Goal: Task Accomplishment & Management: Use online tool/utility

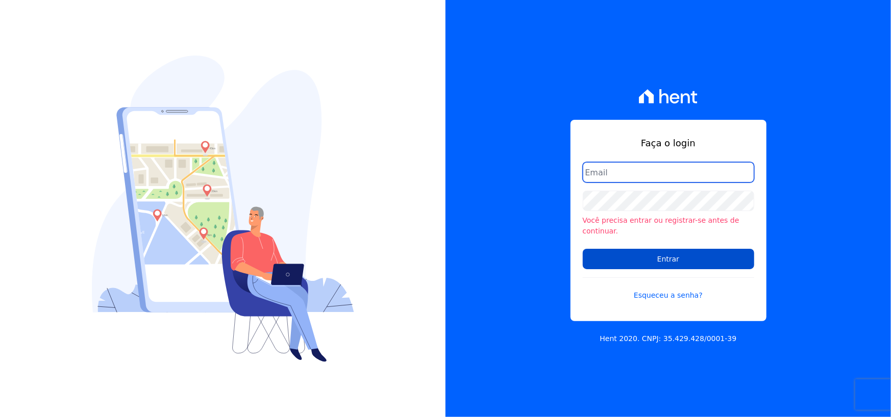
type input "adriane.brito@hent.com.br"
click at [634, 253] on input "Entrar" at bounding box center [668, 259] width 171 height 20
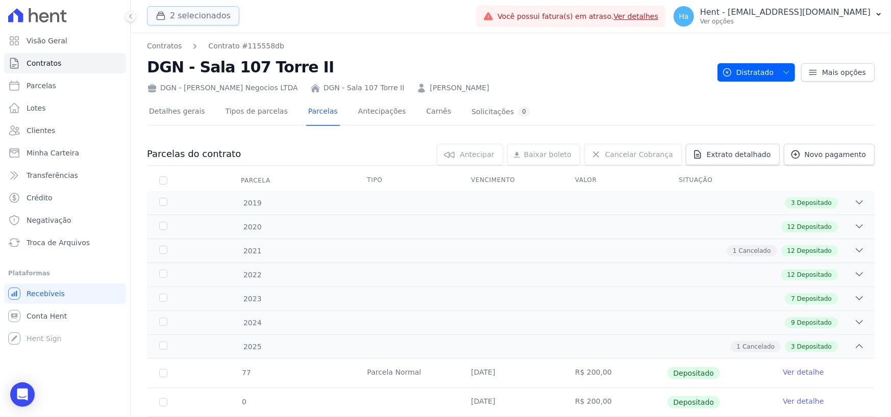
click at [200, 19] on button "2 selecionados" at bounding box center [193, 15] width 92 height 19
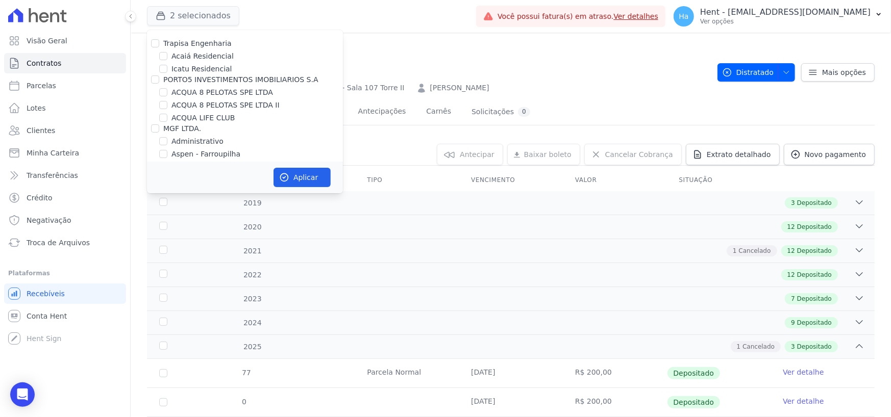
scroll to position [6994, 0]
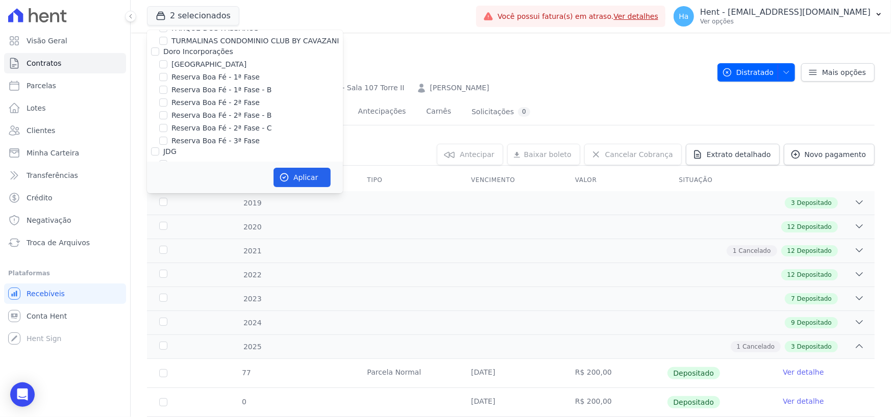
click at [152, 241] on input "Laje Engenharia" at bounding box center [155, 245] width 8 height 8
checkbox input "true"
click at [308, 179] on button "Aplicar" at bounding box center [302, 177] width 57 height 19
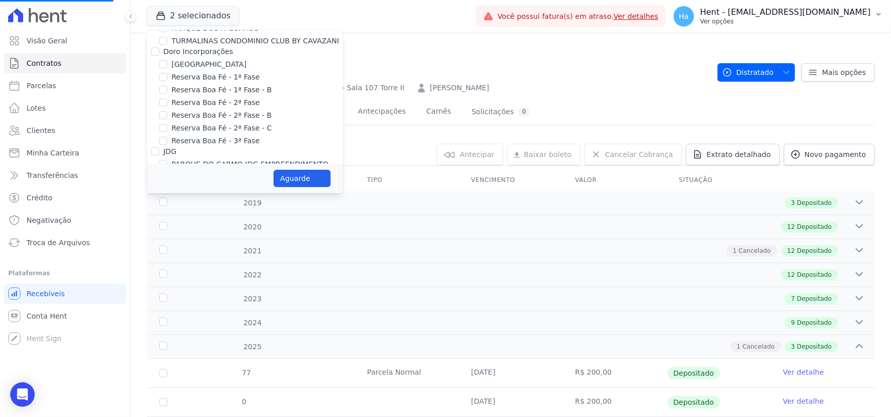
click at [804, 15] on p "Hent - [EMAIL_ADDRESS][DOMAIN_NAME]" at bounding box center [785, 12] width 170 height 10
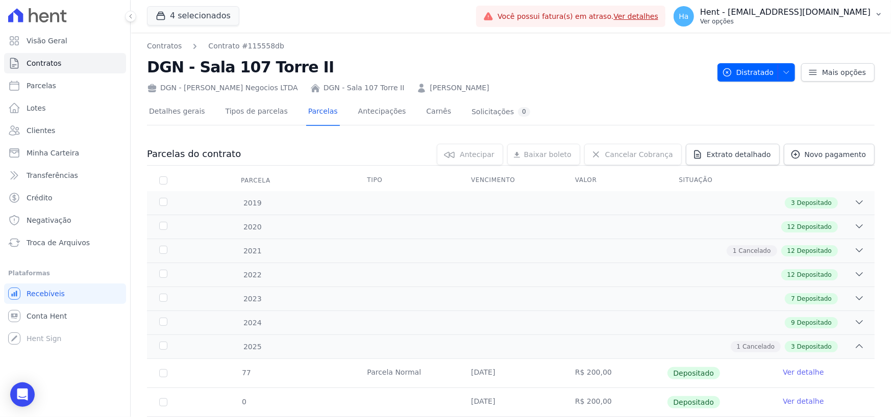
click at [813, 25] on p "Ver opções" at bounding box center [785, 21] width 170 height 8
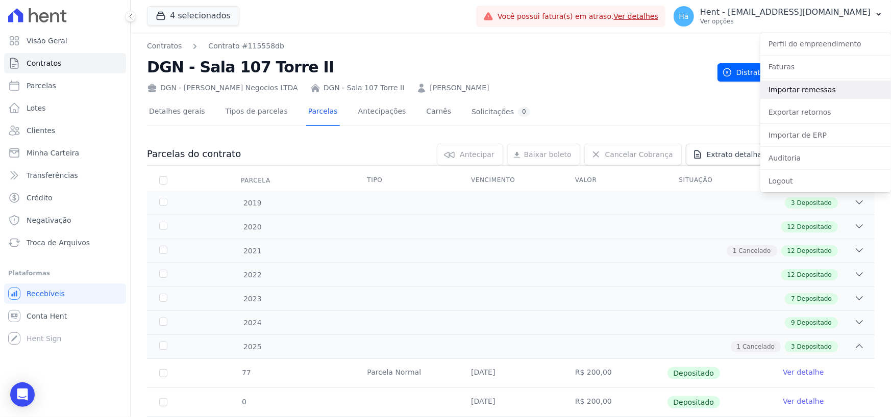
click at [815, 90] on link "Importar remessas" at bounding box center [825, 90] width 131 height 18
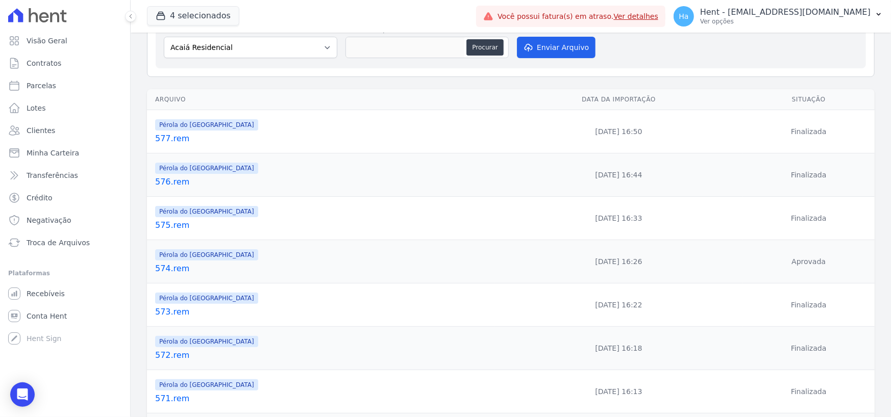
scroll to position [102, 0]
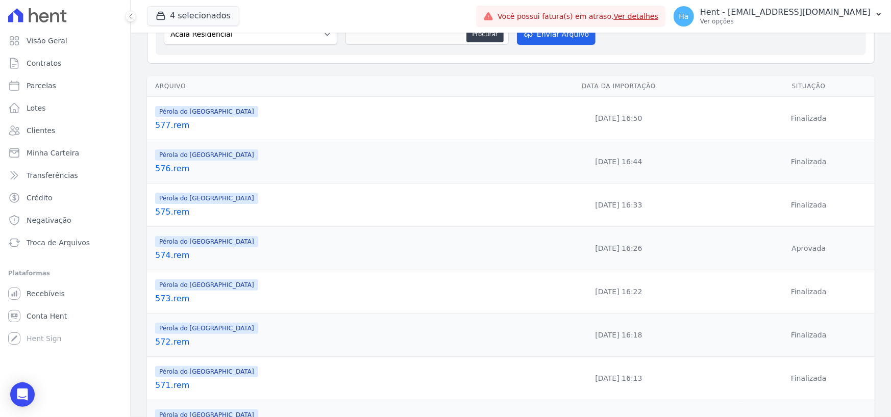
click at [161, 250] on link "574.rem" at bounding box center [323, 256] width 336 height 12
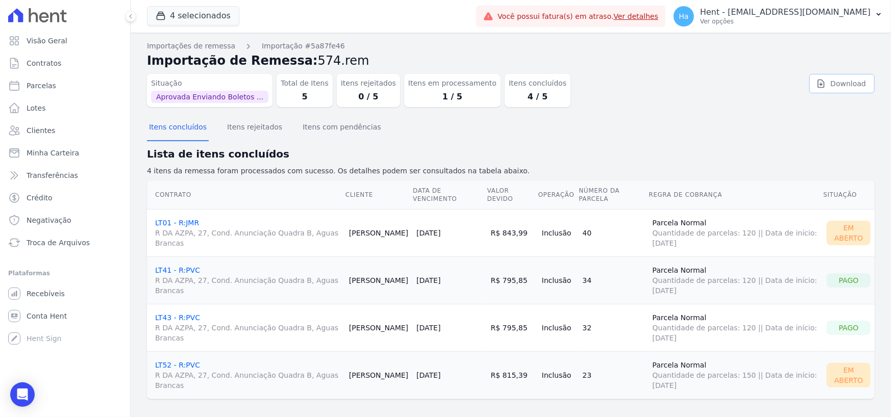
click at [852, 87] on link "Download" at bounding box center [841, 83] width 65 height 19
click at [253, 129] on button "Itens rejeitados" at bounding box center [254, 128] width 59 height 27
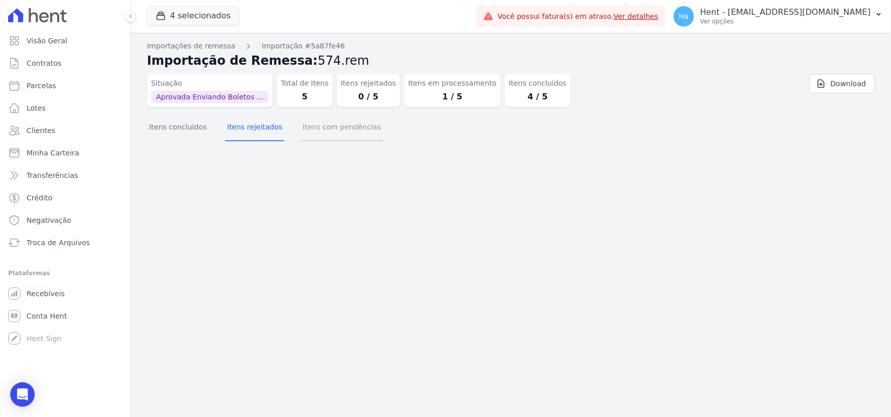
click at [310, 135] on button "Itens com pendências" at bounding box center [342, 128] width 82 height 27
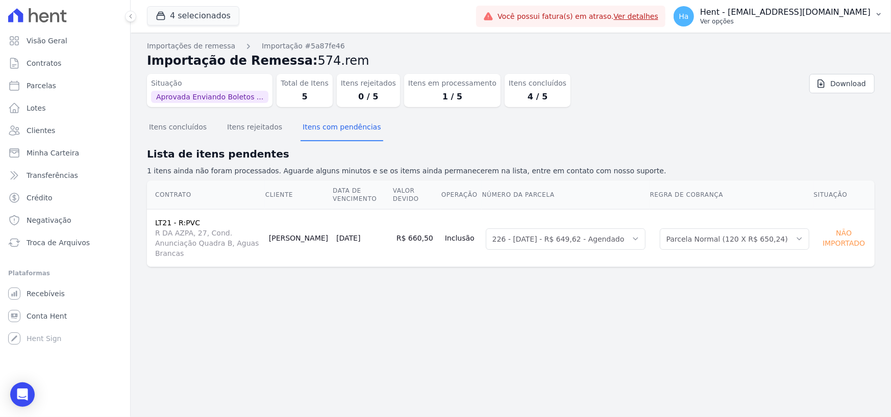
click at [794, 21] on p "Ver opções" at bounding box center [785, 21] width 170 height 8
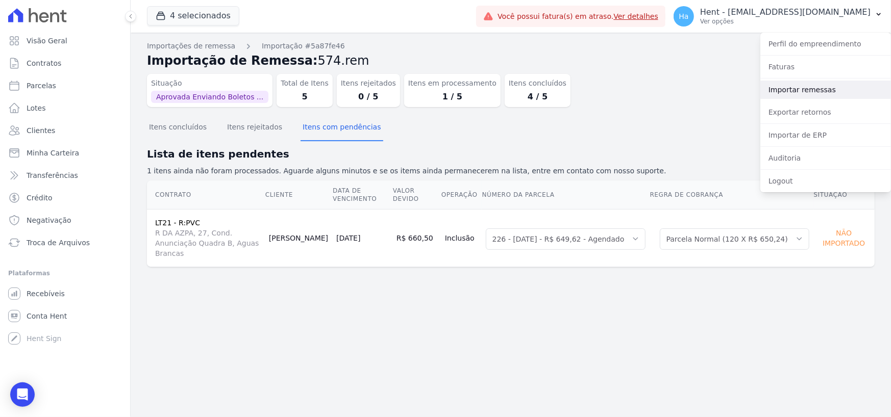
click at [777, 82] on link "Importar remessas" at bounding box center [825, 90] width 131 height 18
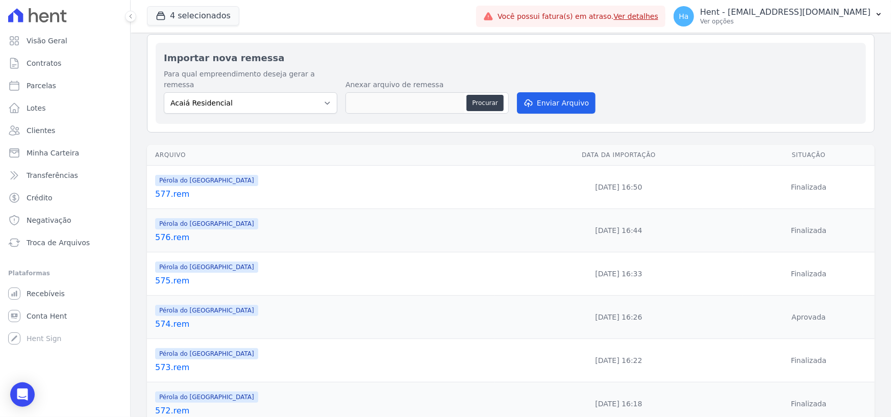
scroll to position [51, 0]
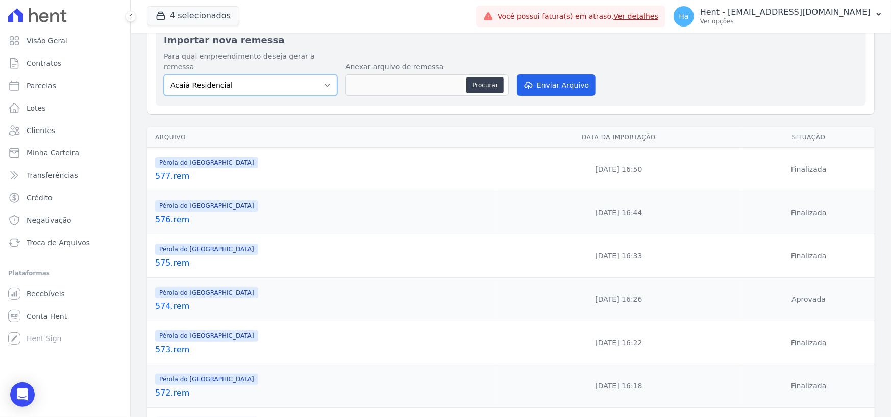
click at [314, 76] on select "Acaiá Residencial ACQUA 8 PELOTAS SPE LTDA II Administrativo AGILE ELOI MENDES …" at bounding box center [250, 85] width 173 height 21
select select "74c07151-993f-4351-97ef-4034bad78f54"
click at [164, 75] on select "Acaiá Residencial ACQUA 8 PELOTAS SPE LTDA II Administrativo AGILE ELOI MENDES …" at bounding box center [250, 85] width 173 height 21
click at [495, 77] on button "Procurar" at bounding box center [484, 85] width 37 height 16
type input "574.Deisylene.txt"
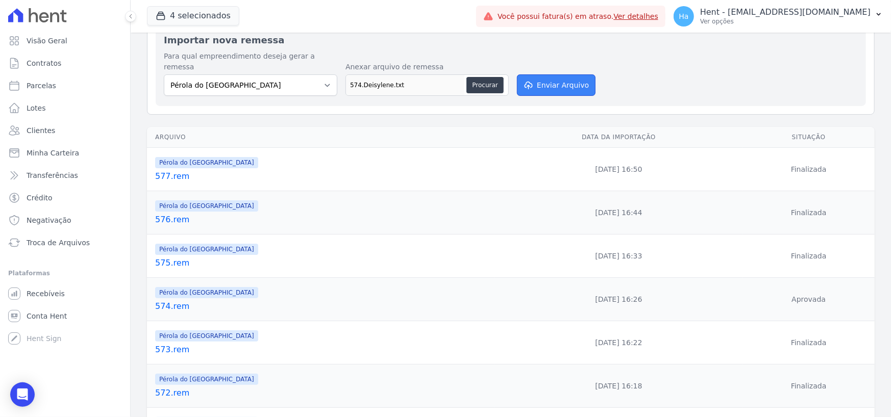
click at [558, 79] on button "Enviar Arquivo" at bounding box center [556, 85] width 79 height 21
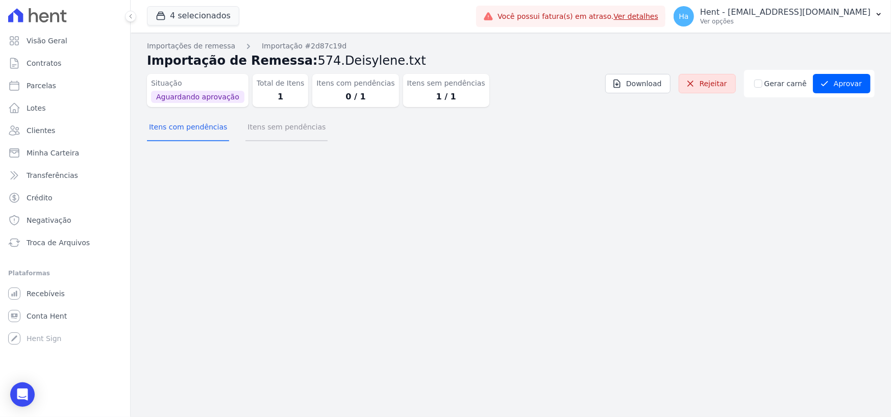
click at [292, 137] on button "Itens sem pendências" at bounding box center [286, 128] width 82 height 27
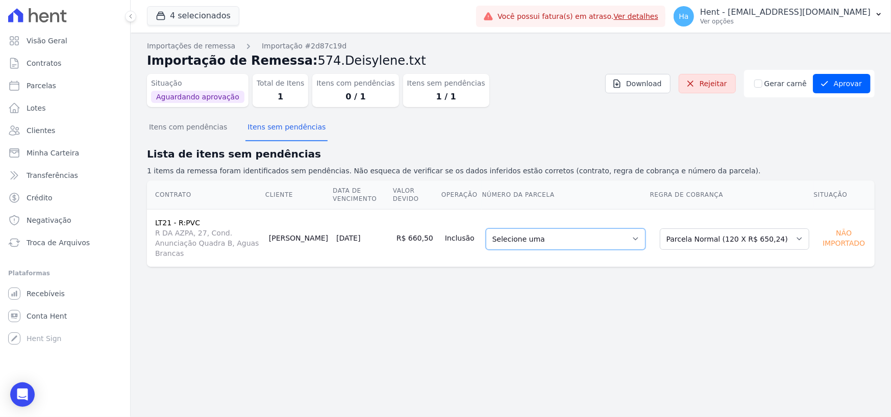
click at [624, 229] on select "Selecione uma 224 - 10/08/2025 - R$ 649,62 - Agendado 225 - 10/09/2025 - R$ 649…" at bounding box center [566, 239] width 160 height 21
click at [857, 84] on button "Aprovar" at bounding box center [842, 83] width 58 height 19
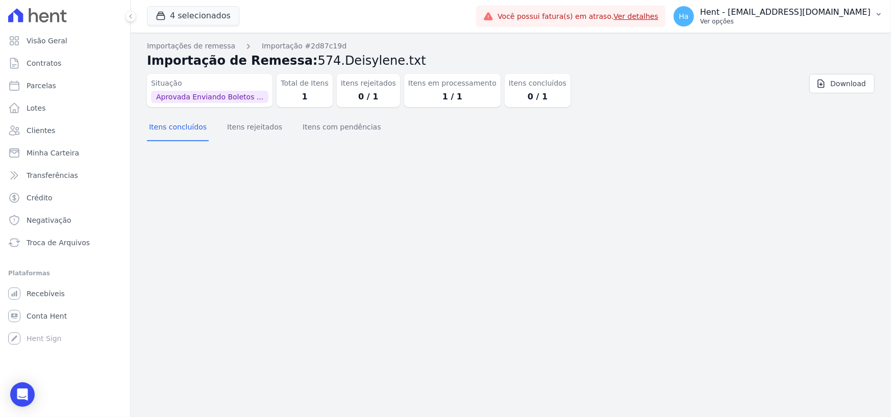
click p "Ver opções"
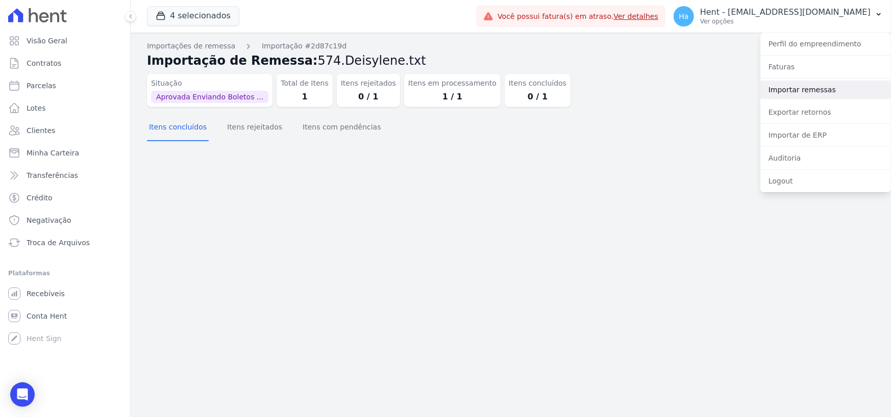
click link "Importar remessas"
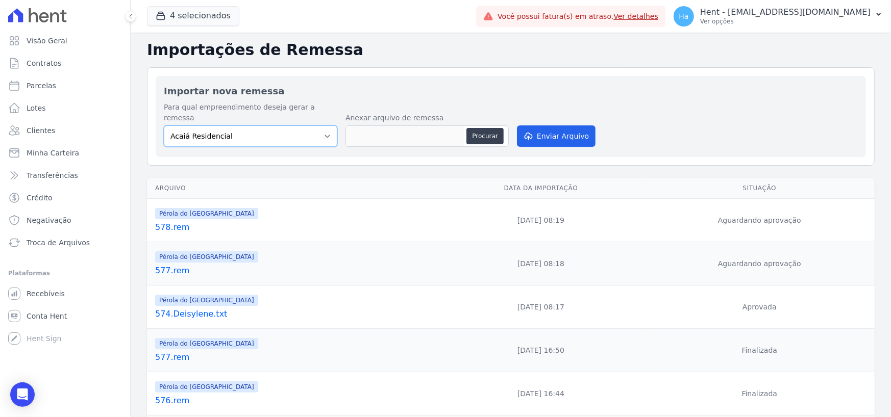
click select "Acaiá Residencial ACQUA 8 PELOTAS SPE LTDA II Administrativo AGILE ELOI MENDES …"
select select "74c07151-993f-4351-97ef-4034bad78f54"
click select "Acaiá Residencial ACQUA 8 PELOTAS SPE LTDA II Administrativo AGILE ELOI MENDES …"
click button "Procurar"
type input "574.Deisylene.txt"
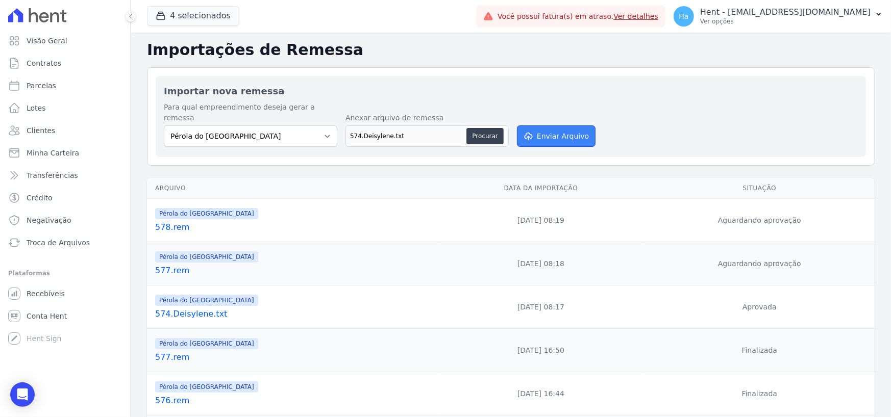
click button "Enviar Arquivo"
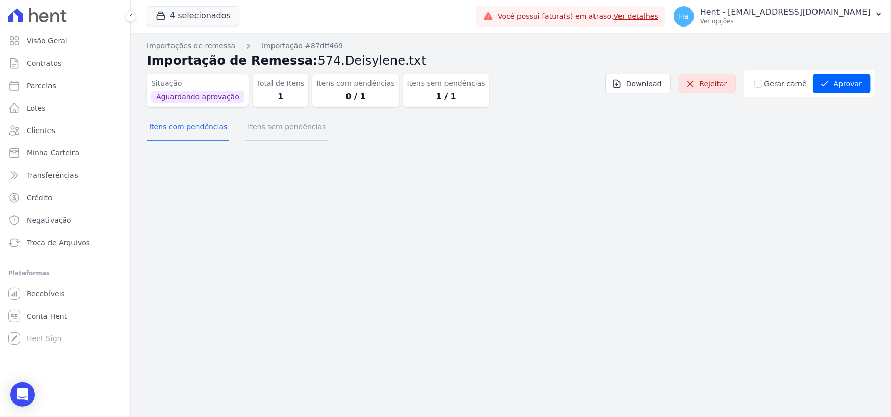
click at [299, 131] on button "Itens sem pendências" at bounding box center [286, 128] width 82 height 27
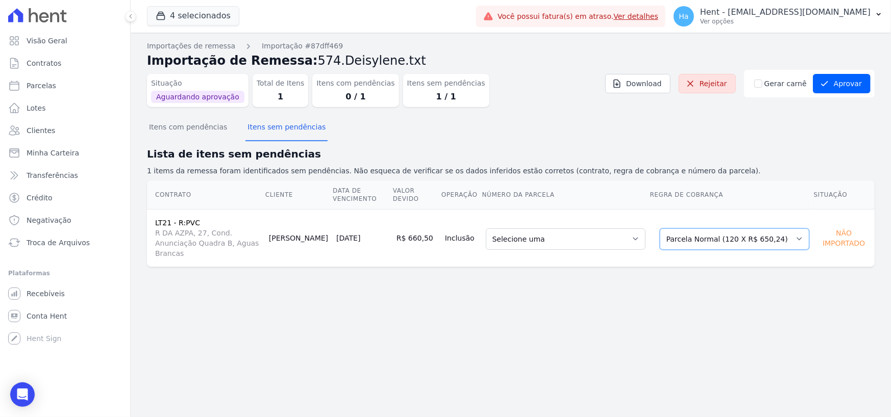
click at [765, 239] on select "Selecione uma Nova Parcela Avulsa Parcela Avulsa Existente Parcela Normal (120 …" at bounding box center [735, 239] width 150 height 21
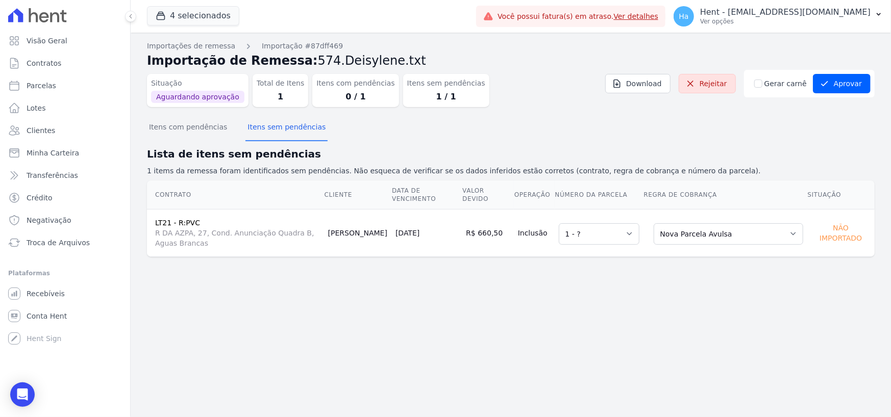
click at [576, 121] on div "Itens com pendências Itens sem pendências" at bounding box center [511, 127] width 728 height 25
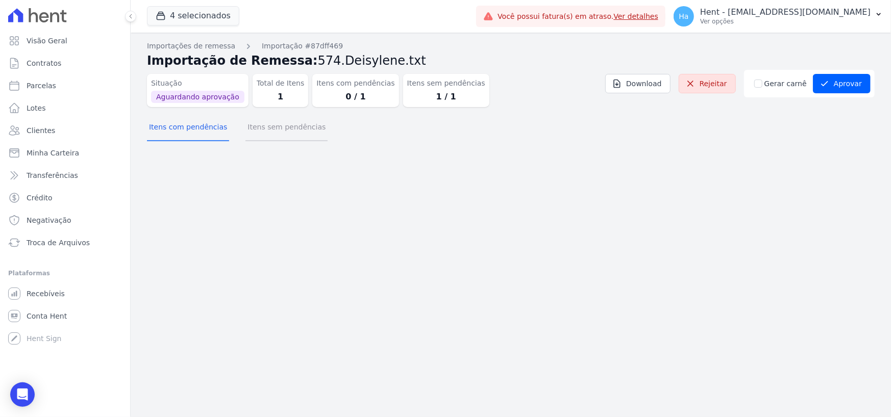
click at [299, 135] on button "Itens sem pendências" at bounding box center [286, 128] width 82 height 27
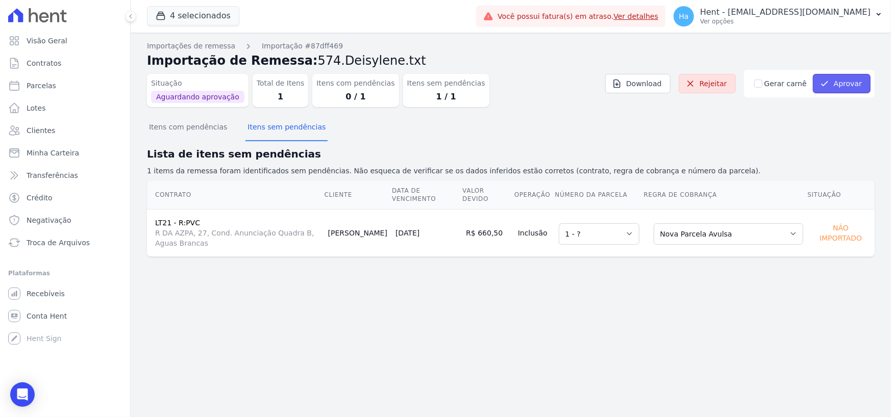
click at [850, 86] on button "Aprovar" at bounding box center [842, 83] width 58 height 19
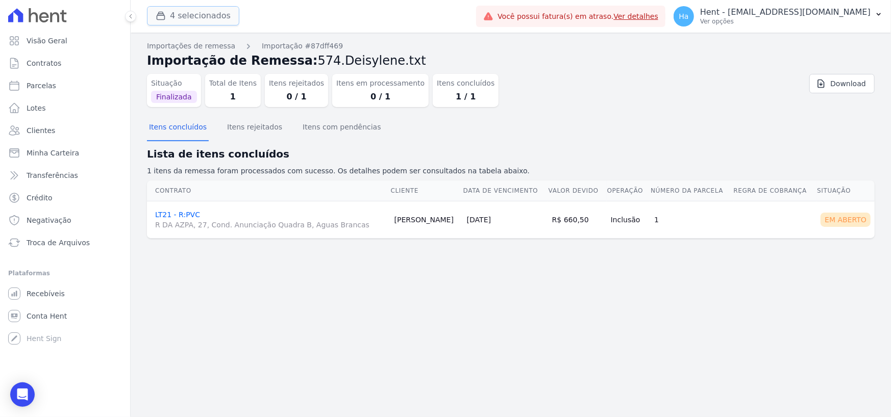
click at [183, 15] on button "4 selecionados" at bounding box center [193, 15] width 92 height 19
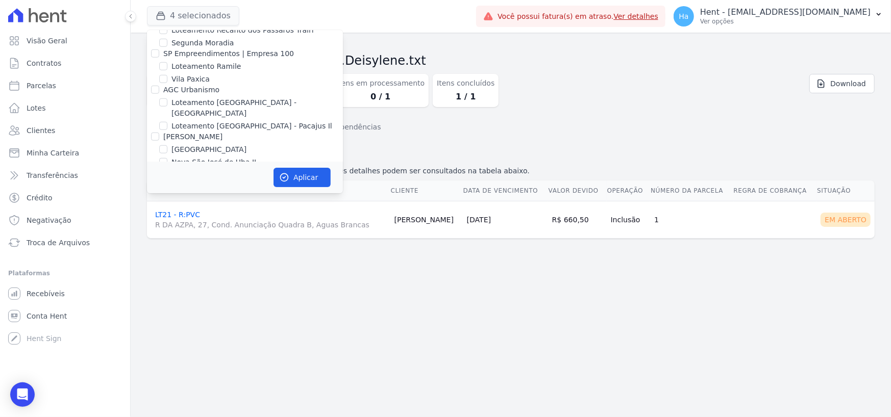
scroll to position [6544, 0]
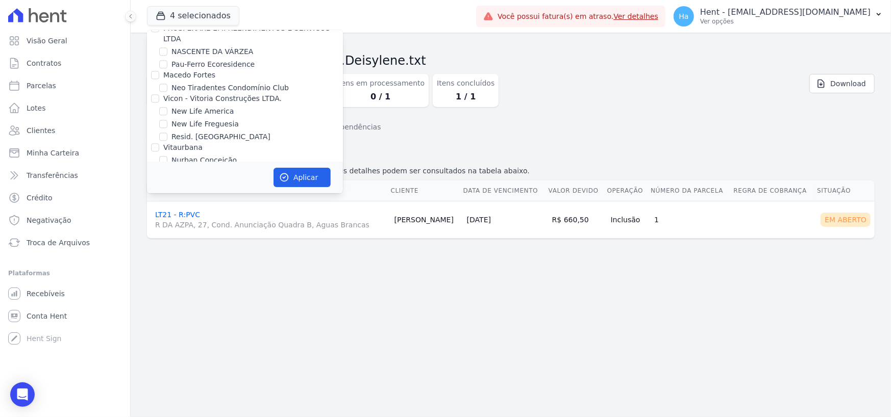
click at [156, 241] on input "Alcance Engenharia" at bounding box center [155, 245] width 8 height 8
checkbox input "true"
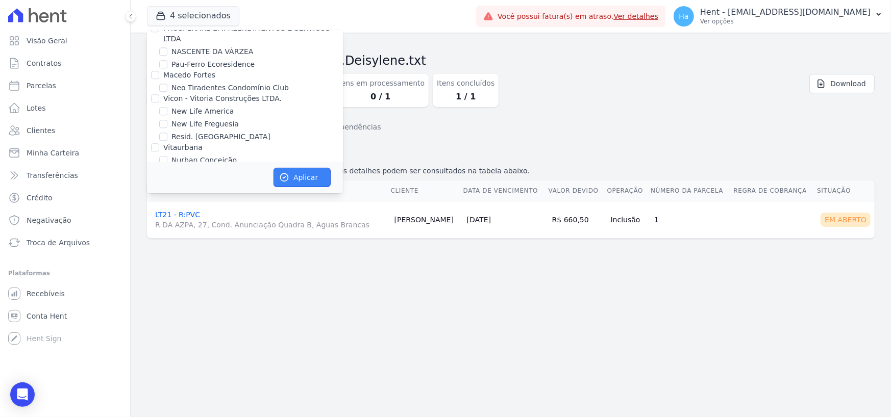
click at [306, 168] on button "Aplicar" at bounding box center [302, 177] width 57 height 19
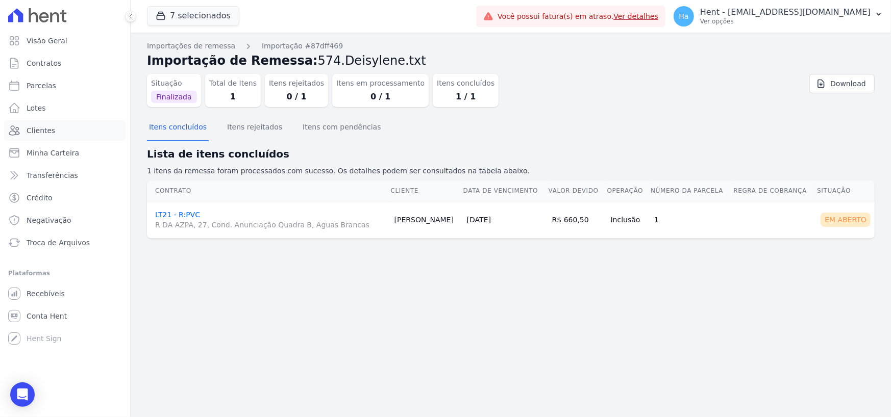
click at [40, 131] on span "Clientes" at bounding box center [41, 131] width 29 height 10
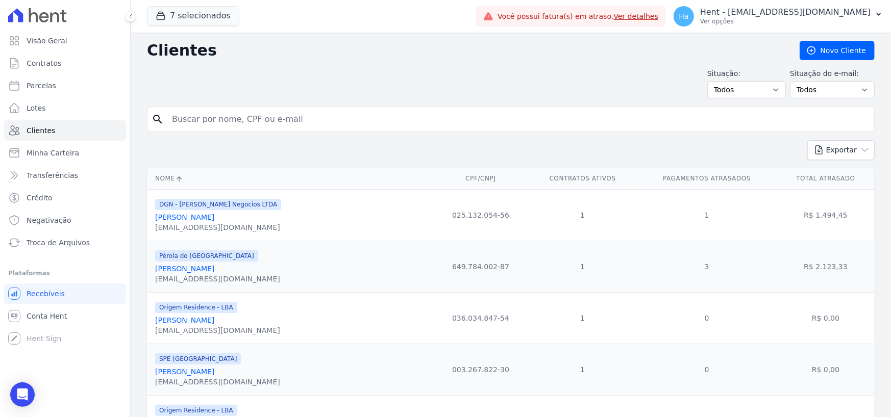
click at [204, 126] on input "search" at bounding box center [518, 119] width 704 height 20
paste input "Maycon dos Santos de Souza"
type input "Maycon dos Santos de Souza"
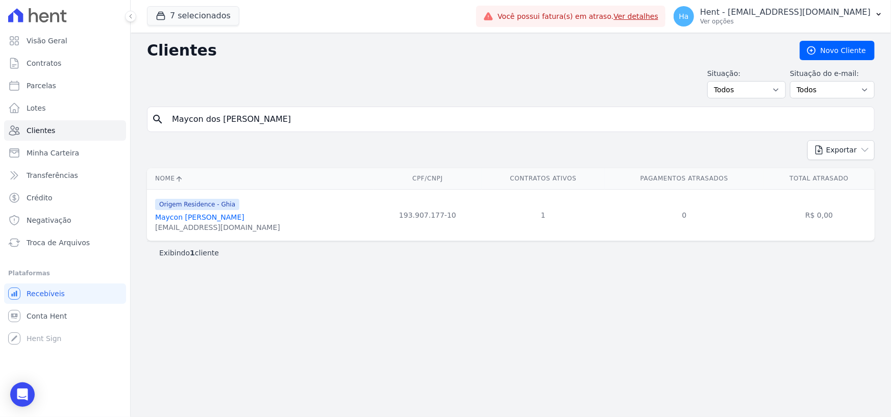
click at [218, 227] on div "maycon.santos86at@gmail.com" at bounding box center [217, 227] width 125 height 10
click at [224, 218] on link "Maycon Dos Santos De Souza" at bounding box center [199, 217] width 89 height 8
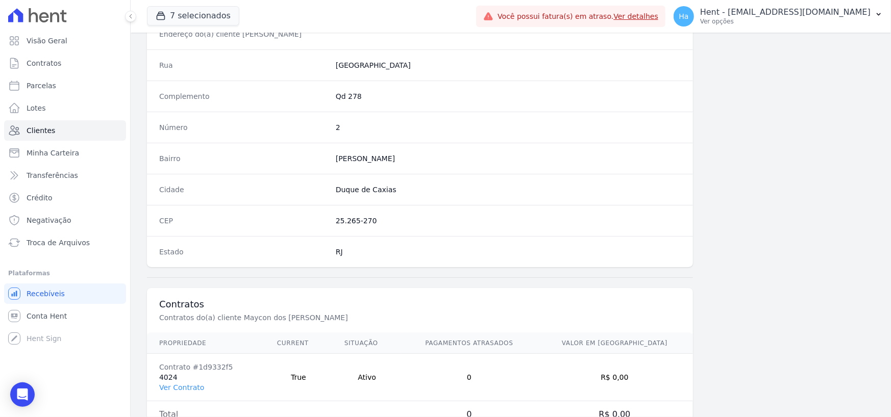
scroll to position [536, 0]
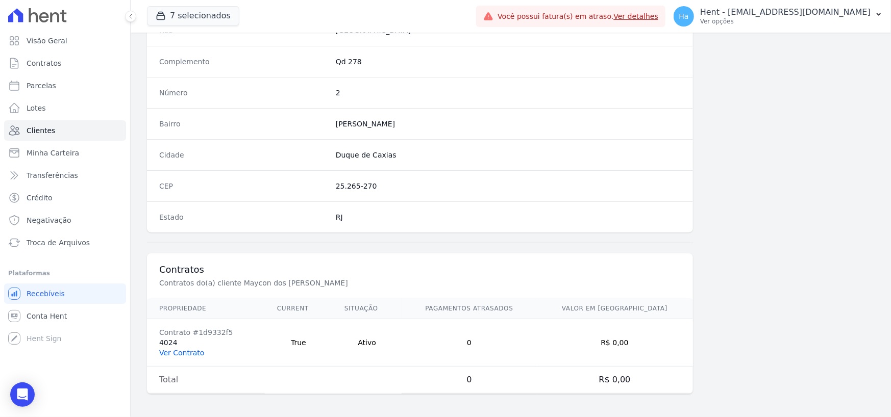
click at [191, 352] on link "Ver Contrato" at bounding box center [181, 353] width 45 height 8
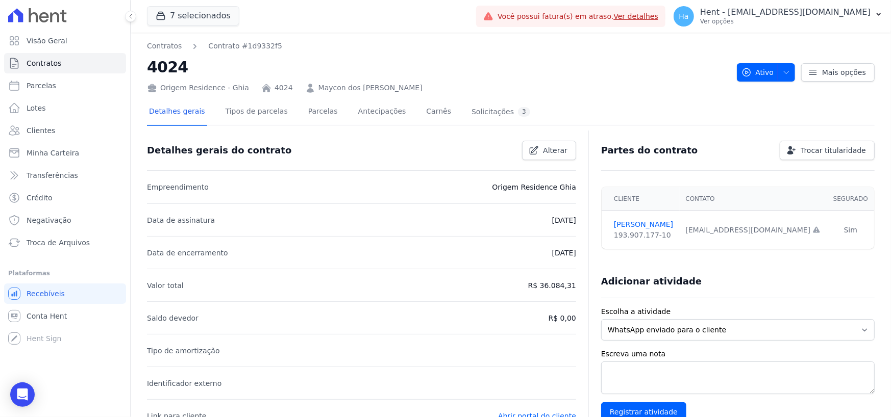
click at [398, 112] on div "Detalhes gerais Tipos de parcelas Parcelas Antecipações Carnês Solicitações 3" at bounding box center [339, 112] width 385 height 27
click at [436, 113] on div "Detalhes gerais Tipos de parcelas Parcelas Antecipações Carnês Solicitações 3" at bounding box center [339, 112] width 385 height 27
click at [424, 113] on link "Carnês" at bounding box center [438, 112] width 29 height 27
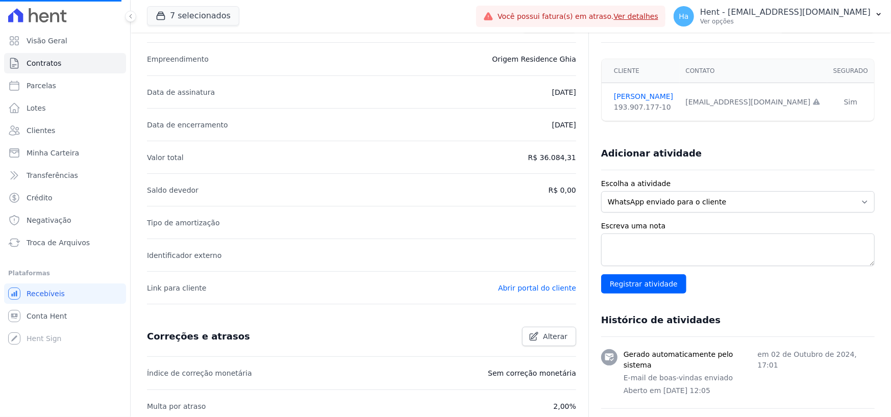
scroll to position [291, 0]
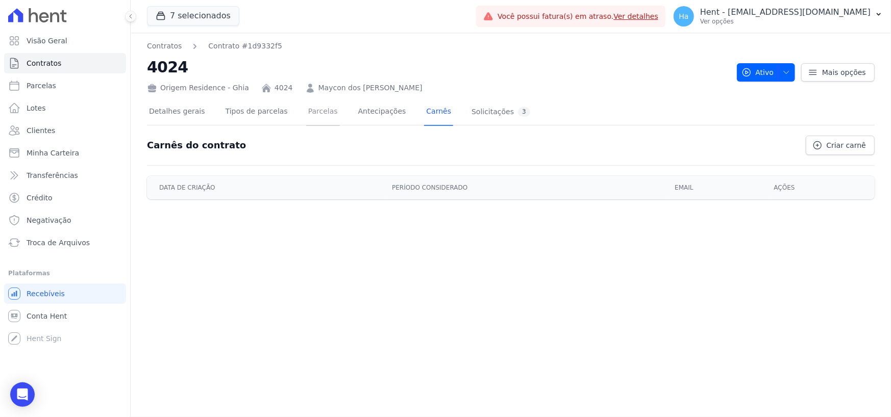
click at [315, 114] on link "Parcelas" at bounding box center [323, 112] width 34 height 27
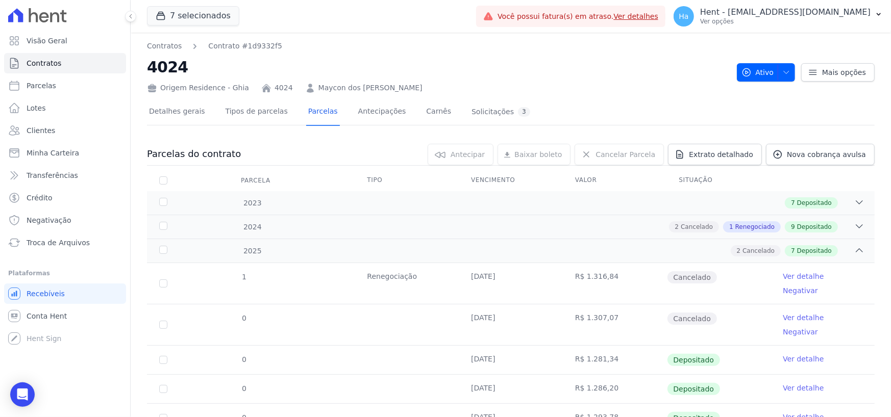
scroll to position [136, 0]
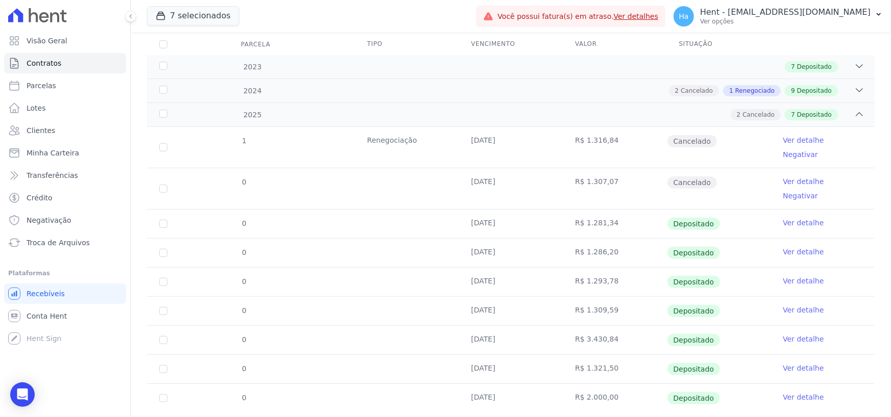
click at [803, 392] on link "Ver detalhe" at bounding box center [803, 397] width 41 height 10
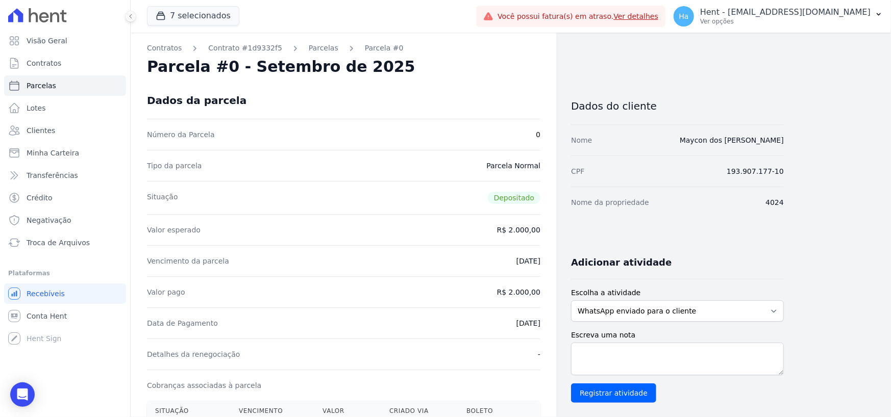
drag, startPoint x: 796, startPoint y: 204, endPoint x: 764, endPoint y: 203, distance: 31.6
click at [764, 203] on div "Contratos Contrato #1d9332f5 Parcelas Parcela #0 Parcela #0 - Setembro de 2025 …" at bounding box center [503, 422] width 744 height 778
copy dd "4024"
click at [206, 22] on button "7 selecionados" at bounding box center [193, 15] width 92 height 19
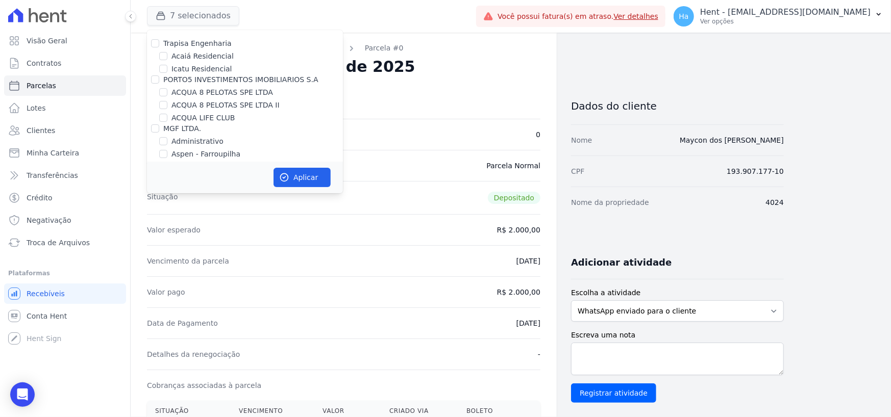
scroll to position [6994, 0]
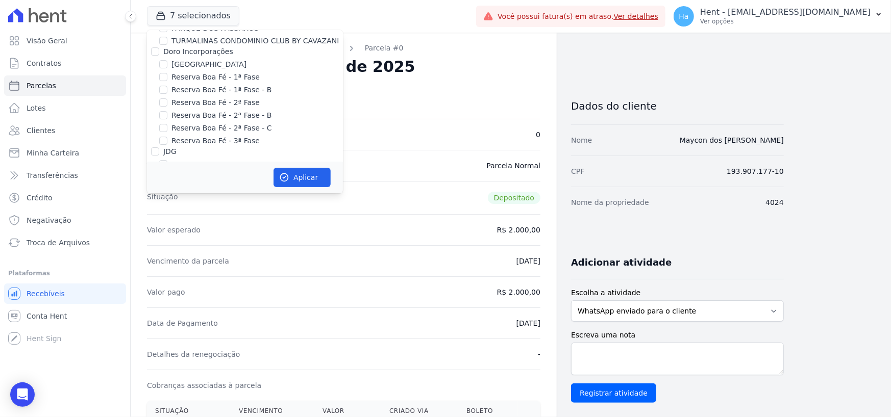
drag, startPoint x: 155, startPoint y: 96, endPoint x: 260, endPoint y: 76, distance: 107.1
click at [155, 241] on input "Laje Engenharia" at bounding box center [155, 245] width 8 height 8
checkbox input "false"
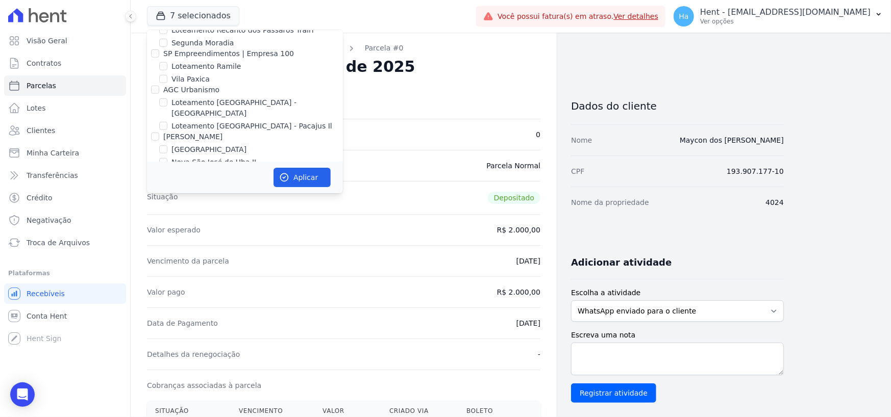
scroll to position [6544, 0]
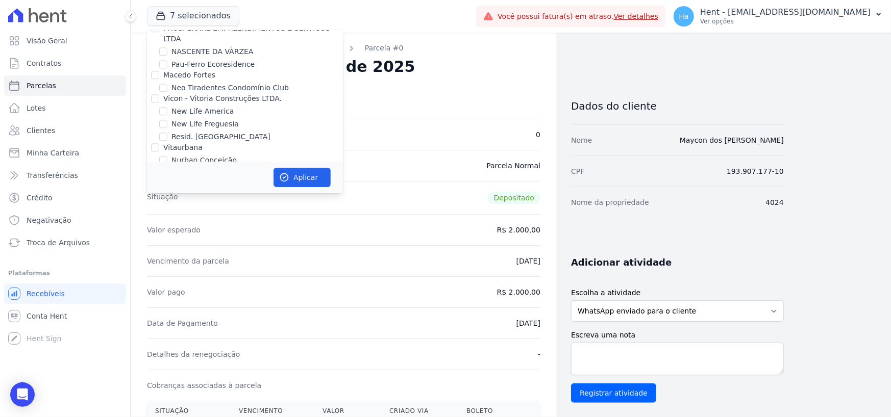
click at [155, 241] on input "Alcance Engenharia" at bounding box center [155, 245] width 8 height 8
checkbox input "false"
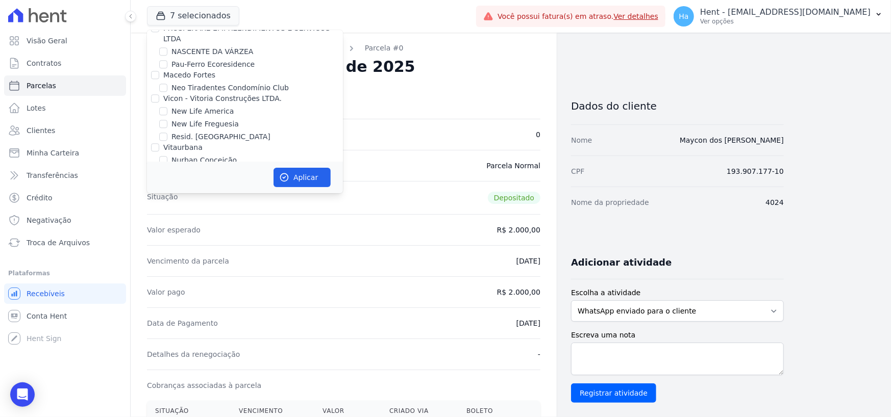
scroll to position [6727, 0]
click at [153, 241] on input "Priori" at bounding box center [155, 245] width 8 height 8
checkbox input "true"
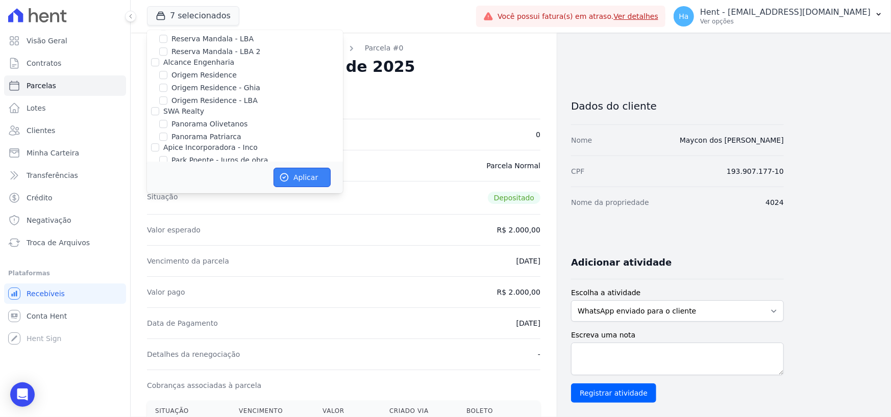
click at [293, 177] on button "Aplicar" at bounding box center [302, 177] width 57 height 19
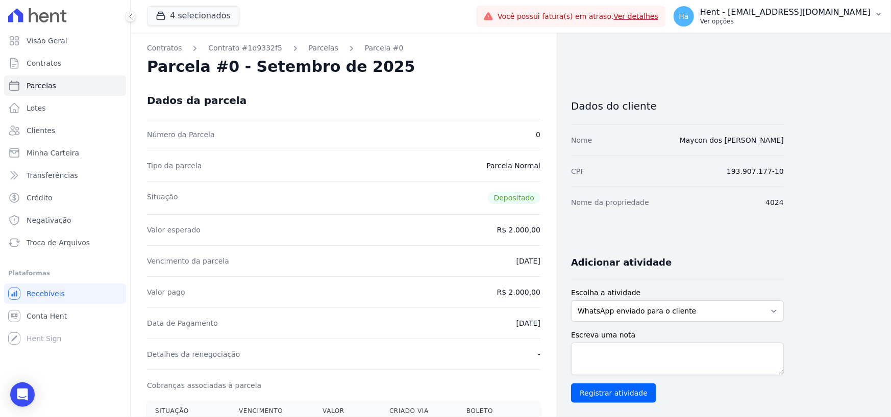
click at [851, 30] on button "Ha Hent - adriane.brito@hent.com.br Ver opções" at bounding box center [778, 16] width 226 height 29
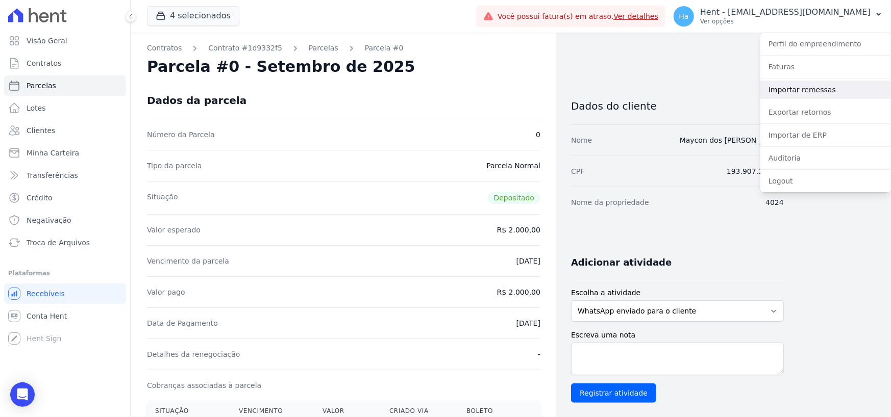
click at [812, 95] on link "Importar remessas" at bounding box center [825, 90] width 131 height 18
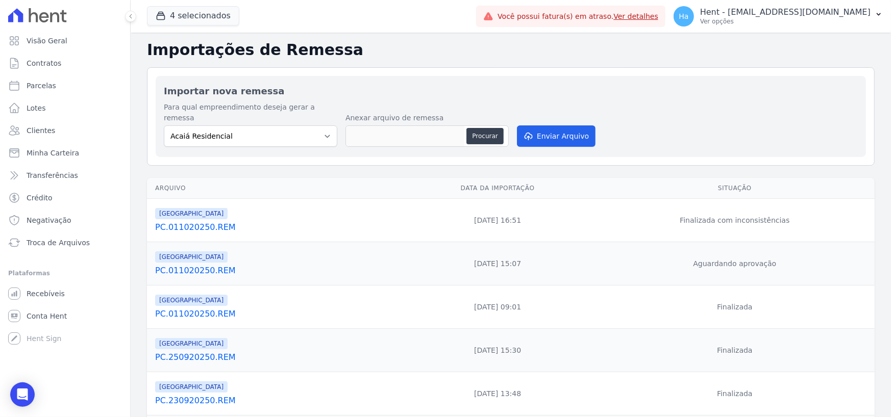
click at [212, 265] on link "PC.011020250.REM" at bounding box center [275, 271] width 241 height 12
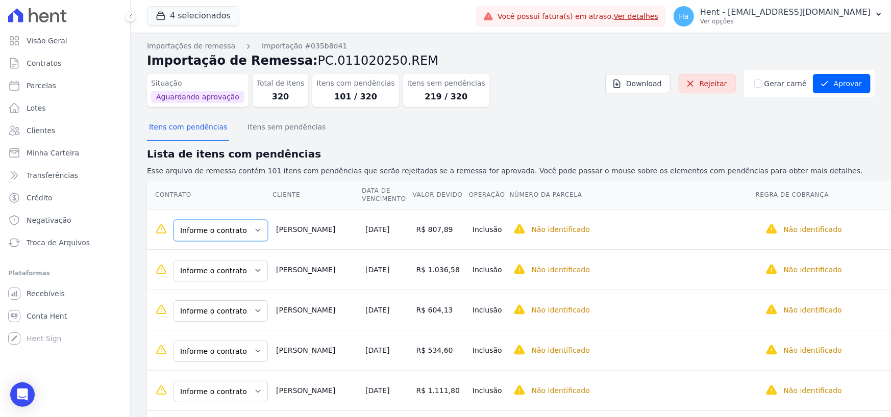
click at [227, 228] on select "Informe o contrato C-208 G-402" at bounding box center [220, 230] width 94 height 21
click at [840, 223] on select "Selecione uma Nova Parcela Avulsa Parcela Avulsa Existente Parcela Normal (48 X…" at bounding box center [837, 230] width 145 height 21
click at [191, 239] on select "Informe o contrato C-208 G-402" at bounding box center [208, 230] width 94 height 21
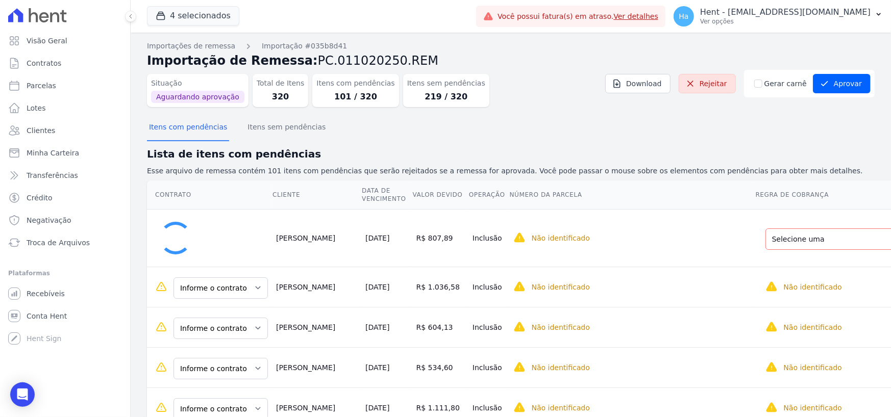
select select "45f9887e-5b6e-48d7-89d9-3b26d0a7377e"
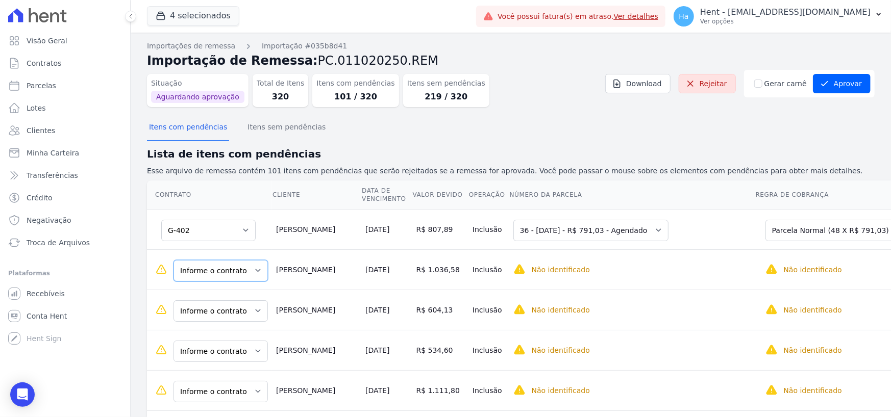
click at [226, 271] on select "Informe o contrato D-301 H-808" at bounding box center [220, 270] width 94 height 21
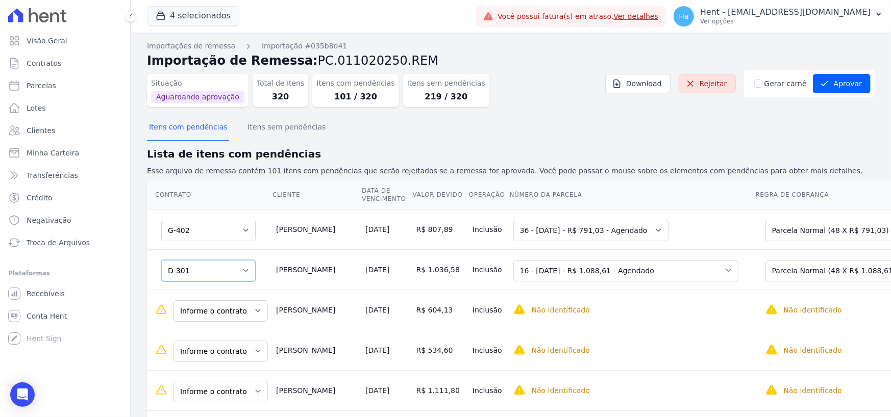
click at [228, 276] on select "Informe o contrato D-301 H-808" at bounding box center [208, 270] width 94 height 21
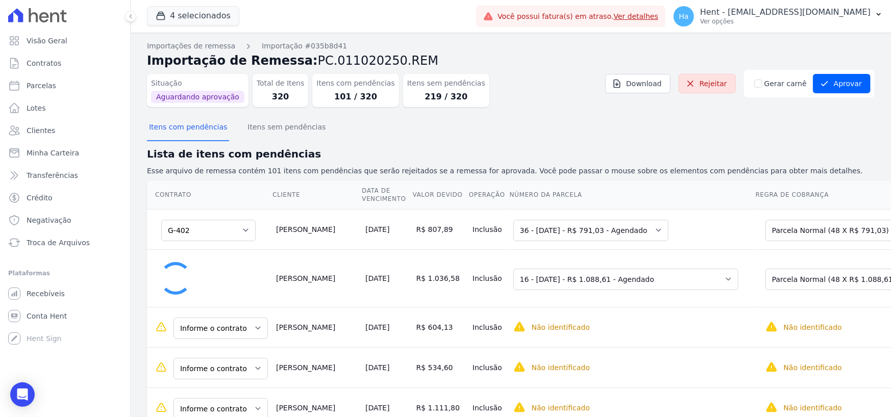
select select "5670269"
select select "none"
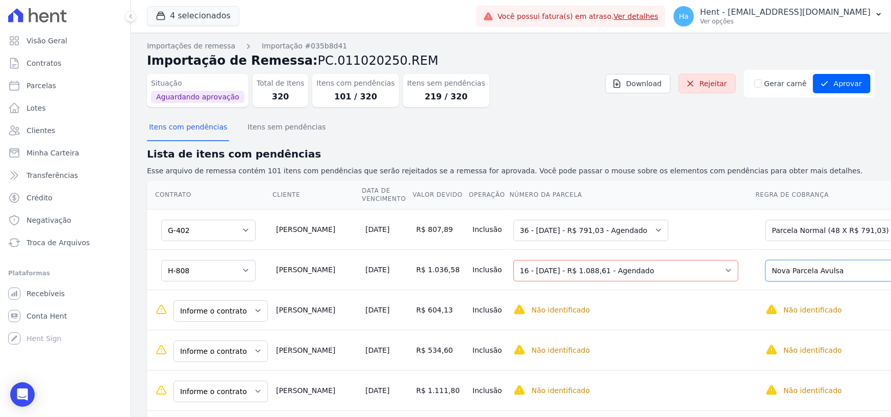
click at [786, 275] on select "Selecione uma Nova Parcela Avulsa Parcela Avulsa Existente Parcela Normal (48 X…" at bounding box center [840, 270] width 151 height 21
click at [211, 273] on select "Informe o contrato D-301 H-808" at bounding box center [208, 270] width 94 height 21
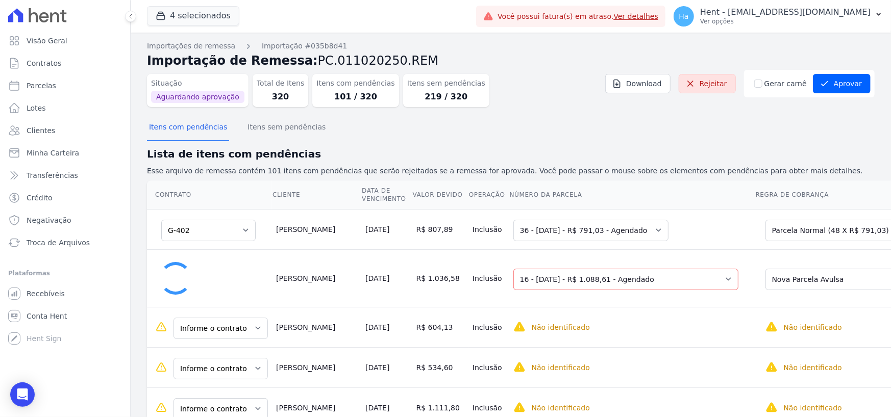
select select "0"
select select "3adaf6d5-bbf7-4192-985b-dcab82a9844b"
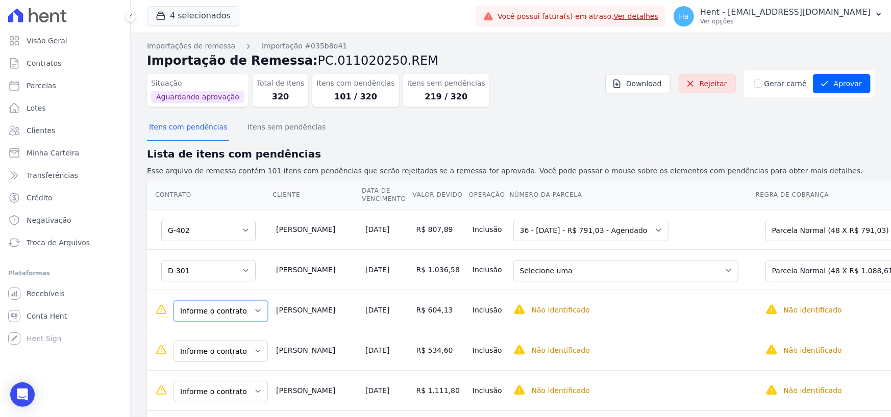
click at [240, 313] on select "Informe o contrato B-708 B-708" at bounding box center [220, 311] width 94 height 21
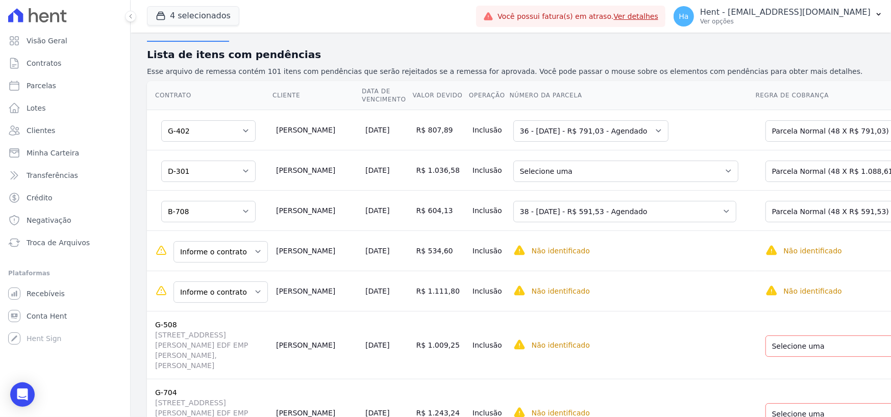
scroll to position [102, 0]
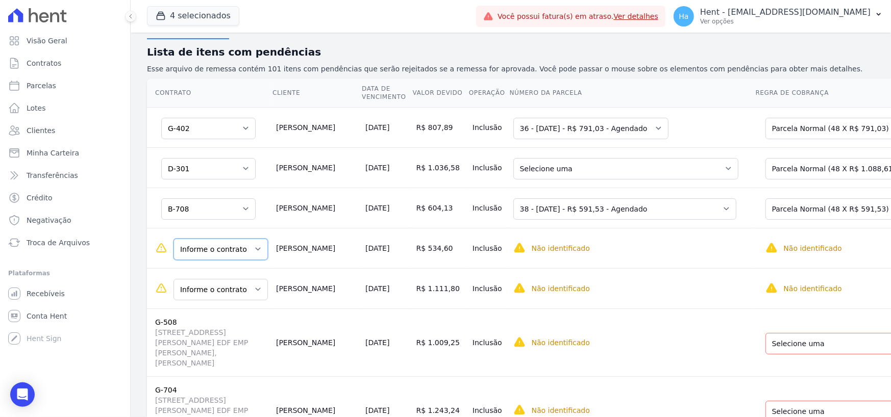
click at [241, 255] on select "Informe o contrato A-605 D-101" at bounding box center [220, 249] width 94 height 21
click at [842, 244] on select "Selecione uma Nova Parcela Avulsa Parcela Avulsa Existente Financiamento CEF (1…" at bounding box center [850, 249] width 170 height 21
drag, startPoint x: 221, startPoint y: 251, endPoint x: 222, endPoint y: 258, distance: 6.7
click at [221, 251] on select "Informe o contrato A-605 D-101" at bounding box center [208, 249] width 94 height 21
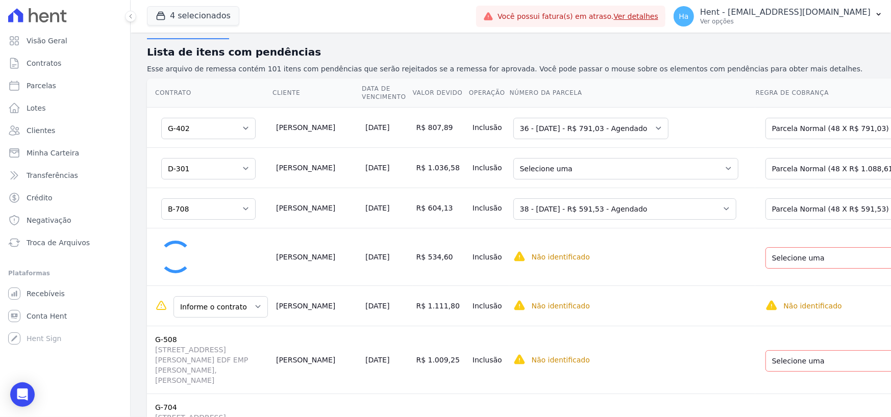
select select "a90251ff-d153-4f11-a93f-c16787467c2d"
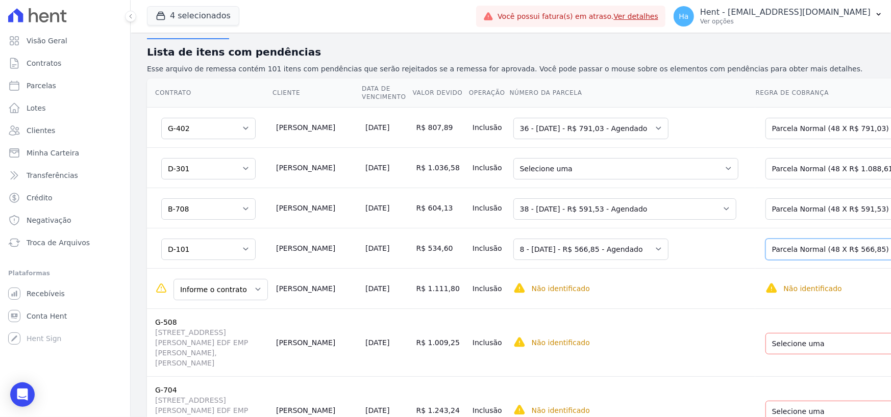
click at [843, 260] on select "Selecione uma Nova Parcela Avulsa Parcela Avulsa Existente Intercalada (2 X R$ …" at bounding box center [840, 249] width 151 height 21
click at [840, 256] on select "Selecione uma Nova Parcela Avulsa Parcela Avulsa Existente Intercalada (2 X R$ …" at bounding box center [840, 249] width 151 height 21
click at [204, 292] on select "Informe o contrato D-301 H-808" at bounding box center [220, 289] width 94 height 21
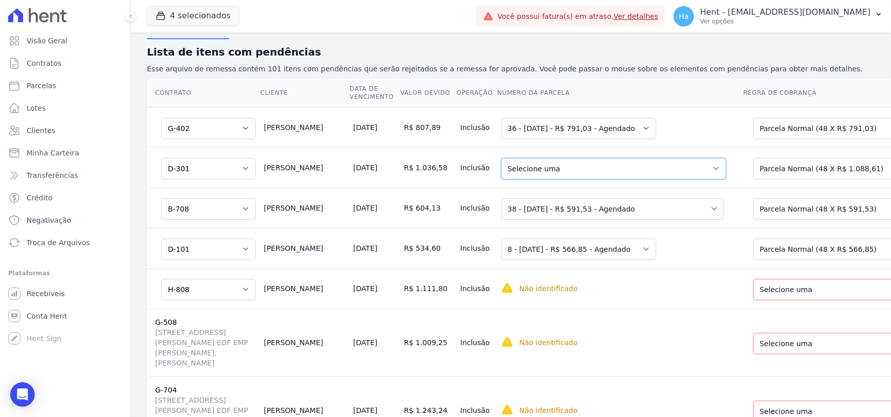
click at [630, 178] on select "Selecione uma 3 - 30/05/2025 - R$ 1.076,80 - Agendado 4 - 30/05/2025 - R$ 1.076…" at bounding box center [613, 168] width 225 height 21
click at [803, 169] on select "Selecione uma Nova Parcela Avulsa Parcela Avulsa Existente Sinal (1 X R$ 5.380,…" at bounding box center [830, 168] width 155 height 21
click at [783, 292] on select "Selecione uma Nova Parcela Avulsa Parcela Avulsa Existente Parcela Normal (48 X…" at bounding box center [828, 289] width 151 height 21
click at [743, 280] on td "Selecione uma Nova Parcela Avulsa Parcela Avulsa Existente Parcela Normal (48 X…" at bounding box center [835, 288] width 185 height 40
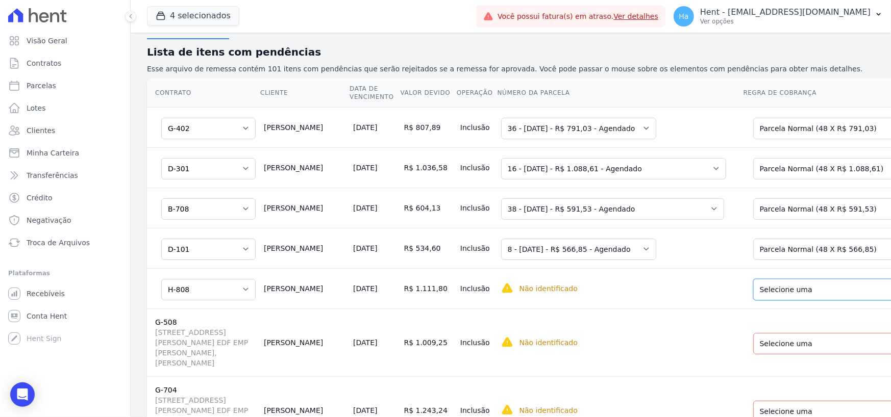
click at [753, 301] on select "Selecione uma Nova Parcela Avulsa Parcela Avulsa Existente Parcela Normal (48 X…" at bounding box center [828, 289] width 151 height 21
click at [757, 355] on select "Selecione uma Nova Parcela Avulsa Parcela Avulsa Existente Outros (1 X R$ 657,1…" at bounding box center [838, 343] width 170 height 21
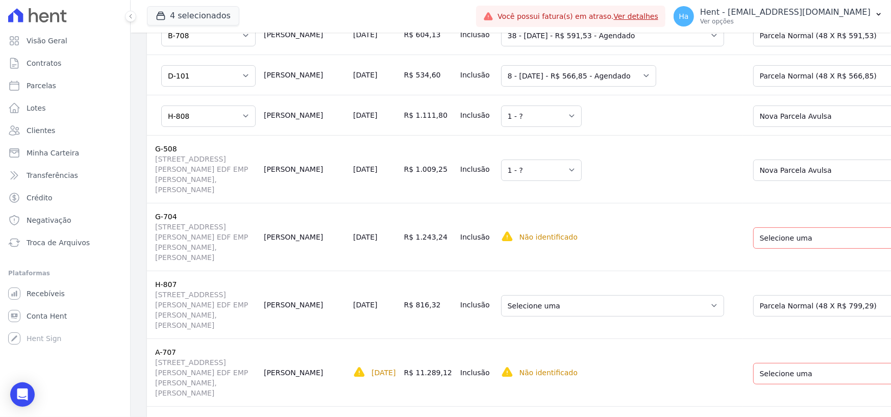
scroll to position [306, 0]
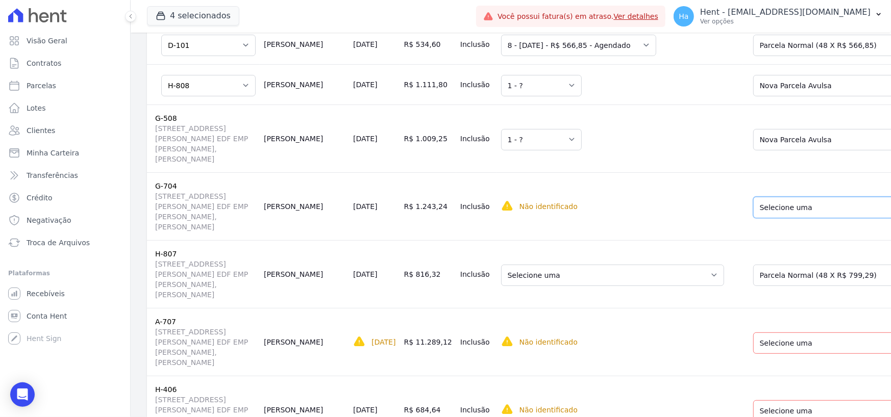
click at [755, 218] on select "Selecione uma Nova Parcela Avulsa Parcela Avulsa Existente Outros (1 X R$ 158.4…" at bounding box center [838, 207] width 170 height 21
click at [756, 218] on select "Selecione uma Nova Parcela Avulsa Parcela Avulsa Existente Outros (1 X R$ 158.4…" at bounding box center [838, 207] width 170 height 21
click at [601, 286] on select "Selecione uma 31 - 10/06/2025 - R$ 799,29 - Vencido (Cobrança Expirada) 32 - 10…" at bounding box center [612, 275] width 223 height 21
click at [780, 286] on select "Selecione uma Nova Parcela Avulsa Parcela Avulsa Existente Parcela Normal (48 X…" at bounding box center [838, 275] width 170 height 21
click at [753, 354] on select "Selecione uma Nova Parcela Avulsa Parcela Avulsa Existente Outros (1 X R$ 1.149…" at bounding box center [832, 343] width 158 height 21
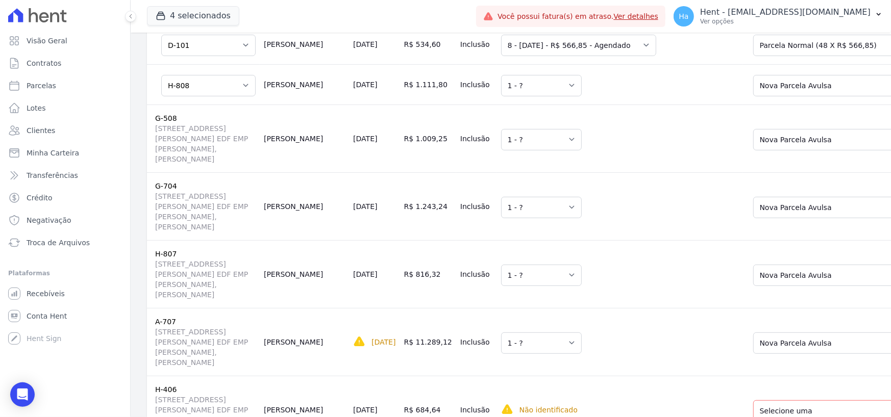
scroll to position [459, 0]
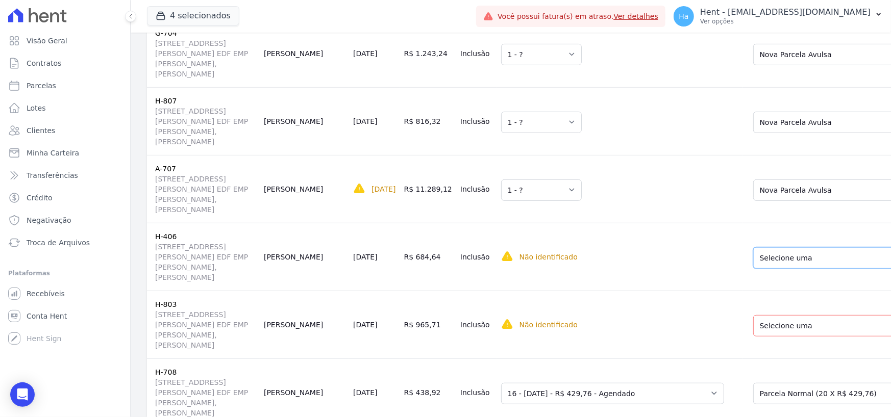
click at [754, 269] on select "Selecione uma Nova Parcela Avulsa Parcela Avulsa Existente Outros (2 X R$ 70.71…" at bounding box center [838, 257] width 170 height 21
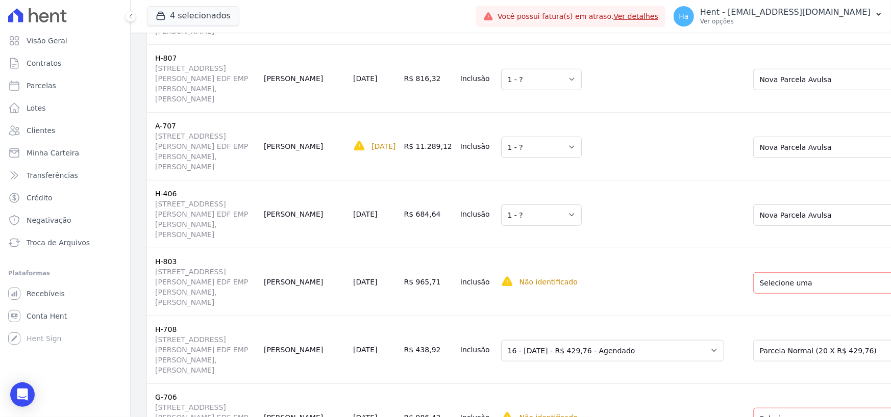
scroll to position [612, 0]
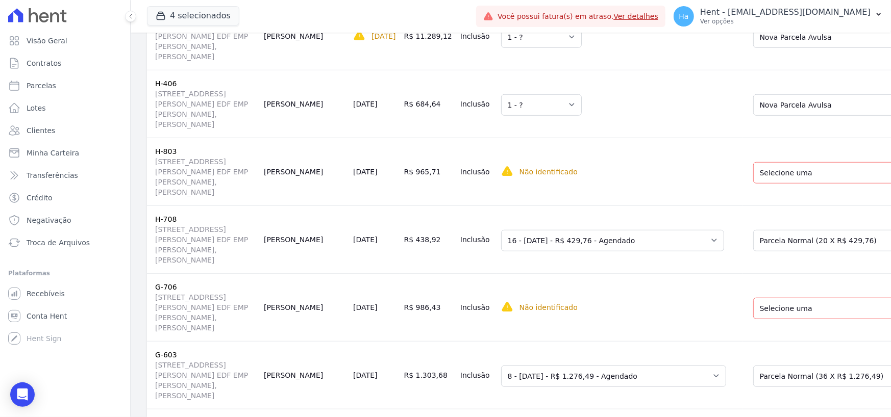
click at [743, 206] on td "Selecione uma Nova Parcela Avulsa Parcela Avulsa Existente Chaves (1 X R$ 3.380…" at bounding box center [835, 172] width 185 height 68
click at [753, 184] on select "Selecione uma Nova Parcela Avulsa Parcela Avulsa Existente Chaves (1 X R$ 3.380…" at bounding box center [832, 172] width 158 height 21
drag, startPoint x: 754, startPoint y: 313, endPoint x: 754, endPoint y: 318, distance: 5.6
click at [754, 252] on select "Selecione uma Nova Parcela Avulsa Parcela Avulsa Existente Financiamento CEF (1…" at bounding box center [838, 240] width 170 height 21
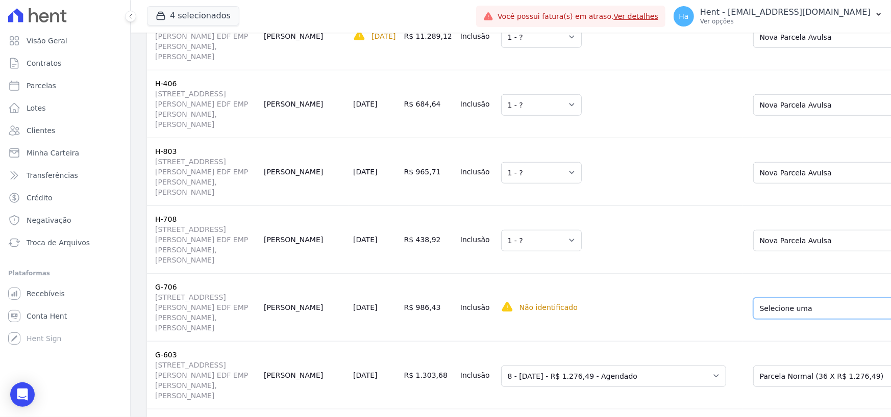
click at [753, 319] on select "Selecione uma Nova Parcela Avulsa Parcela Avulsa Existente Financiamento CEF (1…" at bounding box center [838, 308] width 170 height 21
drag, startPoint x: 774, startPoint y: 116, endPoint x: 774, endPoint y: 122, distance: 6.1
click at [774, 122] on td "Selecione uma Nova Parcela Avulsa Parcela Avulsa Existente Outros (2 X R$ 70.71…" at bounding box center [835, 104] width 185 height 68
click at [761, 319] on select "Selecione uma Nova Parcela Avulsa Parcela Avulsa Existente Financiamento CEF (1…" at bounding box center [838, 308] width 170 height 21
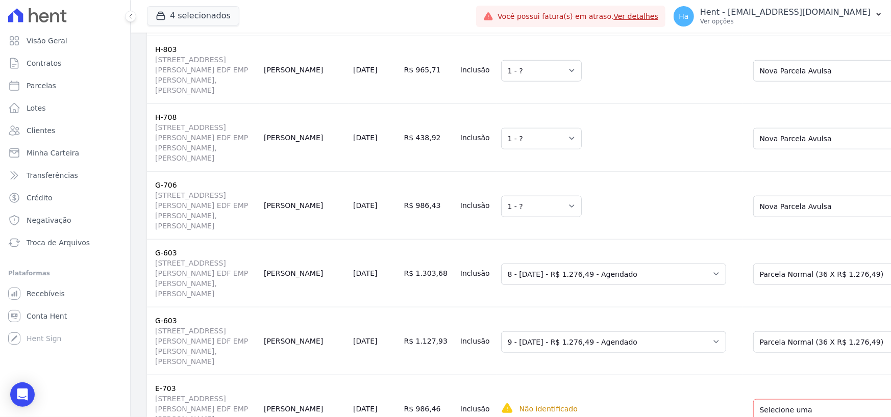
scroll to position [816, 0]
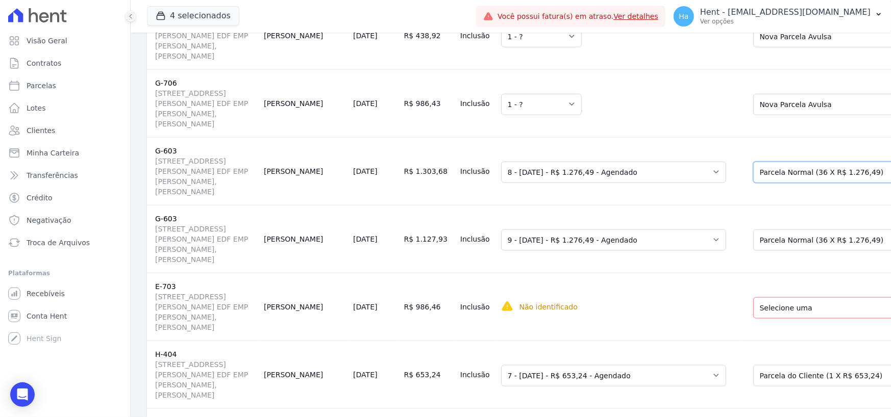
click at [768, 183] on select "Selecione uma Nova Parcela Avulsa Parcela Avulsa Existente Financiamento CEF (1…" at bounding box center [838, 172] width 170 height 21
click at [753, 251] on select "Selecione uma Nova Parcela Avulsa Parcela Avulsa Existente Financiamento CEF (1…" at bounding box center [838, 240] width 170 height 21
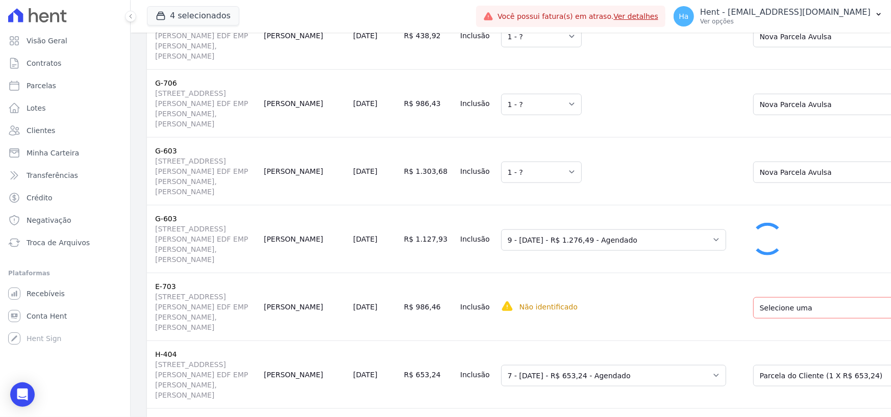
scroll to position [1021, 0]
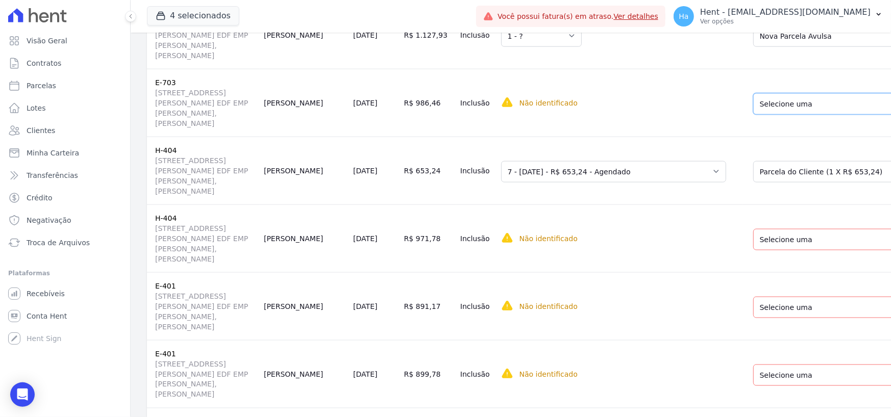
click at [753, 115] on select "Selecione uma Nova Parcela Avulsa Parcela Avulsa Existente Financiamento CEF (1…" at bounding box center [838, 103] width 170 height 21
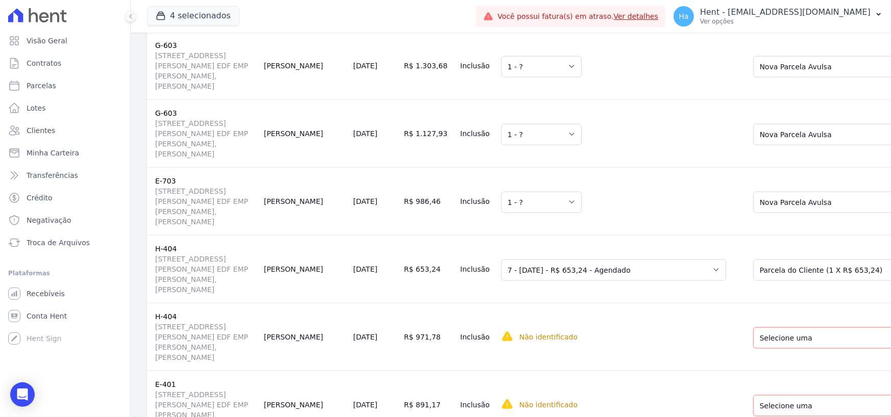
scroll to position [1021, 0]
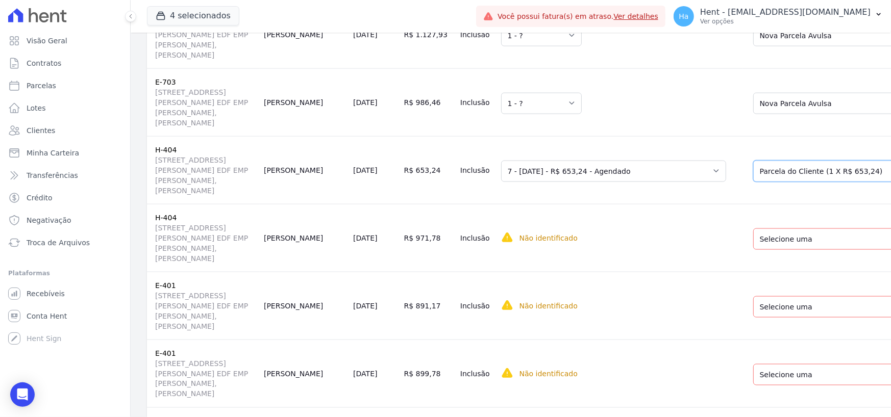
click at [763, 182] on select "Selecione uma Nova Parcela Avulsa Parcela Avulsa Existente Financiamento CEF (1…" at bounding box center [838, 171] width 170 height 21
click at [753, 250] on select "Selecione uma Nova Parcela Avulsa Parcela Avulsa Existente Financiamento CEF (1…" at bounding box center [838, 239] width 170 height 21
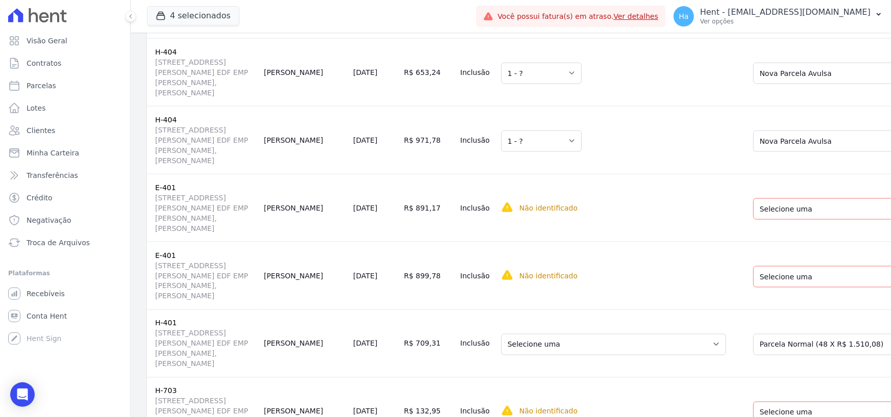
scroll to position [1225, 0]
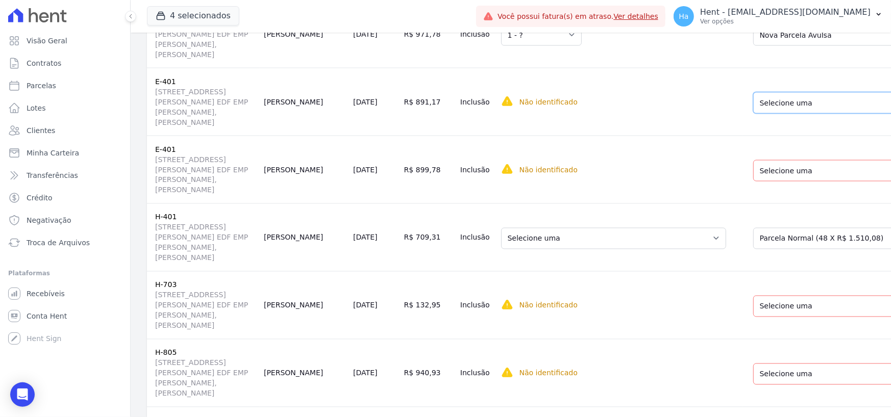
click at [753, 114] on select "Selecione uma Nova Parcela Avulsa Parcela Avulsa Existente Financiamento CEF (1…" at bounding box center [838, 102] width 170 height 21
click at [753, 182] on select "Selecione uma Nova Parcela Avulsa Parcela Avulsa Existente Financiamento CEF (1…" at bounding box center [838, 170] width 170 height 21
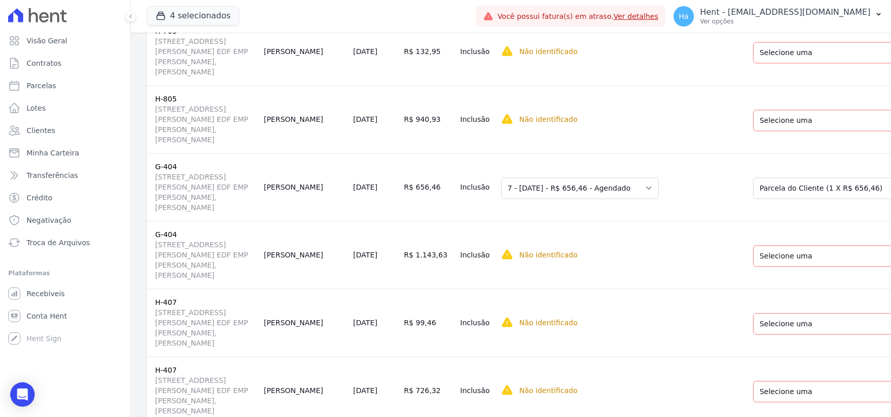
scroll to position [1480, 0]
drag, startPoint x: 753, startPoint y: 221, endPoint x: 753, endPoint y: 230, distance: 8.2
click at [753, 62] on select "Selecione uma Nova Parcela Avulsa Parcela Avulsa Existente Parcela Normal (48 X…" at bounding box center [838, 51] width 170 height 21
click at [753, 130] on select "Selecione uma Nova Parcela Avulsa Parcela Avulsa Existente Financiamento CEF (1…" at bounding box center [838, 119] width 170 height 21
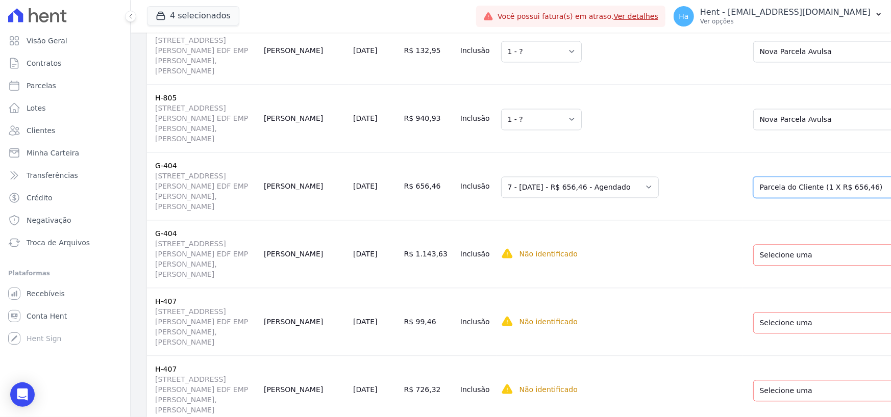
click at [753, 198] on select "Selecione uma Nova Parcela Avulsa Parcela Avulsa Existente Sinal (1 X R$ 21.519…" at bounding box center [828, 187] width 151 height 21
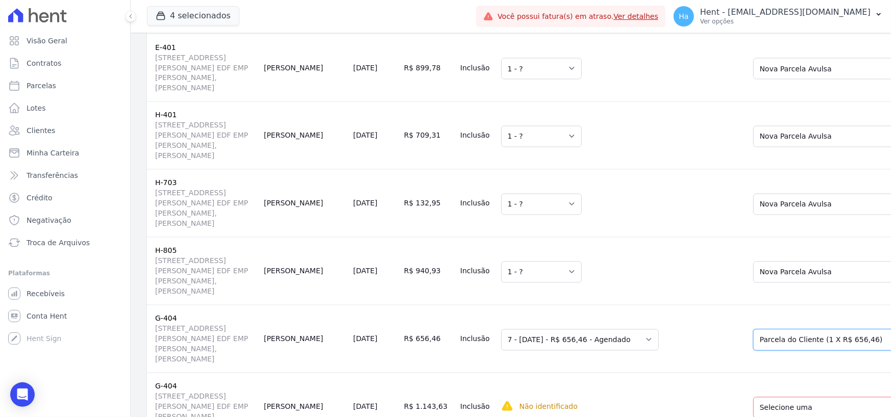
scroll to position [1327, 0]
click at [760, 147] on select "Selecione uma Nova Parcela Avulsa Parcela Avulsa Existente Sinal (1 X R$ 800,04…" at bounding box center [838, 136] width 170 height 21
click at [753, 147] on select "Selecione uma Nova Parcela Avulsa Parcela Avulsa Existente Sinal (1 X R$ 800,04…" at bounding box center [838, 136] width 170 height 21
click at [753, 215] on select "Selecione uma Nova Parcela Avulsa Parcela Avulsa Existente Parcela Normal (48 X…" at bounding box center [838, 204] width 170 height 21
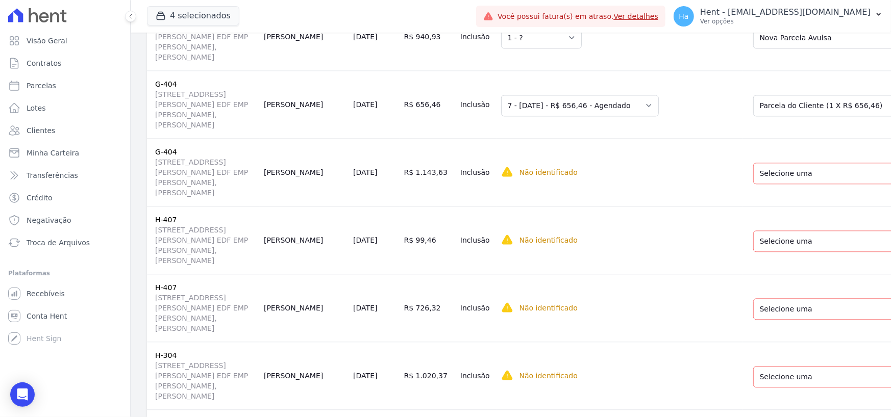
scroll to position [1582, 0]
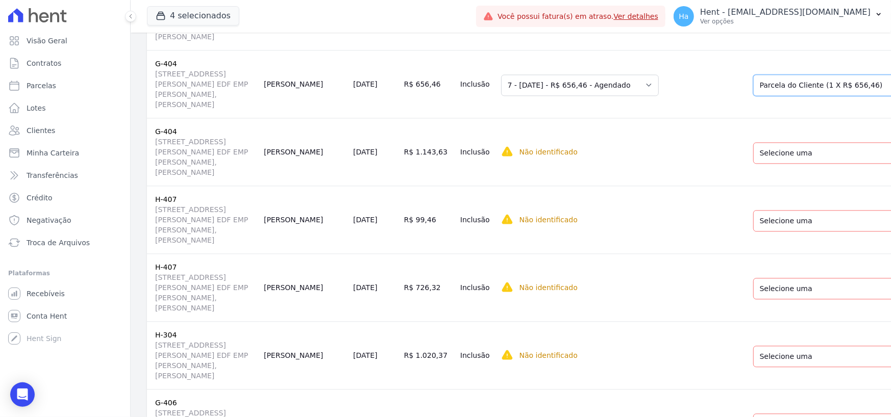
drag, startPoint x: 733, startPoint y: 282, endPoint x: 735, endPoint y: 287, distance: 5.8
click at [753, 96] on select "Selecione uma Nova Parcela Avulsa Parcela Avulsa Existente Sinal (1 X R$ 21.519…" at bounding box center [828, 85] width 151 height 21
click at [753, 164] on select "Selecione uma Nova Parcela Avulsa Parcela Avulsa Existente Sinal (1 X R$ 21.519…" at bounding box center [828, 152] width 151 height 21
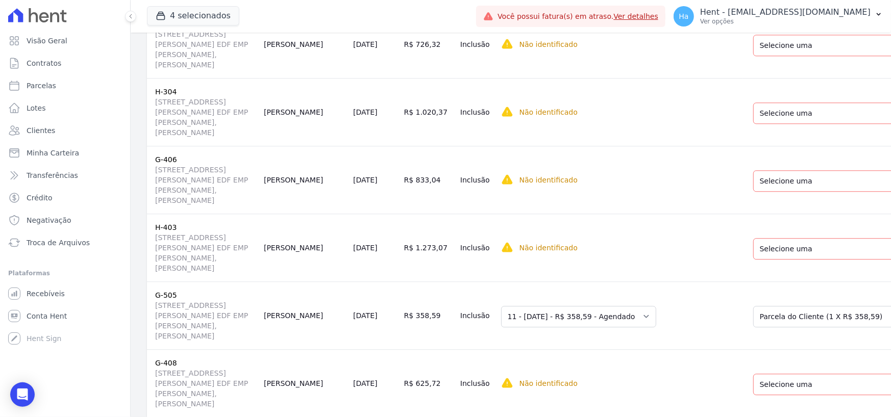
scroll to position [1838, 0]
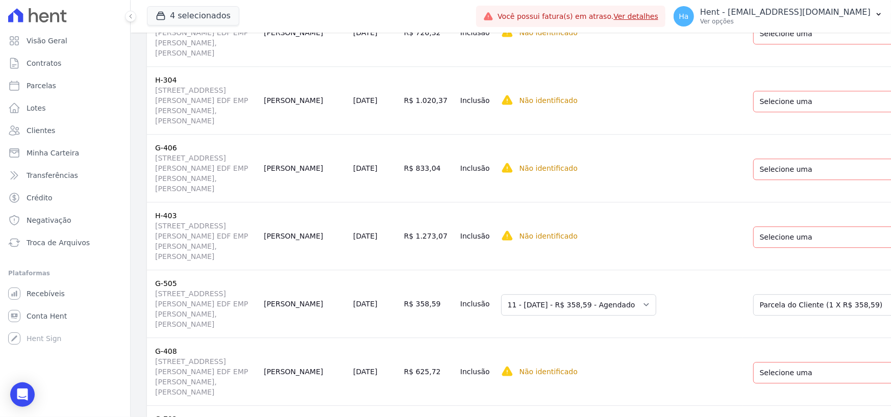
click at [753, 44] on select "Selecione uma Nova Parcela Avulsa Parcela Avulsa Existente Financiamento CEF (1…" at bounding box center [838, 33] width 170 height 21
click at [753, 112] on select "Selecione uma Nova Parcela Avulsa Parcela Avulsa Existente Intercalada (2 X R$ …" at bounding box center [832, 101] width 158 height 21
click at [753, 180] on select "Selecione uma Nova Parcela Avulsa Parcela Avulsa Existente Sinal (1 X R$ 6.820,…" at bounding box center [833, 169] width 161 height 21
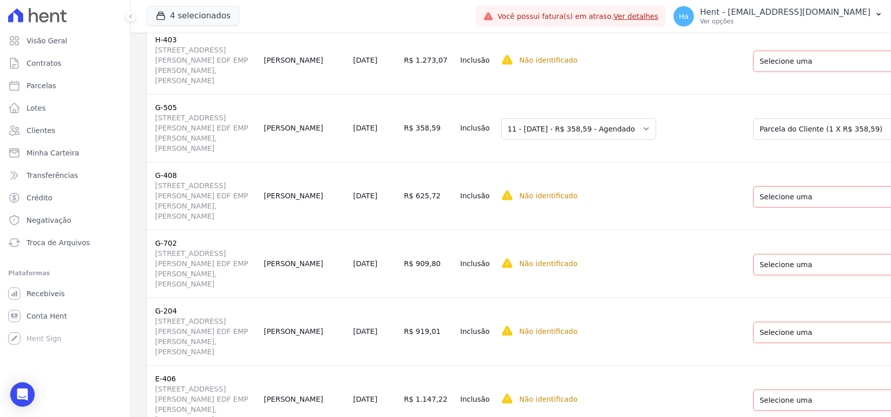
scroll to position [2047, 0]
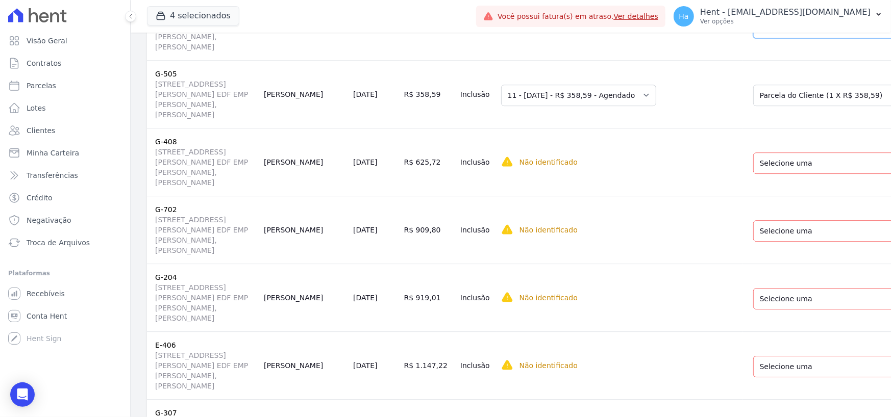
click at [761, 38] on select "Selecione uma Nova Parcela Avulsa Parcela Avulsa Existente Sinal (1 X R$ 10.820…" at bounding box center [832, 27] width 158 height 21
click at [753, 106] on select "Selecione uma Nova Parcela Avulsa Parcela Avulsa Existente Intercalada (2 X R$ …" at bounding box center [838, 95] width 170 height 21
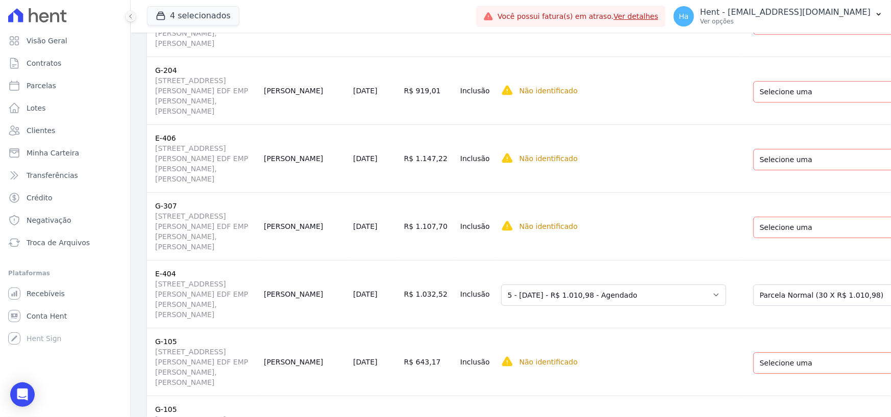
scroll to position [2302, 0]
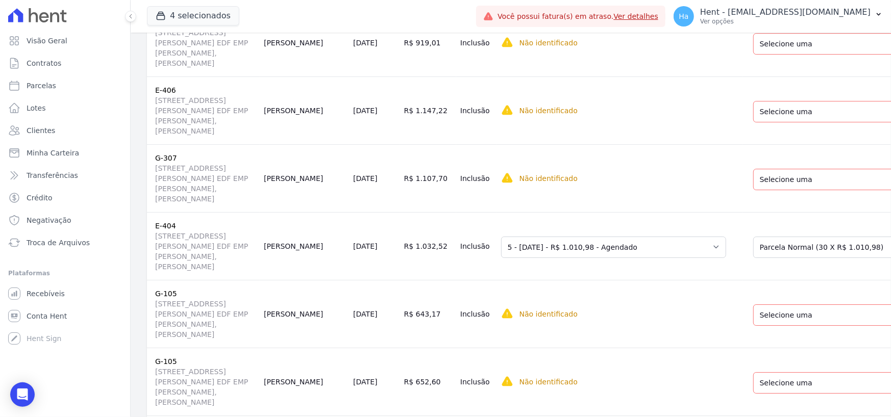
click at [753, 55] on select "Selecione uma Nova Parcela Avulsa Parcela Avulsa Existente Sinal (5 X R$ 211,12…" at bounding box center [838, 43] width 170 height 21
click at [753, 122] on select "Selecione uma Nova Parcela Avulsa Parcela Avulsa Existente Outros (1 X R$ 148.8…" at bounding box center [838, 111] width 170 height 21
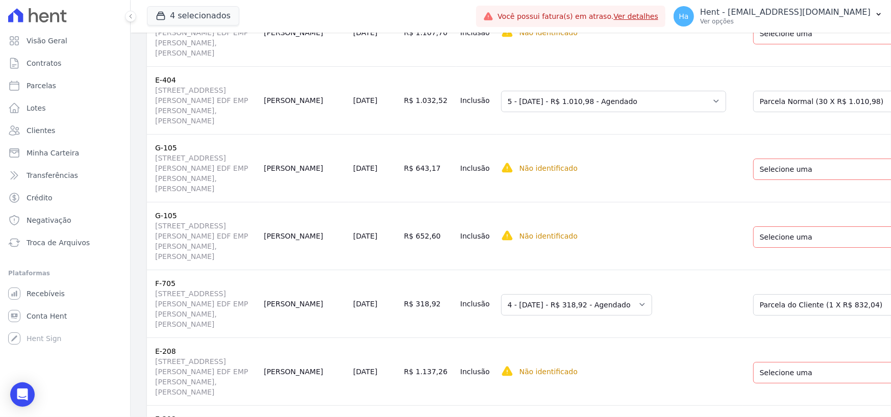
scroll to position [2567, 0]
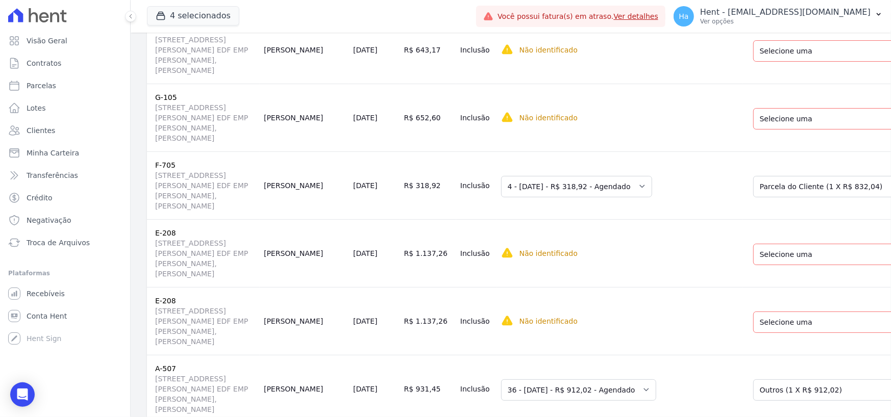
click at [753, 62] on select "Selecione uma Nova Parcela Avulsa Parcela Avulsa Existente Intercalada (2 X R$ …" at bounding box center [838, 50] width 170 height 21
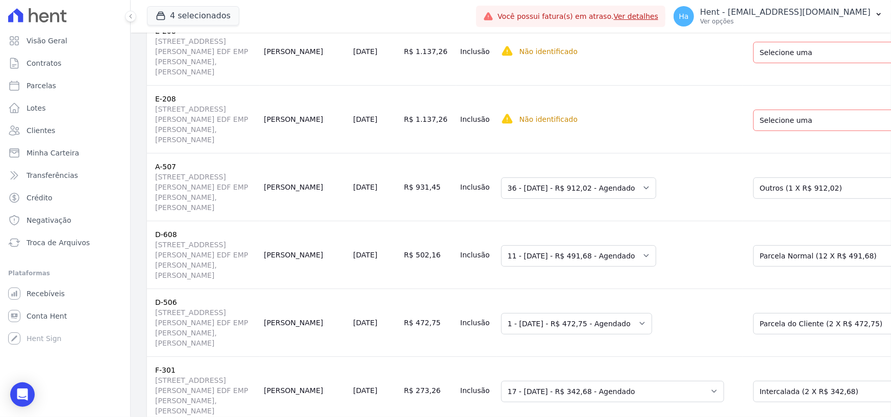
scroll to position [2771, 0]
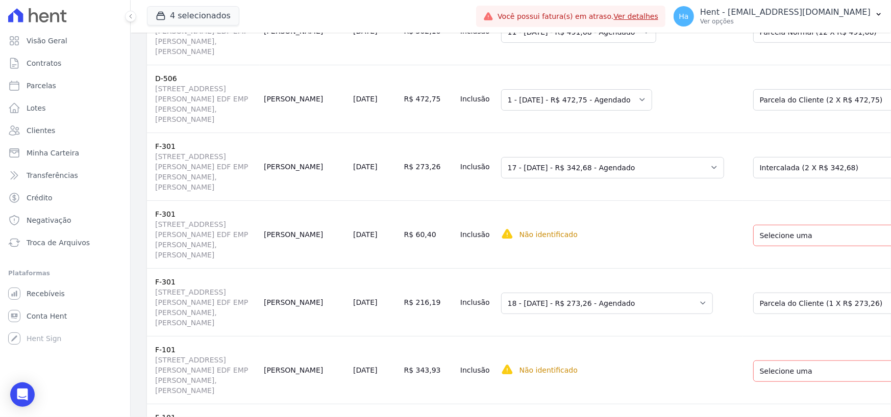
scroll to position [3077, 0]
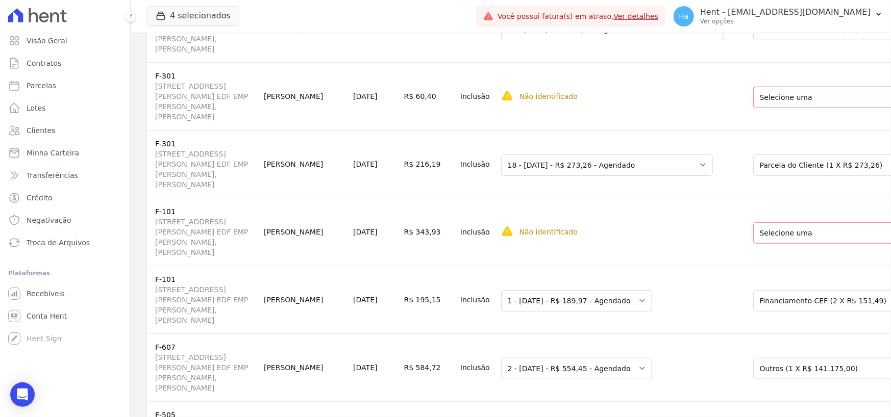
scroll to position [3230, 0]
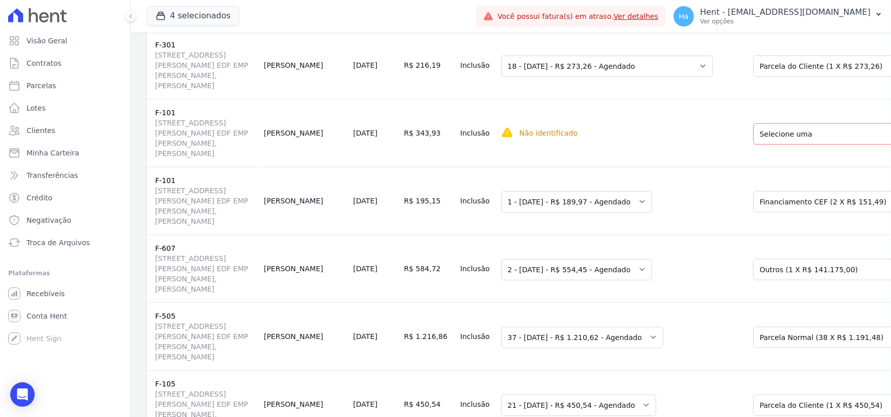
select select "1"
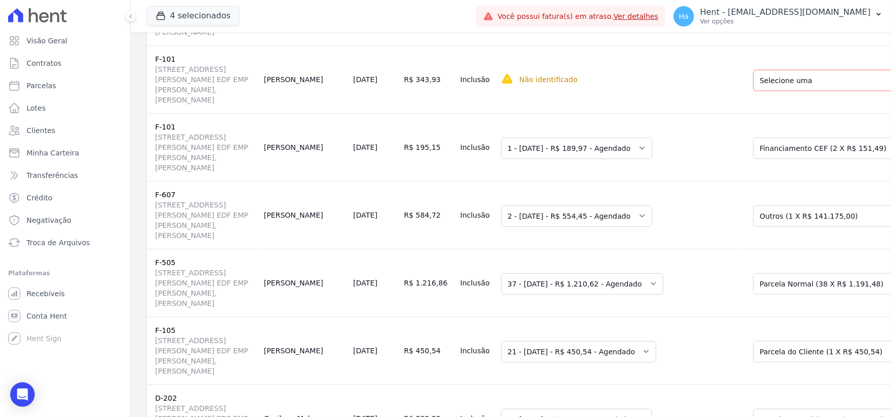
scroll to position [3485, 0]
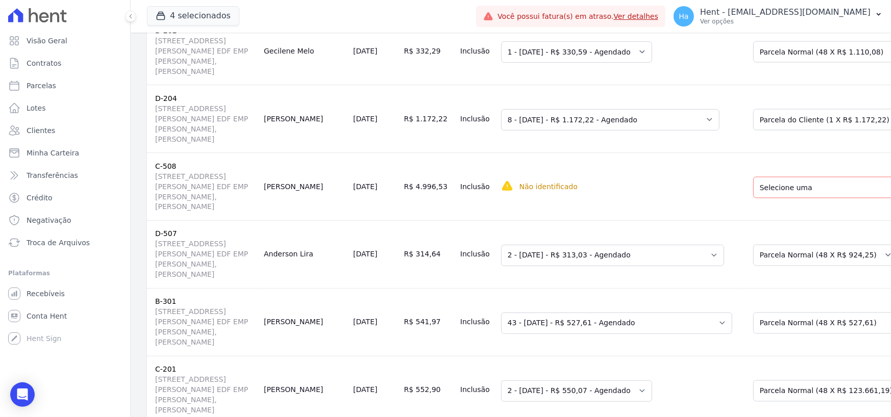
scroll to position [3689, 0]
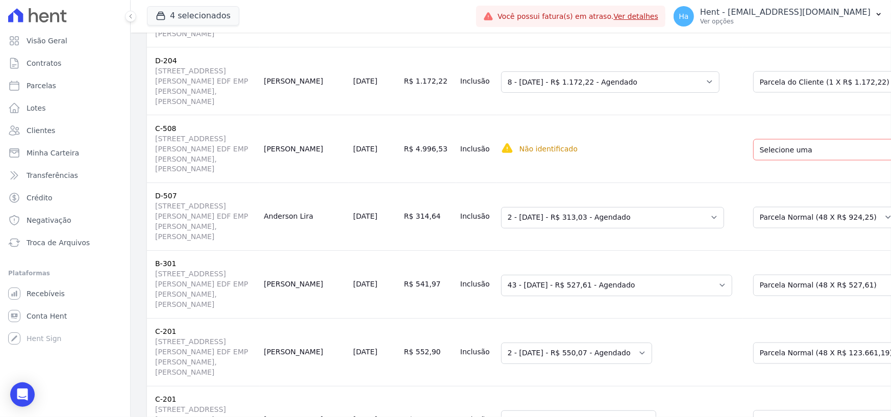
drag, startPoint x: 756, startPoint y: 203, endPoint x: 756, endPoint y: 208, distance: 5.1
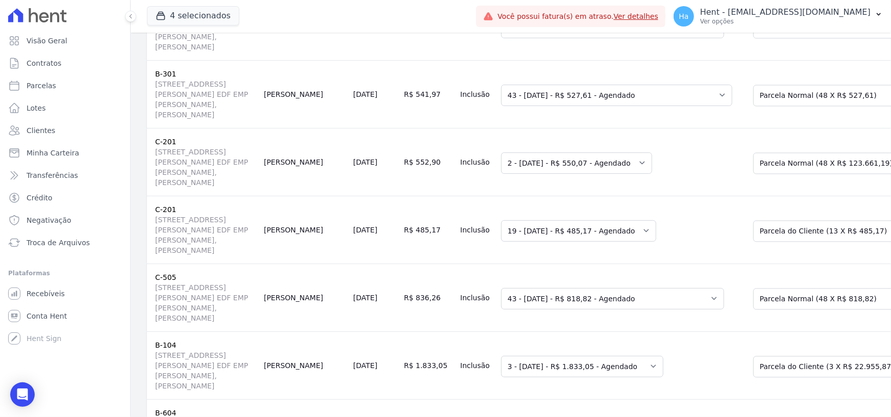
scroll to position [3894, 0]
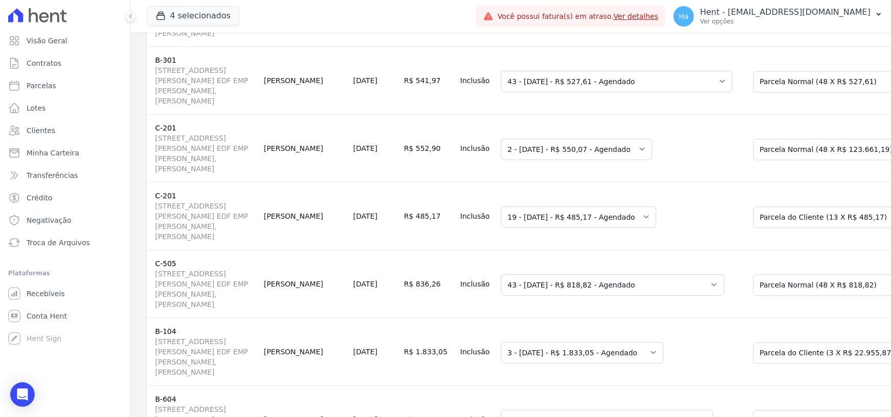
drag, startPoint x: 736, startPoint y: 388, endPoint x: 740, endPoint y: 377, distance: 12.4
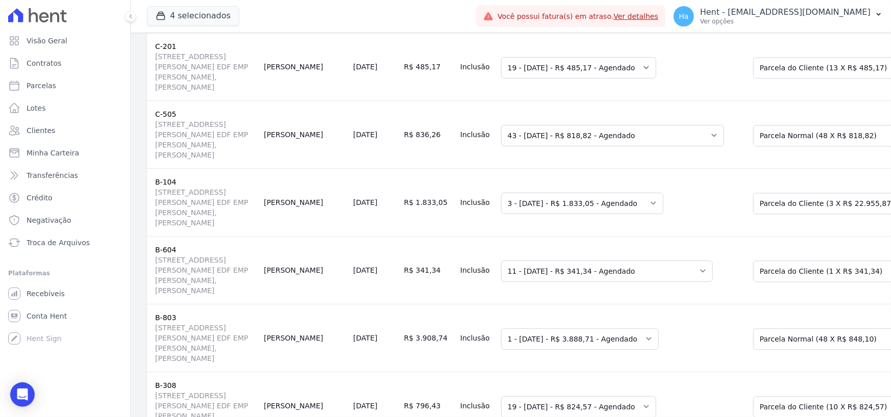
scroll to position [4047, 0]
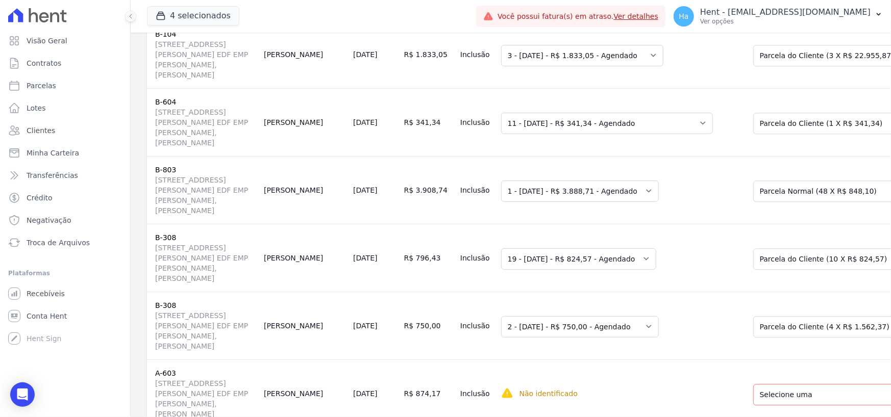
scroll to position [4200, 0]
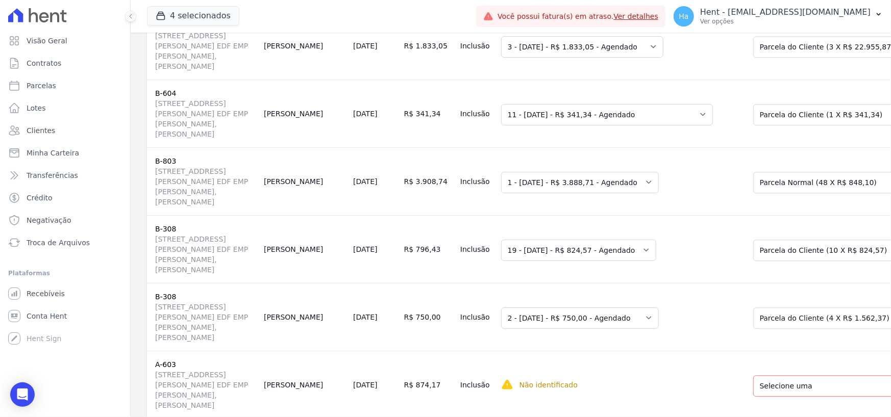
drag, startPoint x: 771, startPoint y: 239, endPoint x: 772, endPoint y: 247, distance: 8.2
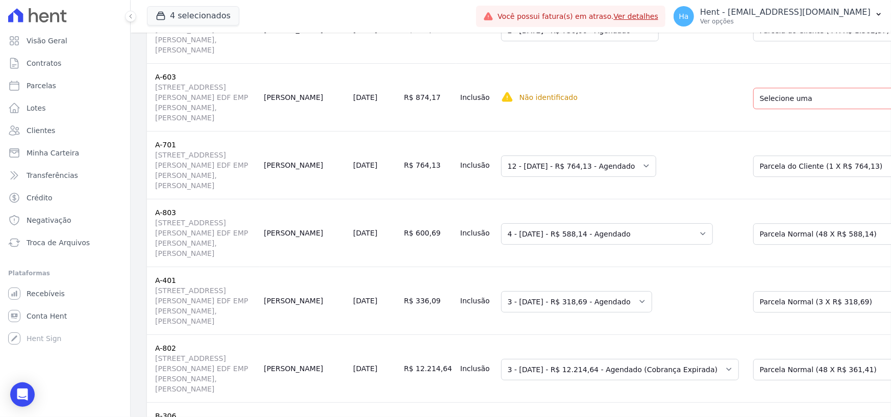
scroll to position [4506, 0]
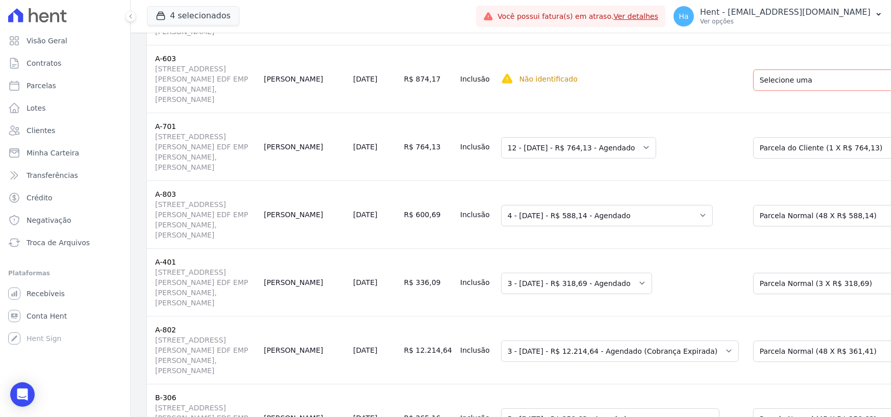
drag, startPoint x: 753, startPoint y: 238, endPoint x: 754, endPoint y: 250, distance: 12.3
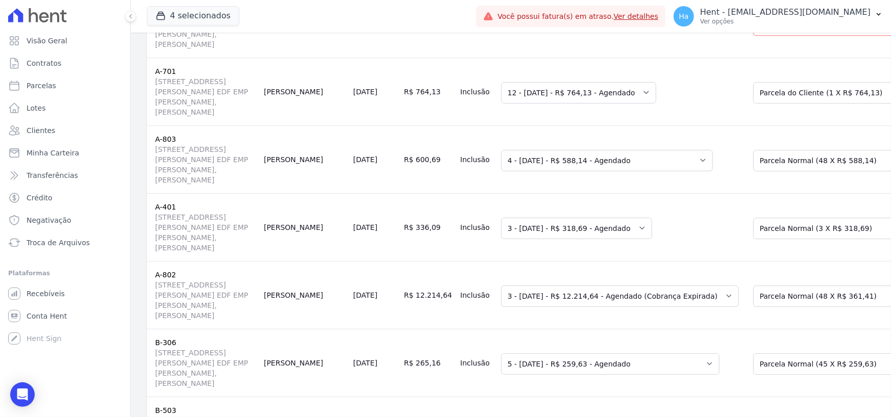
scroll to position [4659, 0]
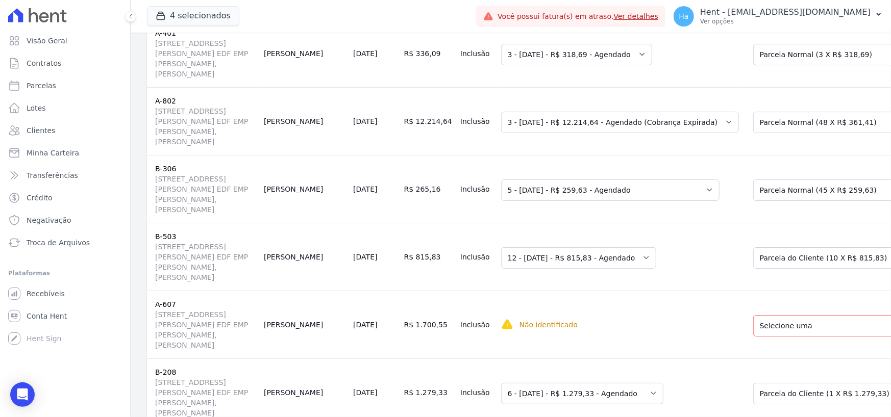
scroll to position [4812, 0]
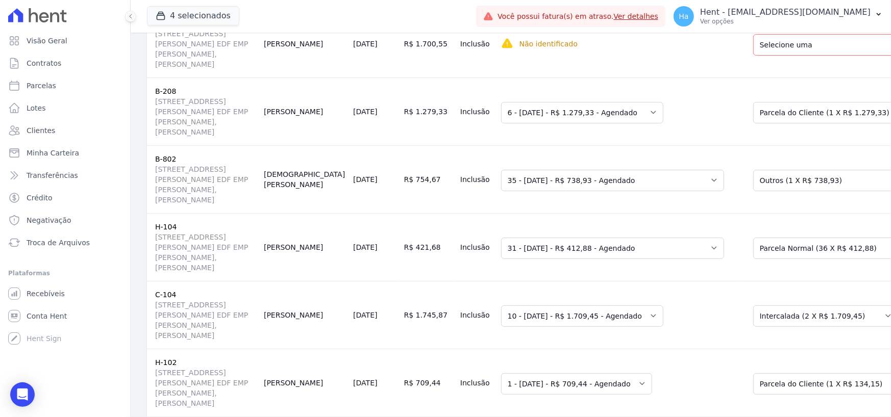
drag, startPoint x: 753, startPoint y: 198, endPoint x: 753, endPoint y: 206, distance: 8.2
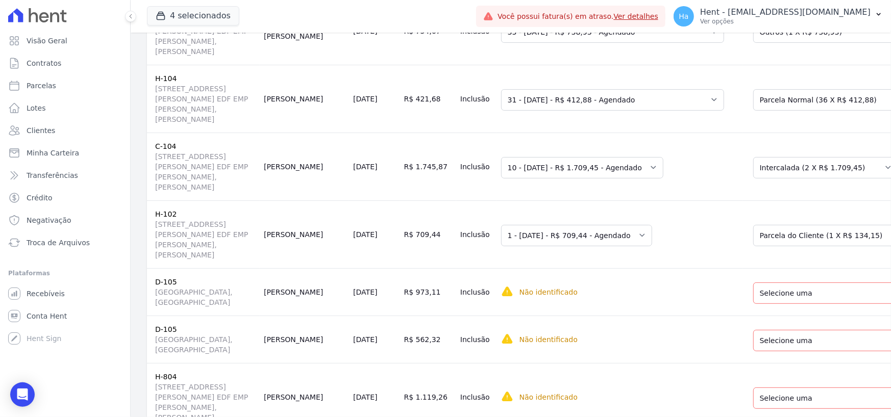
scroll to position [5169, 0]
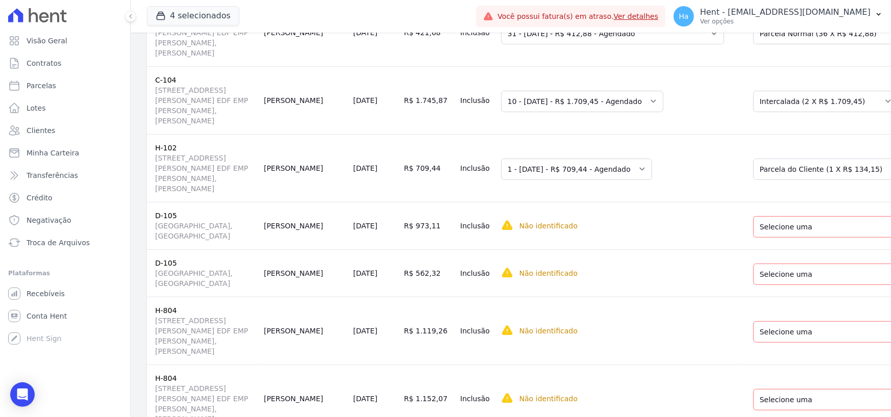
scroll to position [5373, 0]
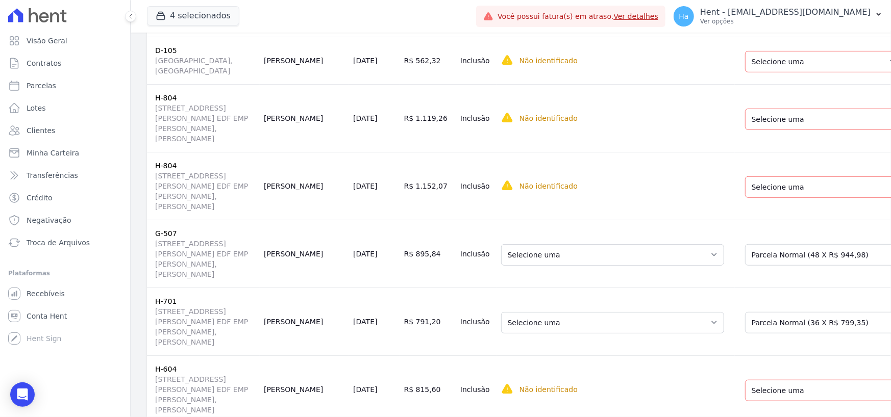
scroll to position [5526, 0]
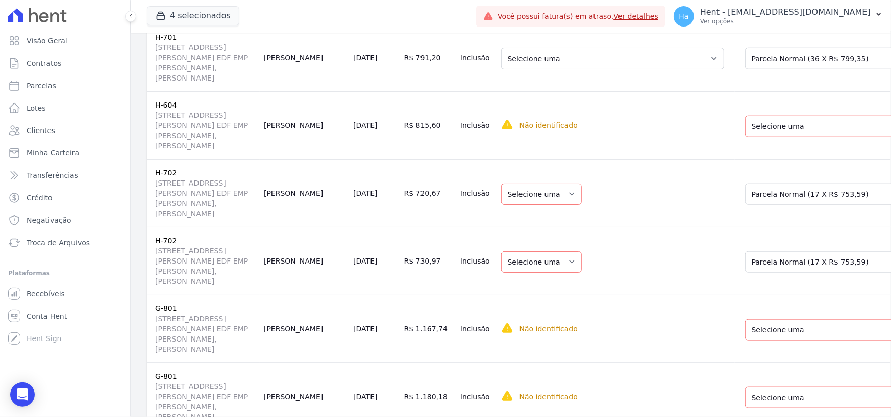
scroll to position [5731, 0]
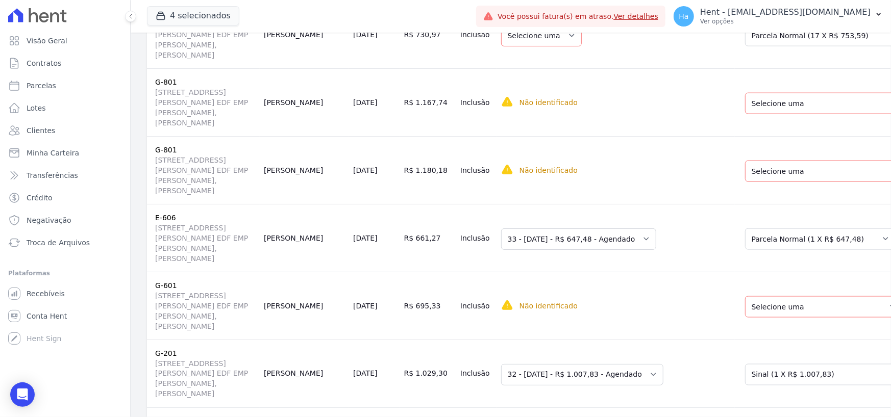
drag, startPoint x: 759, startPoint y: 280, endPoint x: 759, endPoint y: 290, distance: 10.2
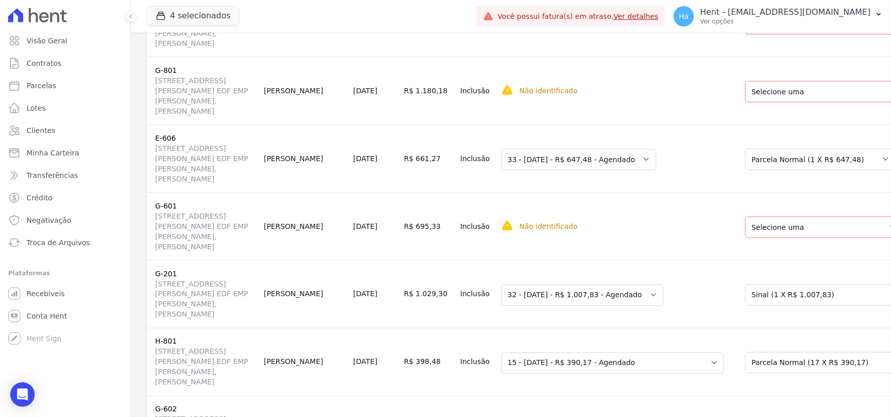
scroll to position [6139, 0]
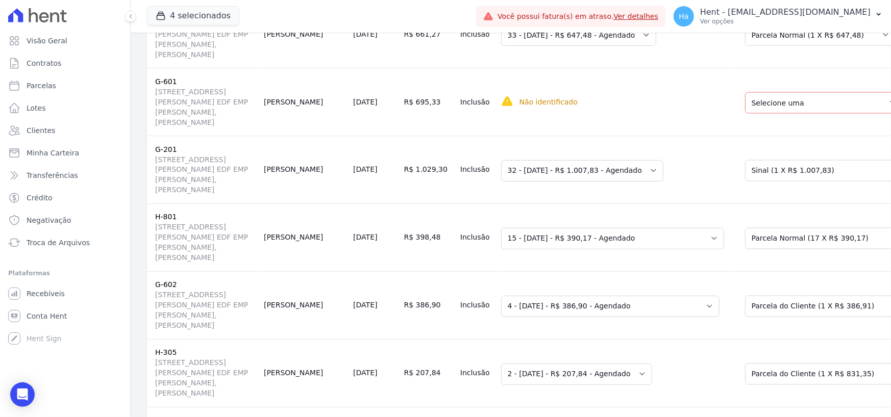
drag, startPoint x: 749, startPoint y: 253, endPoint x: 749, endPoint y: 258, distance: 5.6
select select "0"
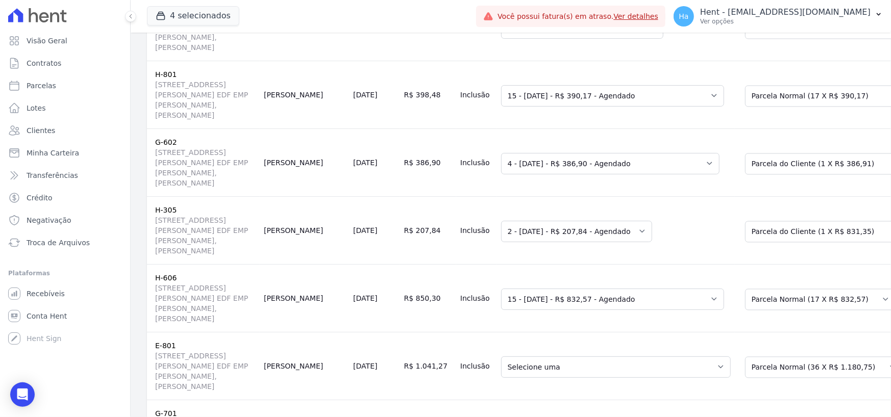
scroll to position [6343, 0]
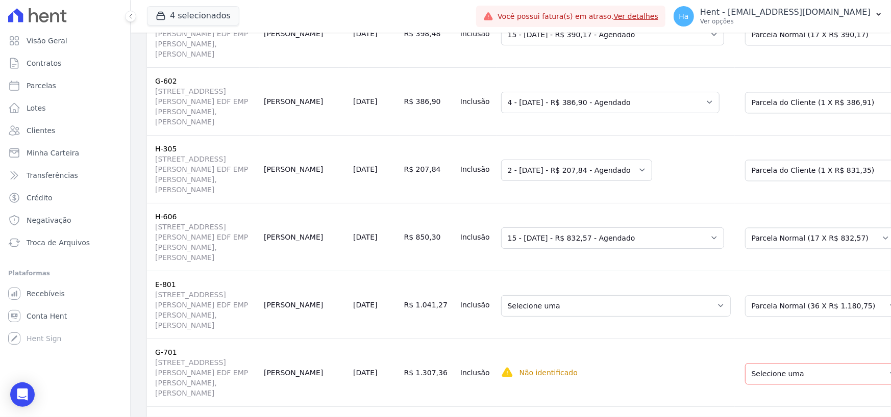
drag, startPoint x: 758, startPoint y: 208, endPoint x: 761, endPoint y: 234, distance: 26.2
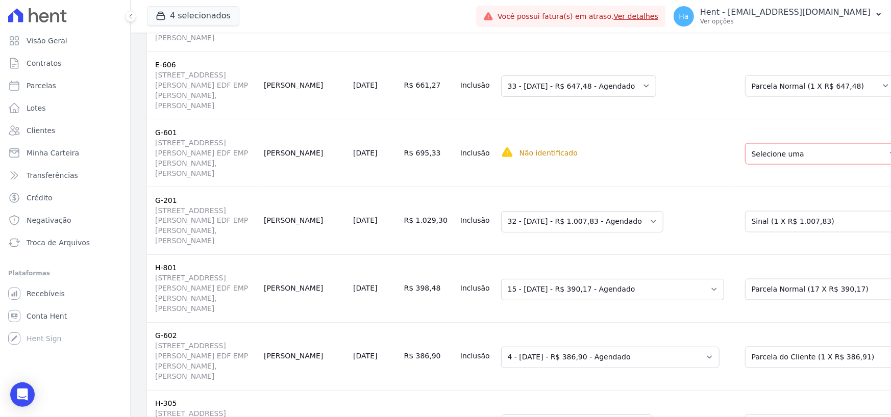
scroll to position [6394, 0]
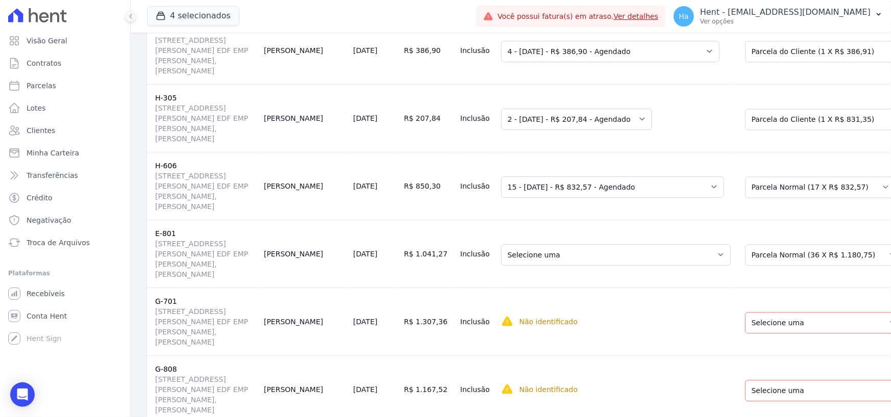
select select "1"
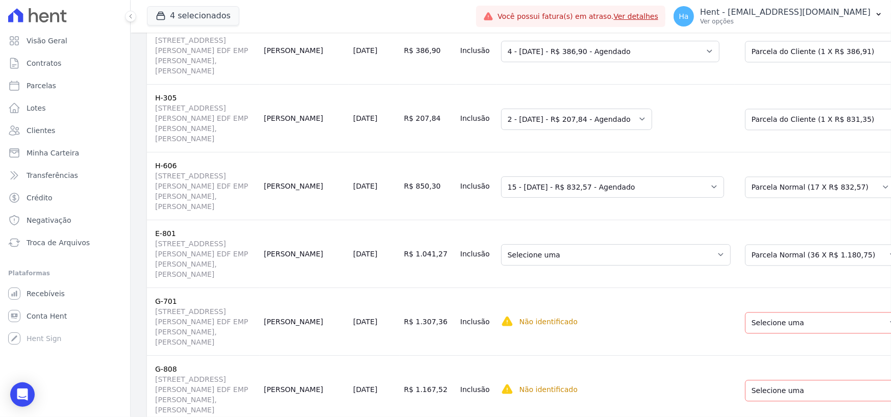
select select "1"
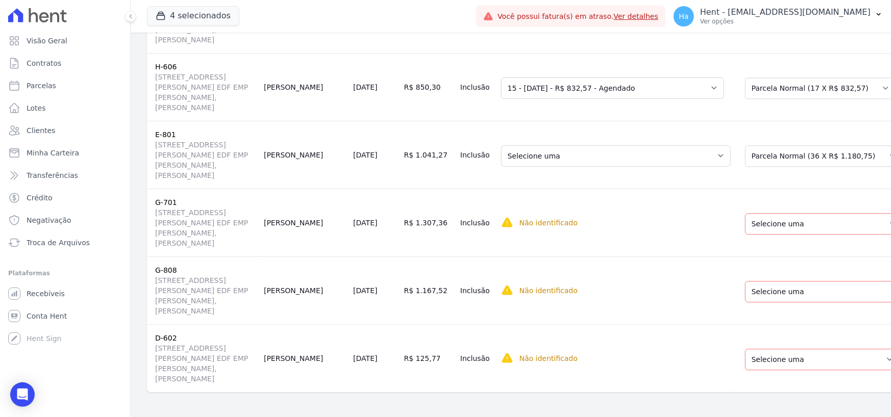
scroll to position [6547, 0]
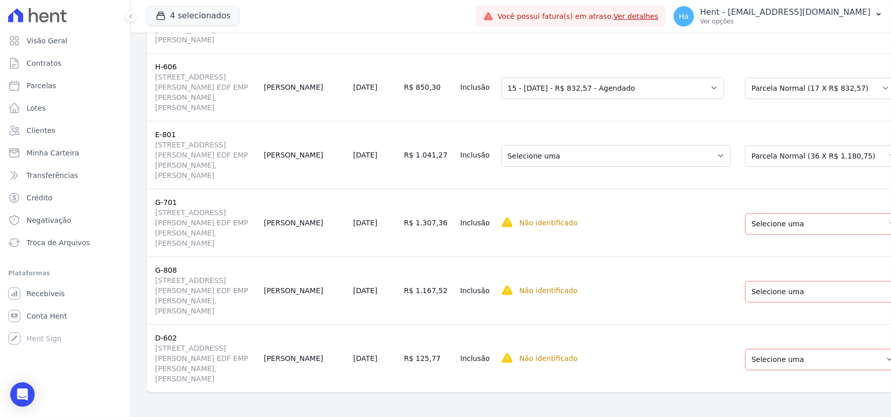
click at [745, 31] on select "Selecione uma Nova Parcela Avulsa Parcela Avulsa Existente Financiamento CEF (1…" at bounding box center [830, 20] width 170 height 21
click at [775, 99] on select "Selecione uma Nova Parcela Avulsa Parcela Avulsa Existente Sinal (1 X R$ 17.400…" at bounding box center [820, 88] width 151 height 21
click at [745, 167] on select "Selecione uma Nova Parcela Avulsa Parcela Avulsa Existente Outros (1 X R$ 154.4…" at bounding box center [824, 155] width 158 height 21
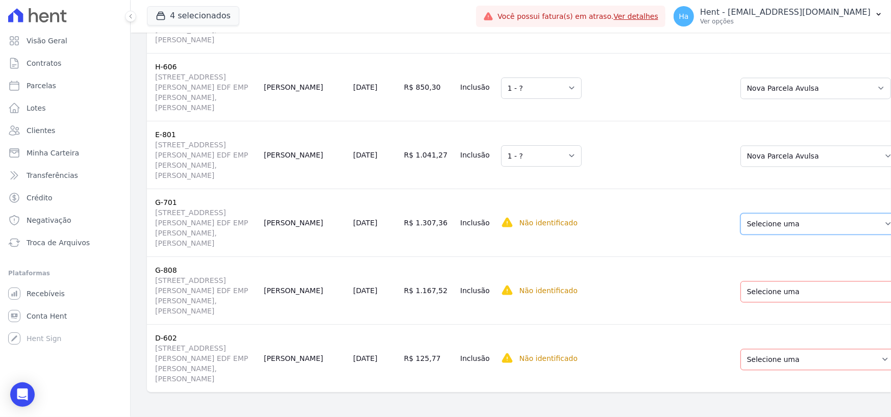
click at [787, 235] on select "Selecione uma Nova Parcela Avulsa Parcela Avulsa Existente Outros (1 X R$ 154.4…" at bounding box center [819, 223] width 158 height 21
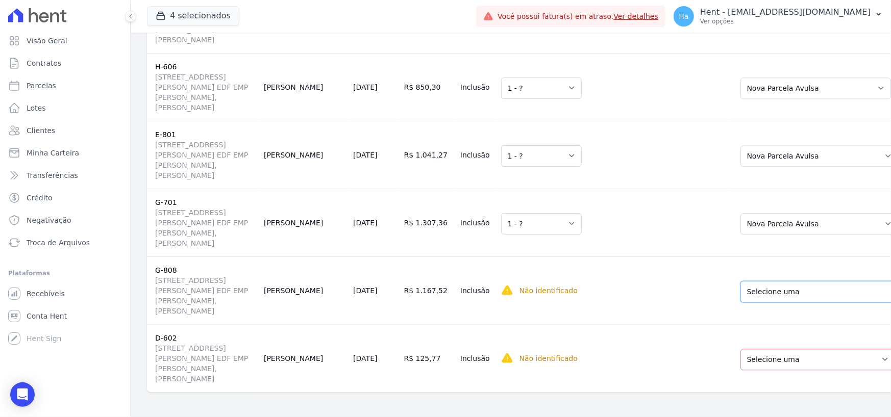
click at [745, 303] on select "Selecione uma Nova Parcela Avulsa Parcela Avulsa Existente Financiamento CEF (1…" at bounding box center [825, 291] width 170 height 21
click at [755, 281] on select "Selecione uma Nova Parcela Avulsa Parcela Avulsa Existente Financiamento CEF (1…" at bounding box center [825, 291] width 170 height 21
click at [740, 281] on select "Selecione uma Nova Parcela Avulsa Parcela Avulsa Existente Financiamento CEF (1…" at bounding box center [825, 291] width 170 height 21
click at [760, 353] on select "Selecione uma Nova Parcela Avulsa Parcela Avulsa Existente Chaves (1 X R$ 4.366…" at bounding box center [817, 359] width 155 height 21
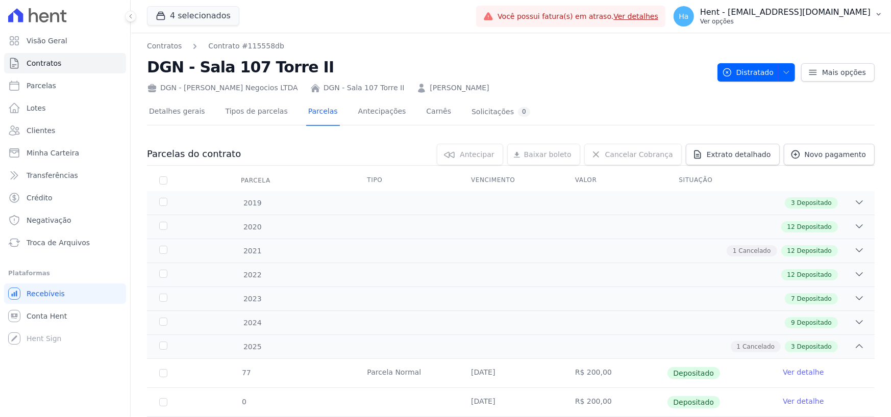
click at [834, 20] on p "Ver opções" at bounding box center [785, 21] width 170 height 8
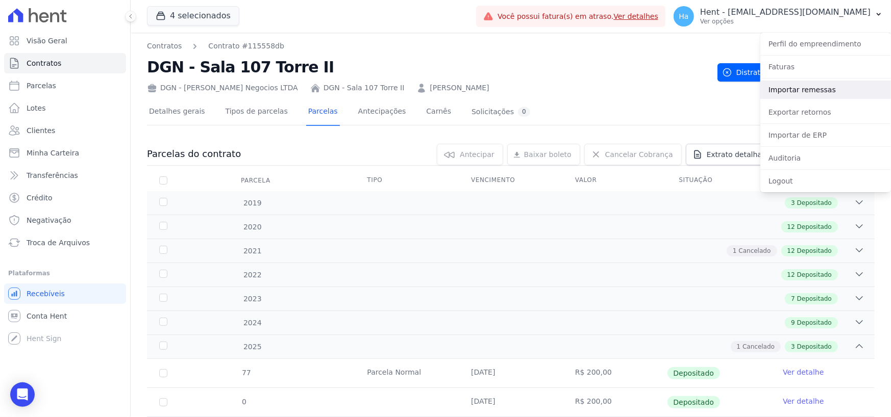
click at [800, 89] on link "Importar remessas" at bounding box center [825, 90] width 131 height 18
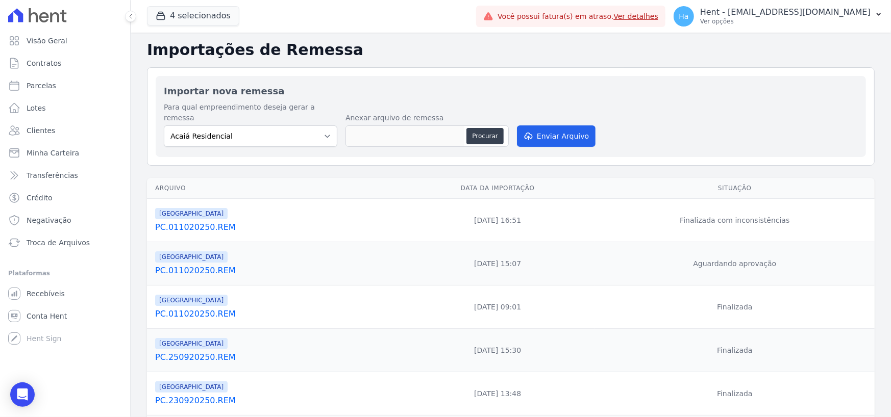
click at [217, 221] on link "PC.011020250.REM" at bounding box center [275, 227] width 241 height 12
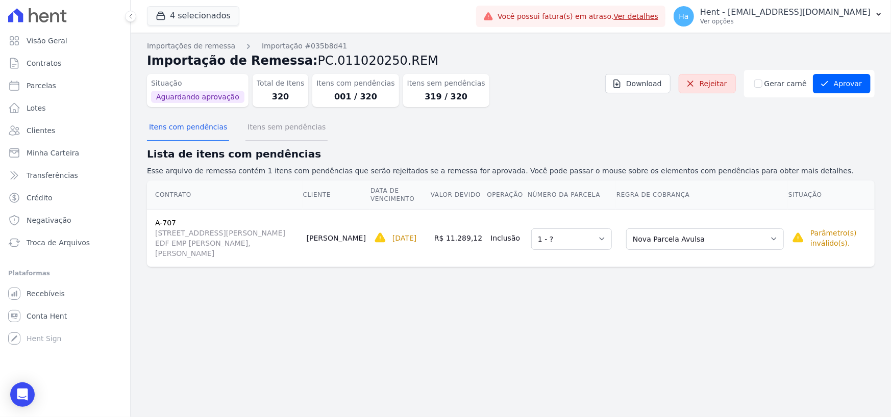
click at [269, 129] on button "Itens sem pendências" at bounding box center [286, 128] width 82 height 27
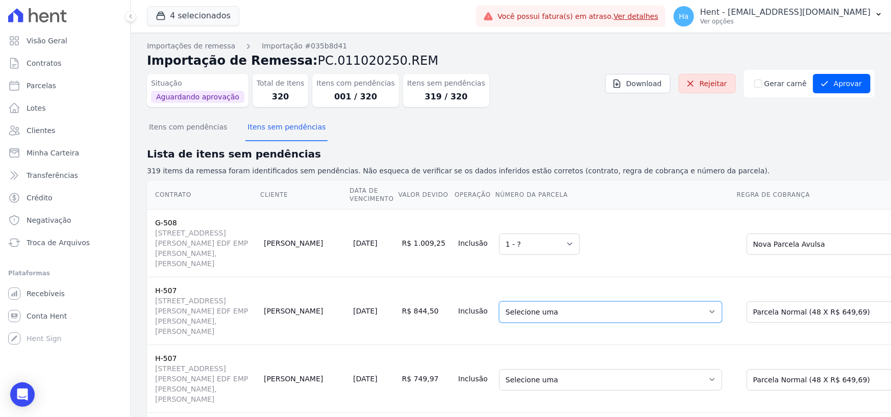
click at [587, 323] on select "Selecione uma 9 - [DATE] - R$ 826,89 - Vencido (Cobrança Expirada) 10 - [DATE] …" at bounding box center [610, 312] width 223 height 21
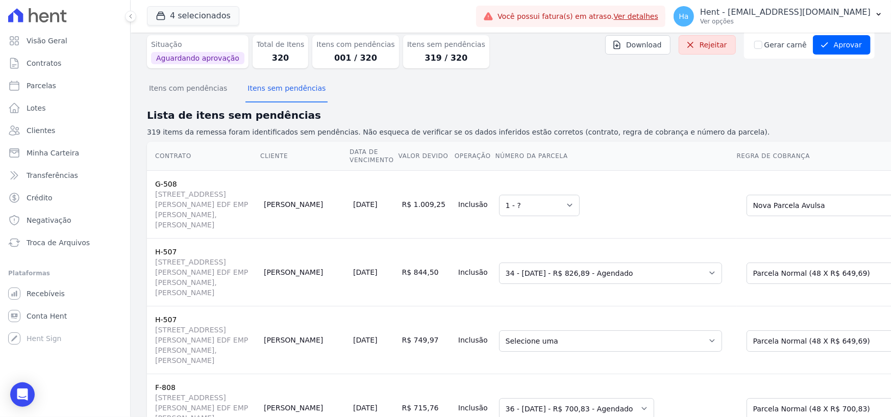
scroll to position [153, 0]
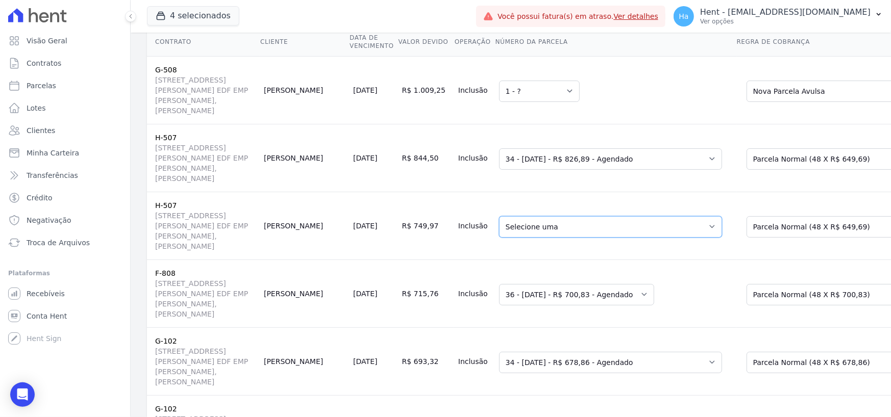
click at [562, 238] on select "Selecione uma 9 - [DATE] - R$ 826,89 - Vencido (Cobrança Expirada) 10 - [DATE] …" at bounding box center [610, 226] width 223 height 21
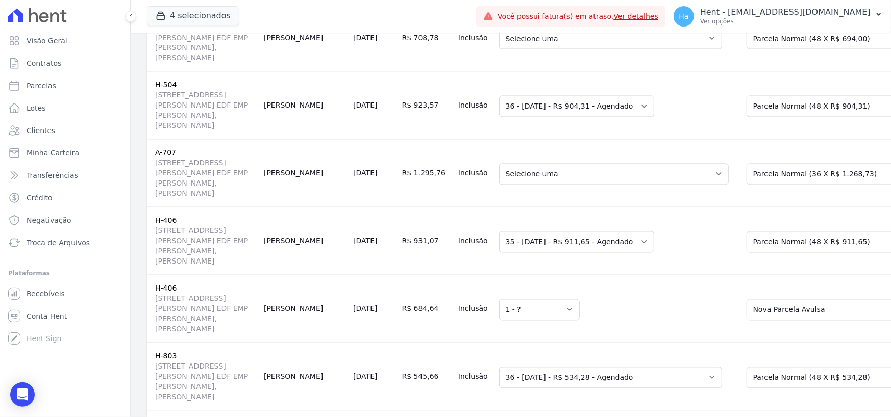
scroll to position [1378, 0]
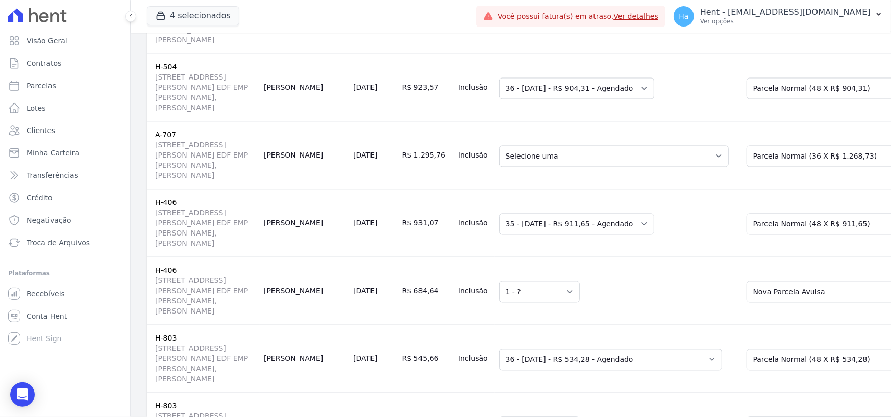
click at [523, 53] on td "Selecione uma 3 - 10/05/2025 - R$ 508,13 - Vencido (Cobrança Expirada) 10 - 10/…" at bounding box center [615, 19] width 241 height 68
click at [520, 31] on select "Selecione uma 3 - 10/05/2025 - R$ 508,13 - Vencido (Cobrança Expirada) 10 - 10/…" at bounding box center [610, 20] width 223 height 21
click at [540, 189] on td "Selecione uma 18 - 30/05/2024 - R$ 1.289,12 - Vencido (Cobrança Expirada) 19 - …" at bounding box center [615, 155] width 241 height 68
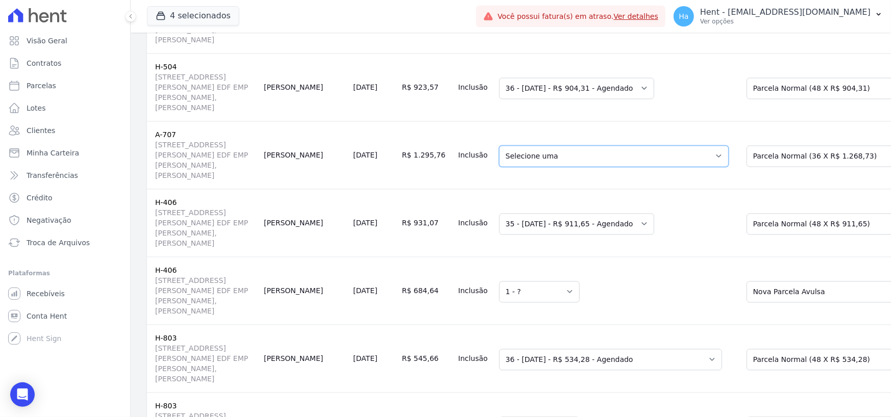
click at [551, 167] on select "Selecione uma 18 - 30/05/2024 - R$ 1.289,12 - Vencido (Cobrança Expirada) 19 - …" at bounding box center [614, 155] width 230 height 21
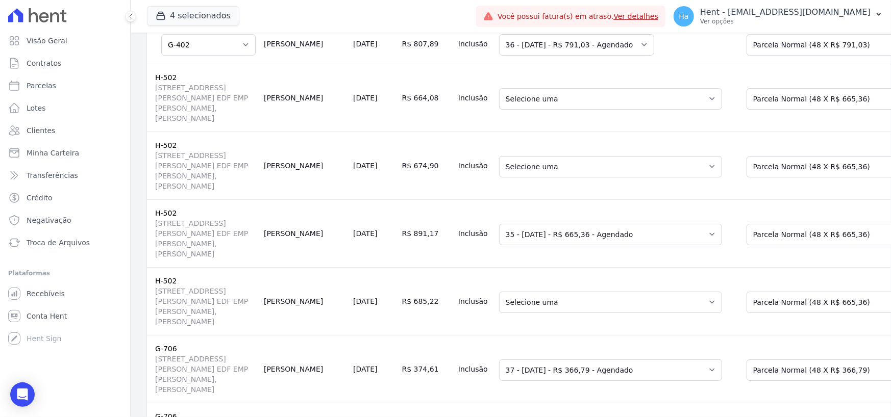
scroll to position [2347, 0]
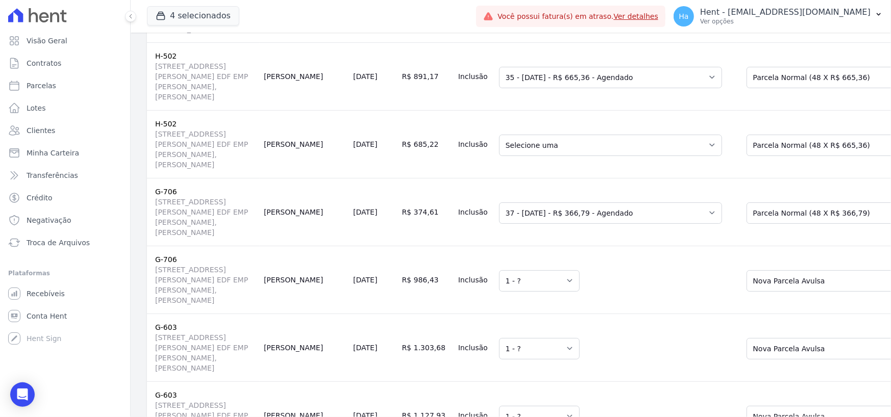
scroll to position [2449, 0]
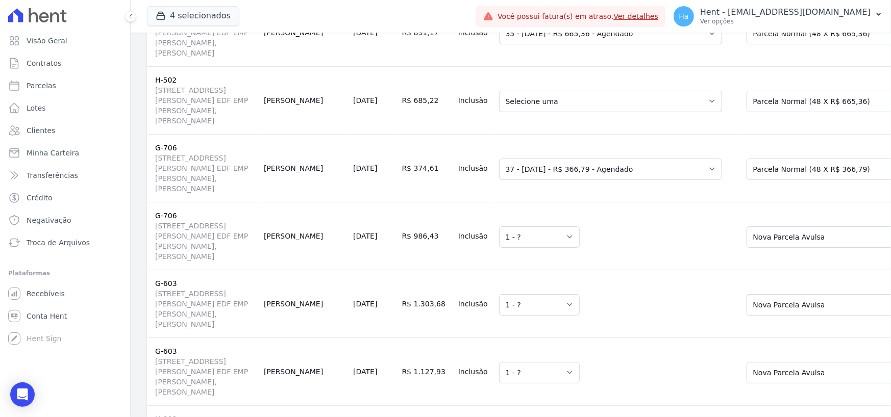
scroll to position [2551, 0]
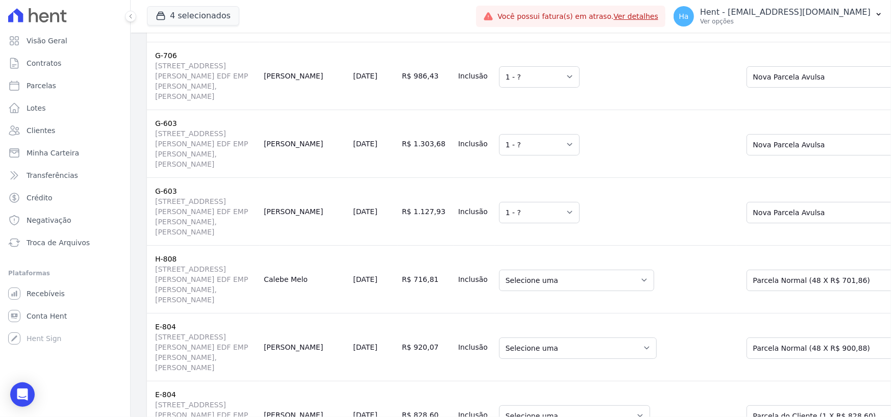
scroll to position [2654, 0]
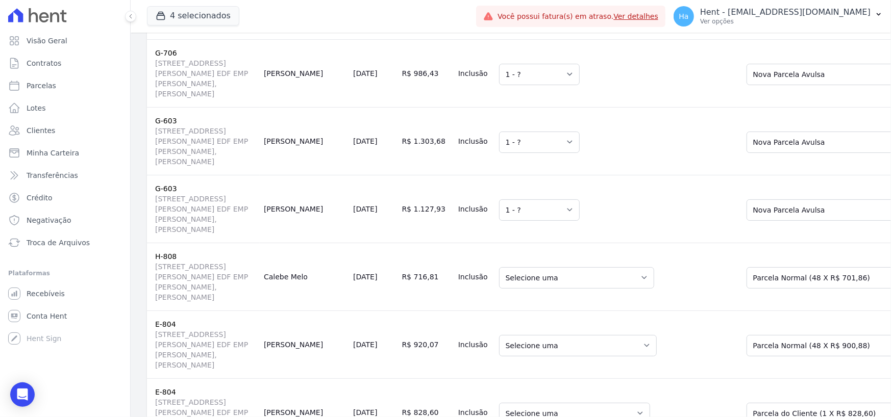
drag, startPoint x: 523, startPoint y: 287, endPoint x: 529, endPoint y: 294, distance: 9.0
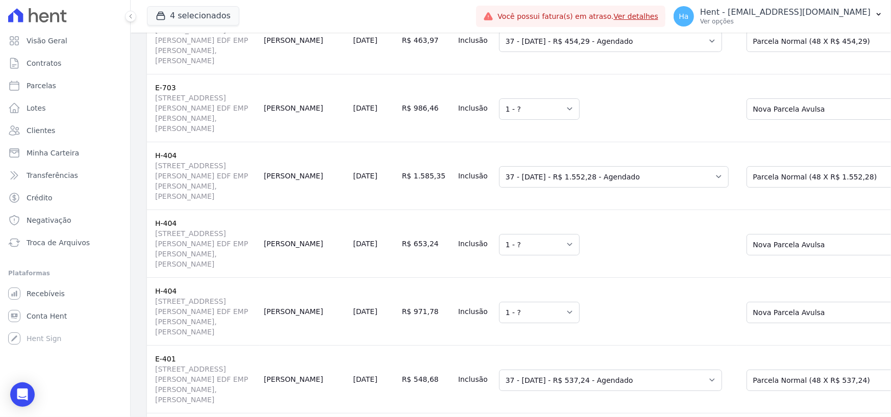
scroll to position [3215, 0]
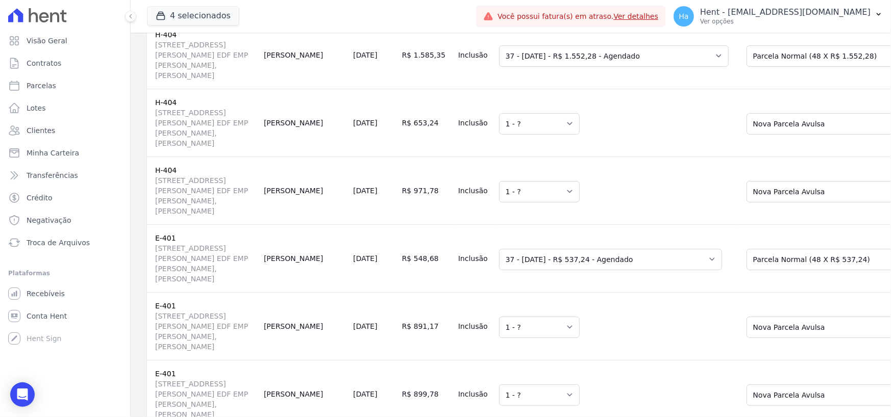
drag, startPoint x: 499, startPoint y: 171, endPoint x: 498, endPoint y: 190, distance: 18.4
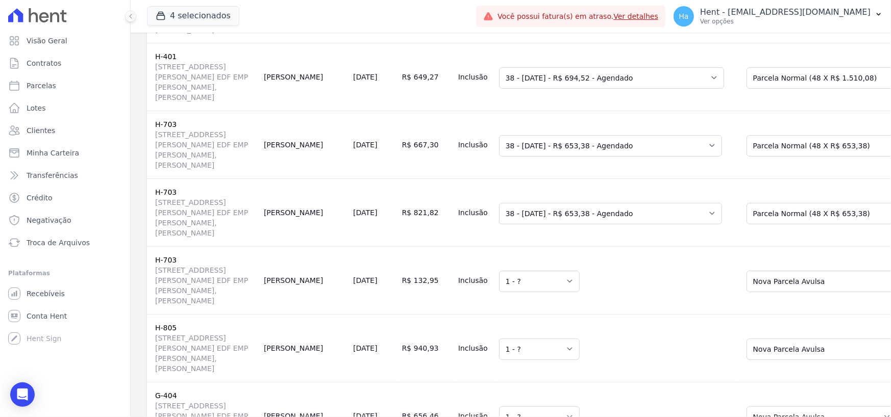
scroll to position [4388, 0]
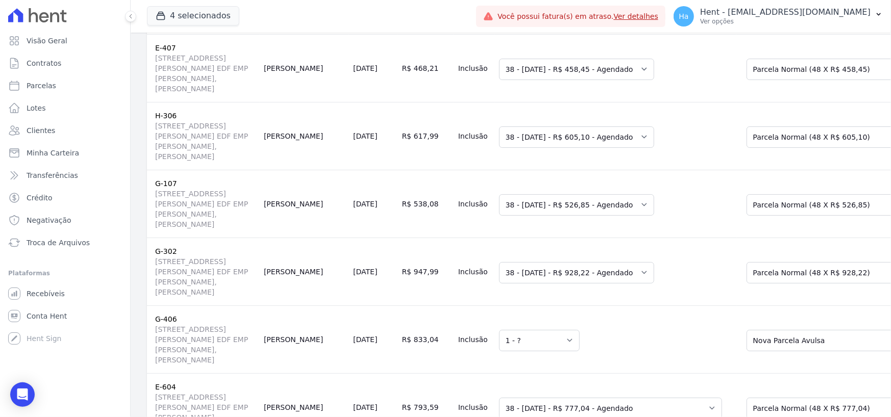
scroll to position [5511, 0]
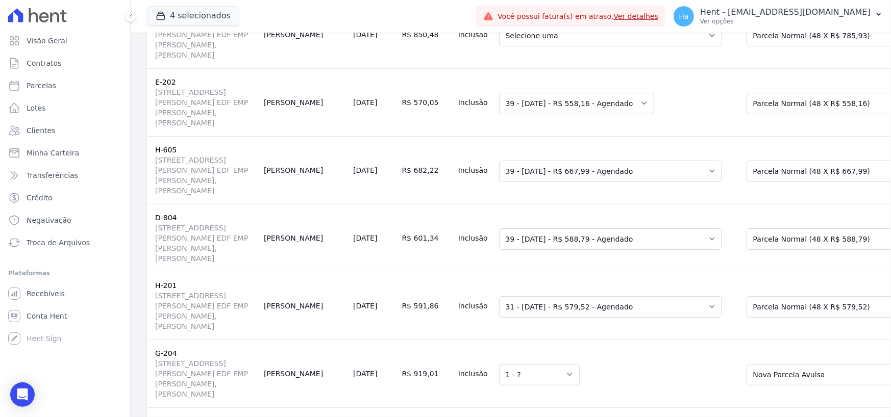
scroll to position [7195, 0]
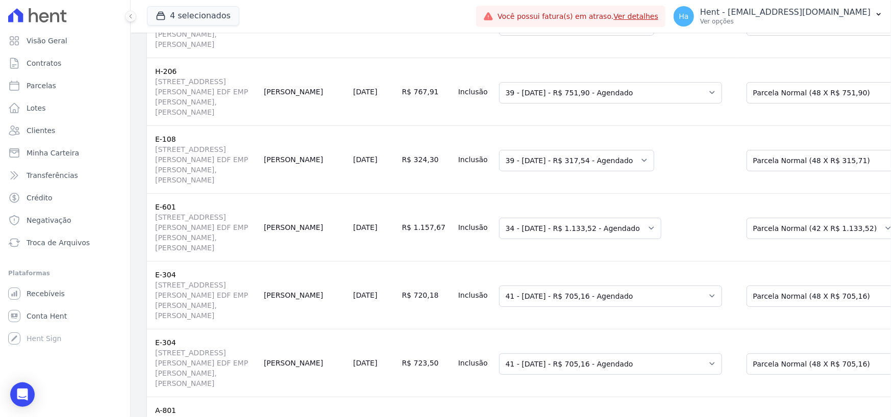
scroll to position [8114, 0]
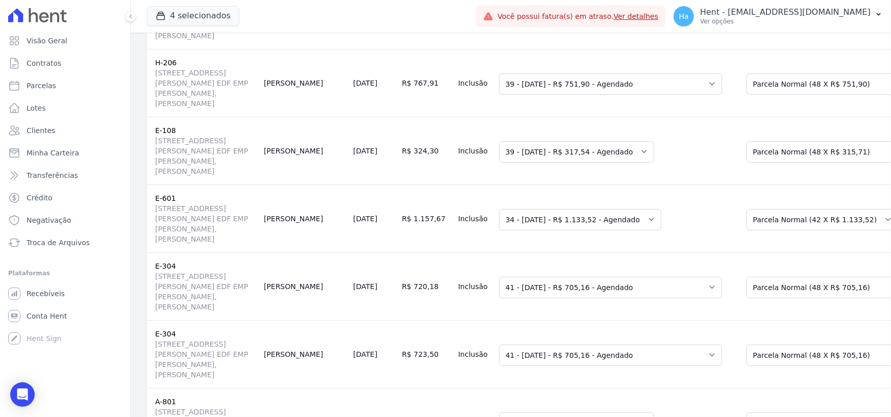
select select "0"
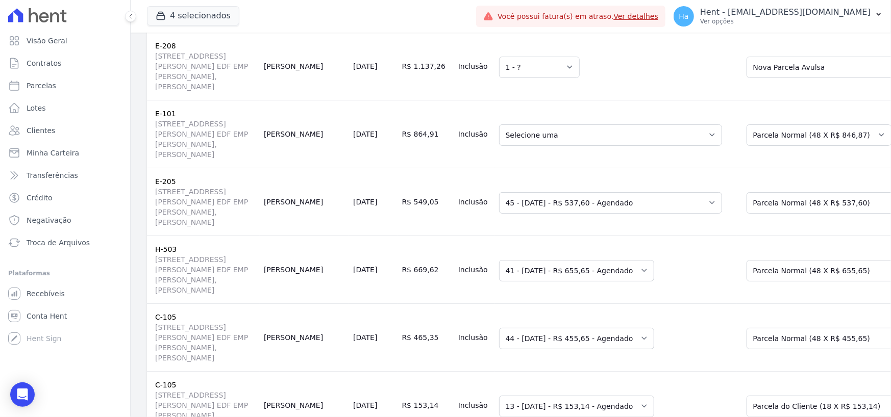
scroll to position [9695, 0]
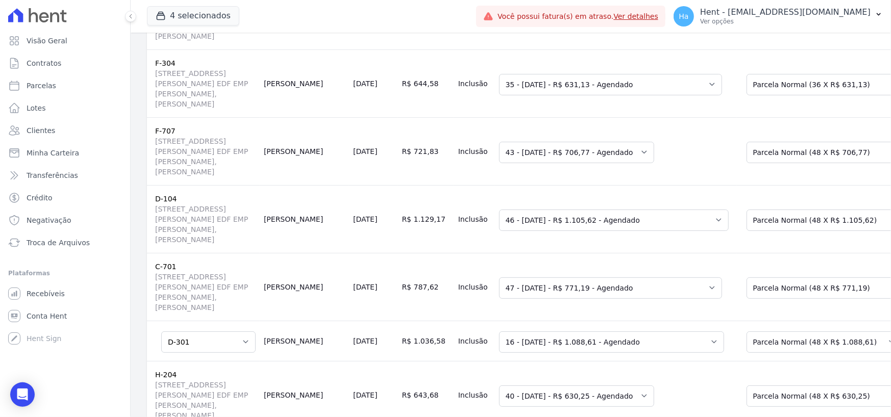
scroll to position [11124, 0]
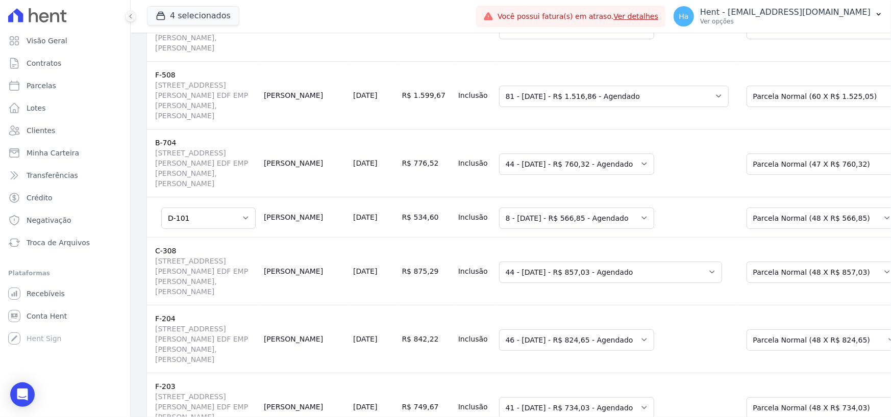
scroll to position [12043, 0]
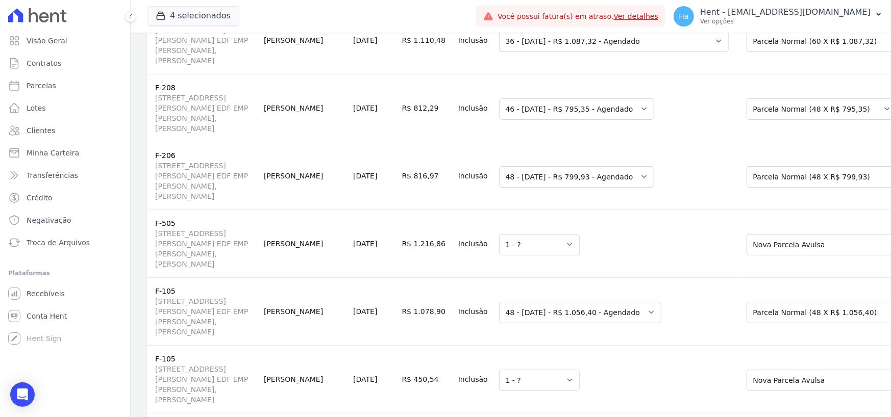
scroll to position [13421, 0]
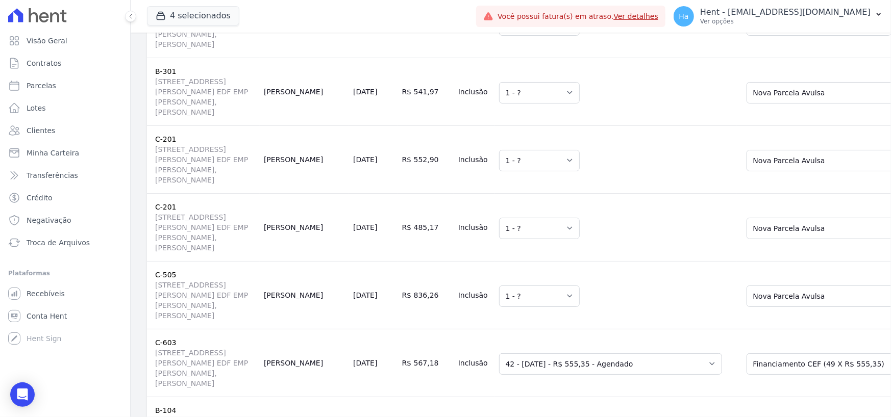
scroll to position [14798, 0]
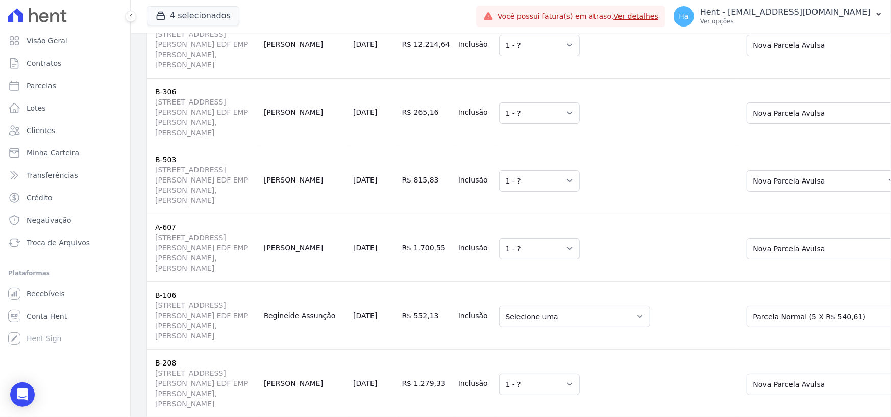
scroll to position [15921, 0]
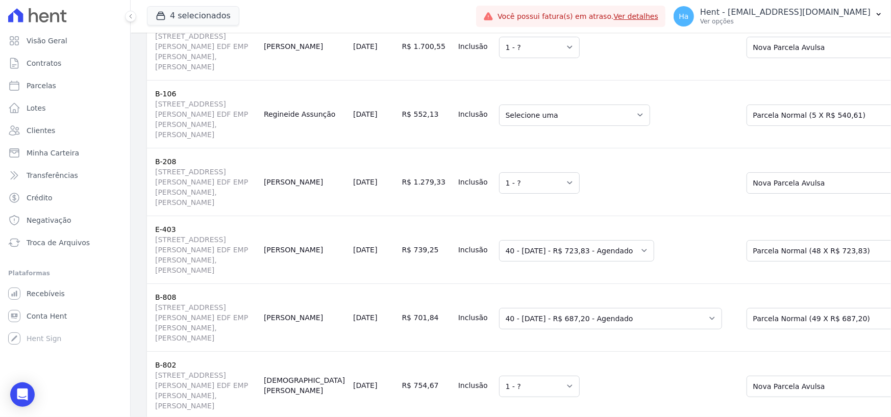
scroll to position [16176, 0]
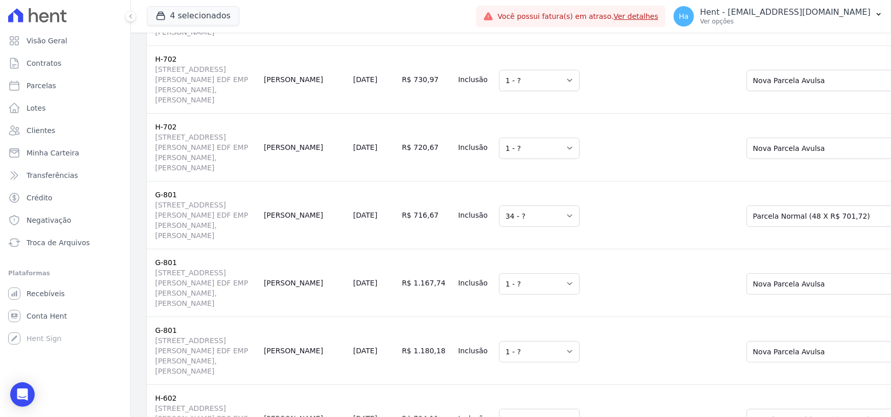
scroll to position [18472, 0]
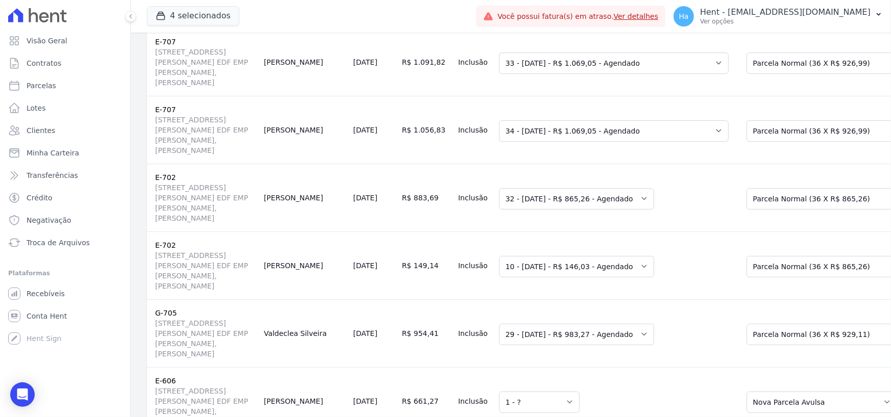
scroll to position [18830, 0]
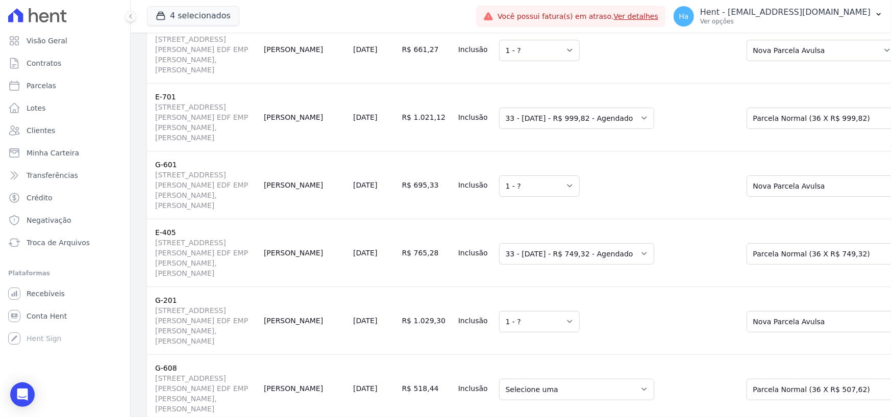
scroll to position [19187, 0]
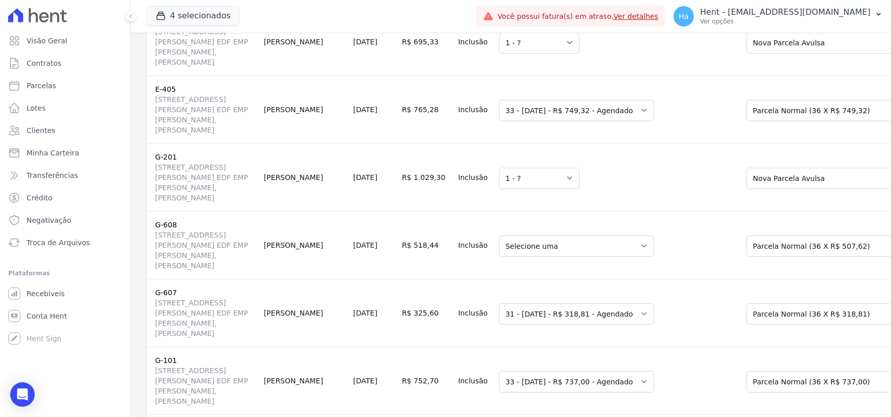
scroll to position [19493, 0]
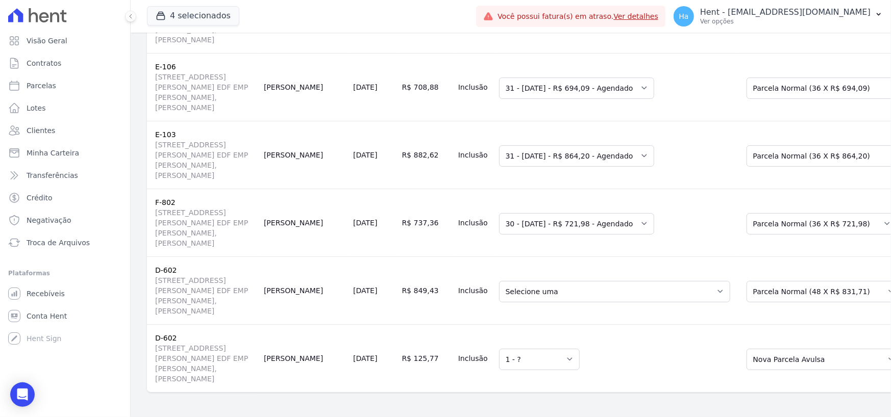
scroll to position [22300, 0]
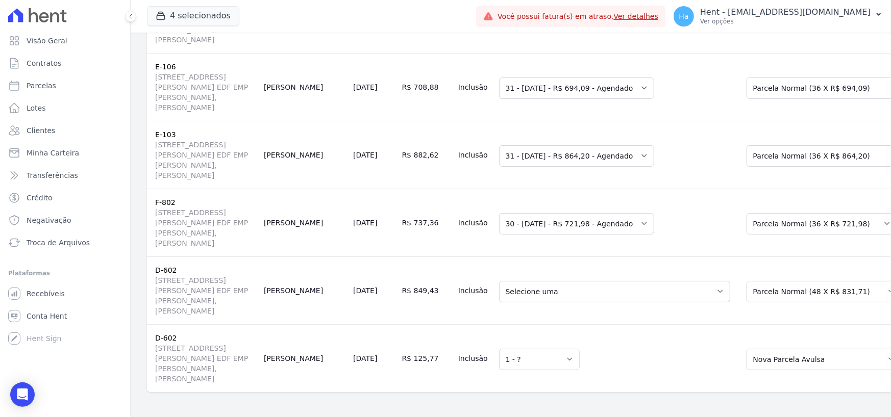
click at [512, 285] on td "Selecione uma 3 - 30/12/2024 - R$ 365,33 - Vencido (Cobrança Expirada) 4 - 30/0…" at bounding box center [615, 291] width 241 height 68
click at [516, 281] on select "Selecione uma 3 - 30/12/2024 - R$ 365,33 - Vencido (Cobrança Expirada) 4 - 30/0…" at bounding box center [614, 291] width 231 height 21
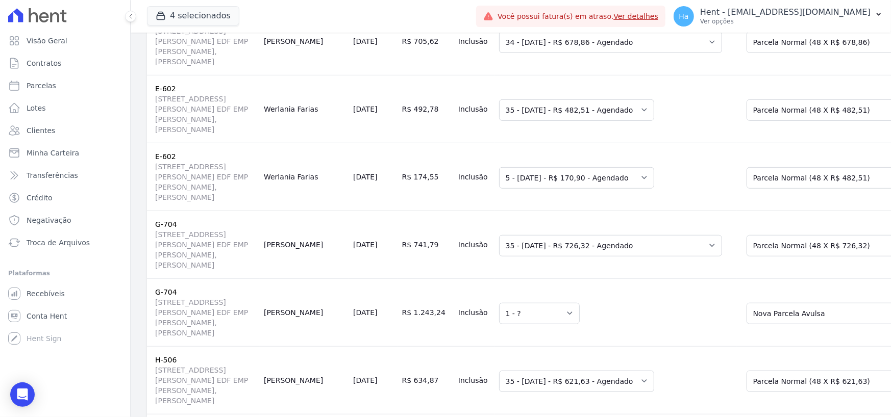
scroll to position [0, 0]
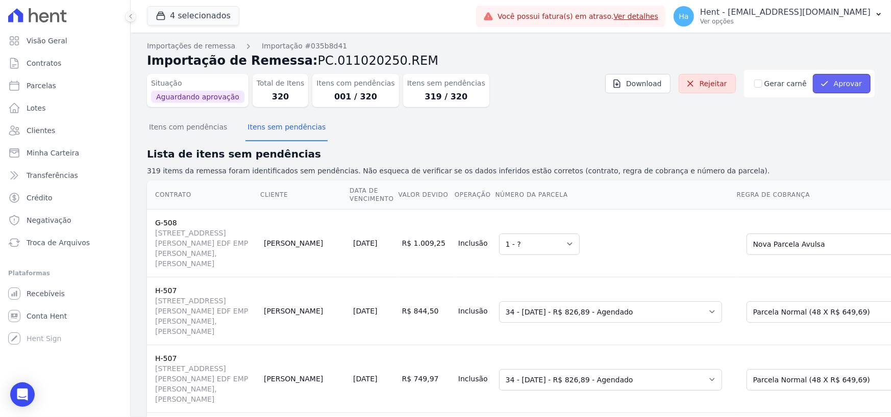
click at [839, 88] on button "Aprovar" at bounding box center [842, 83] width 58 height 19
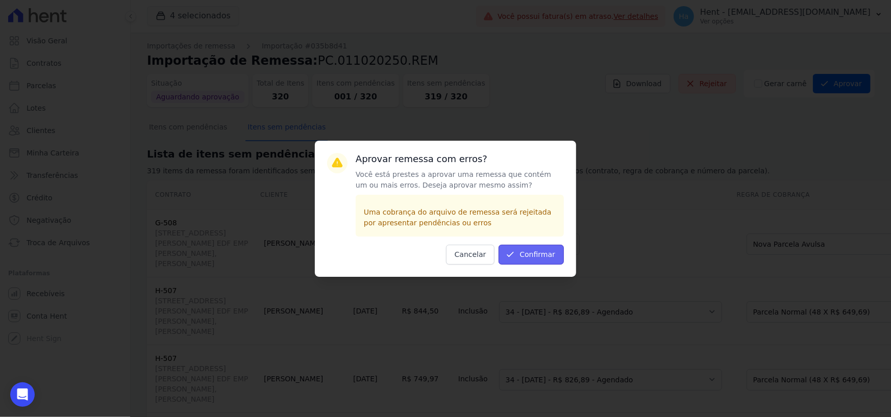
click at [550, 257] on button "Confirmar" at bounding box center [531, 255] width 65 height 20
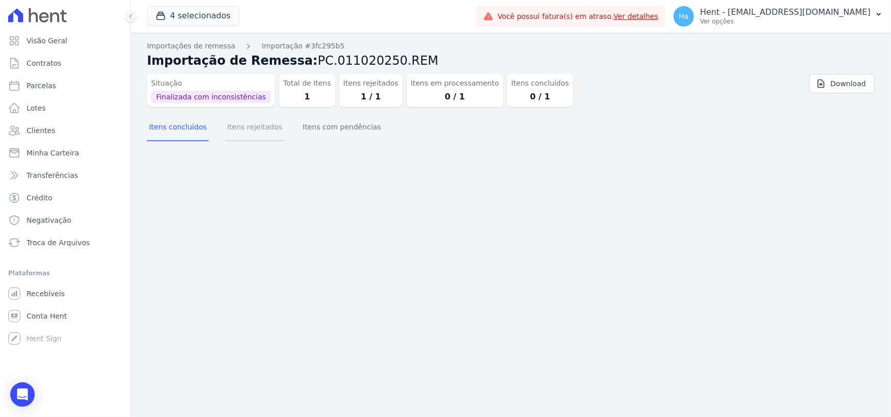
click at [253, 132] on button "Itens rejeitados" at bounding box center [254, 128] width 59 height 27
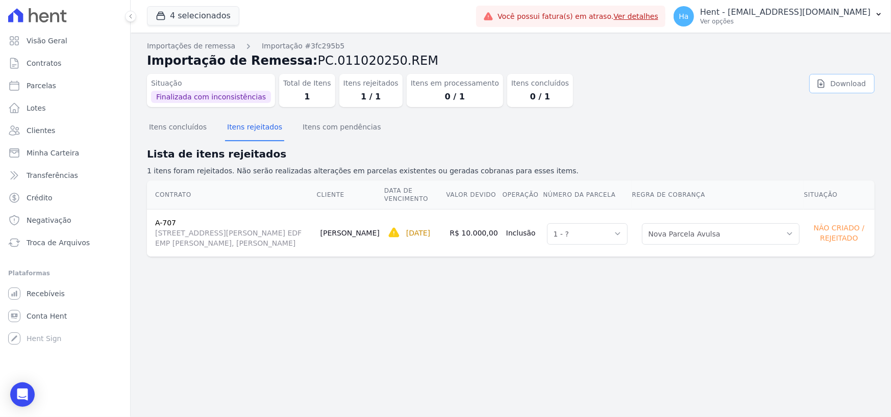
click at [836, 80] on link "Download" at bounding box center [841, 83] width 65 height 19
click at [829, 16] on p "Hent - [EMAIL_ADDRESS][DOMAIN_NAME]" at bounding box center [785, 12] width 170 height 10
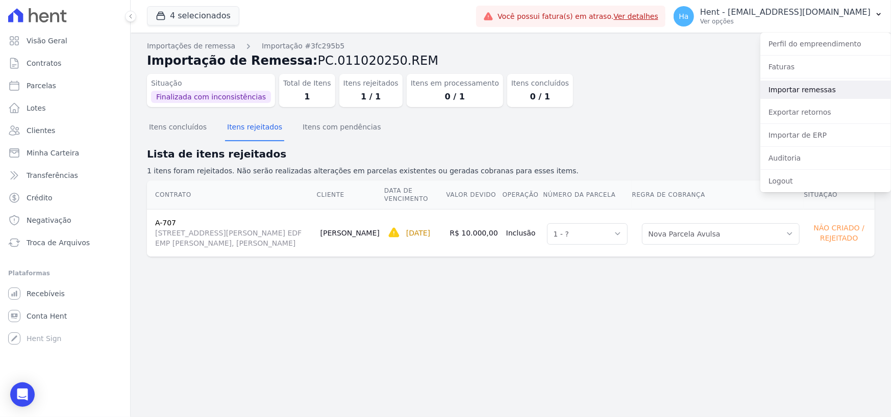
click at [796, 90] on link "Importar remessas" at bounding box center [825, 90] width 131 height 18
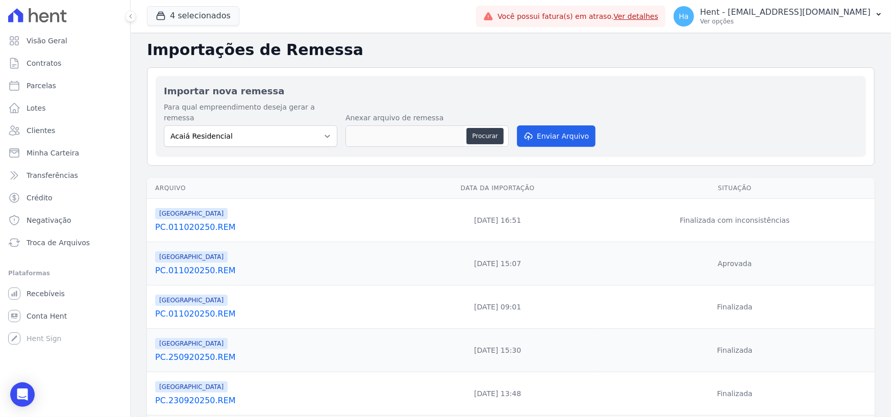
click at [316, 138] on div "Importar nova remessa Para qual empreendimento deseja gerar a remessa Acaiá Res…" at bounding box center [511, 116] width 710 height 81
click at [325, 127] on select "Acaiá Residencial ACQUA 8 PELOTAS SPE LTDA II Administrativo AGILE ELOI MENDES …" at bounding box center [250, 136] width 173 height 21
select select "986a0db6-a8ec-4145-84fa-14c71c5582ed"
click at [164, 126] on select "Acaiá Residencial ACQUA 8 PELOTAS SPE LTDA II Administrativo AGILE ELOI MENDES …" at bounding box center [250, 136] width 173 height 21
click at [486, 128] on button "Procurar" at bounding box center [484, 136] width 37 height 16
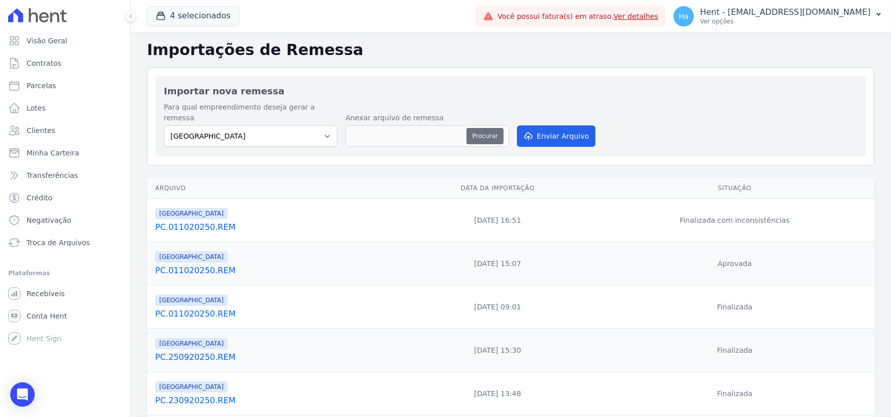
type input "PC.011020250Pedro.txt"
click at [573, 128] on button "Enviar Arquivo" at bounding box center [556, 136] width 79 height 21
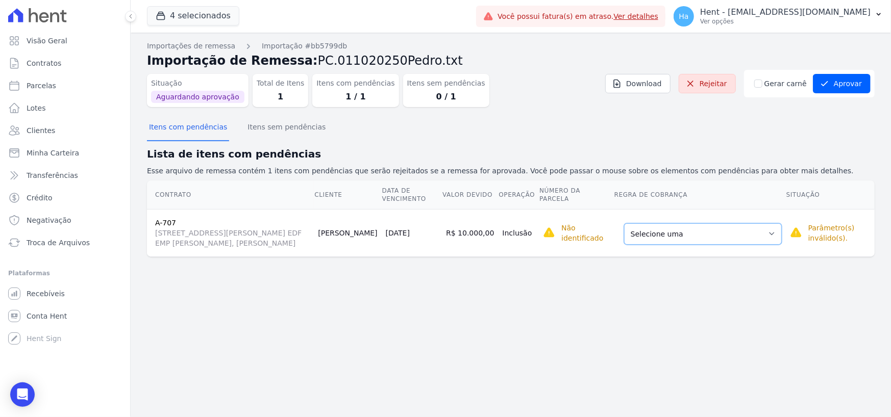
click at [682, 232] on select "Selecione uma Nova Parcela Avulsa Parcela Avulsa Existente Outros (1 X R$ 1.149…" at bounding box center [703, 234] width 158 height 21
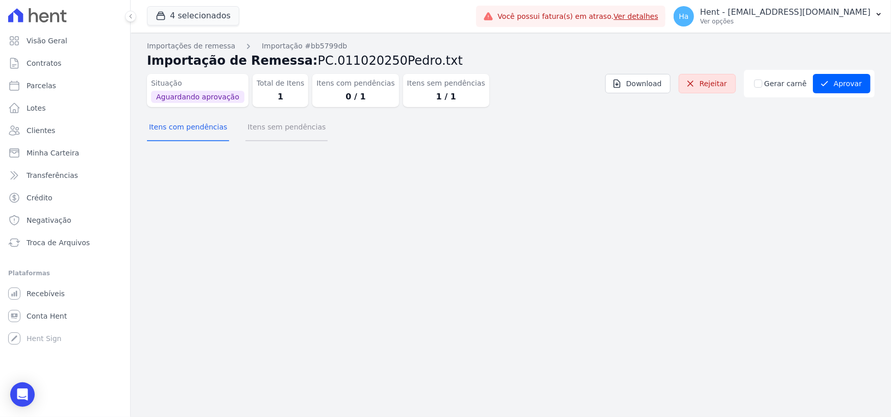
click at [280, 127] on button "Itens sem pendências" at bounding box center [286, 128] width 82 height 27
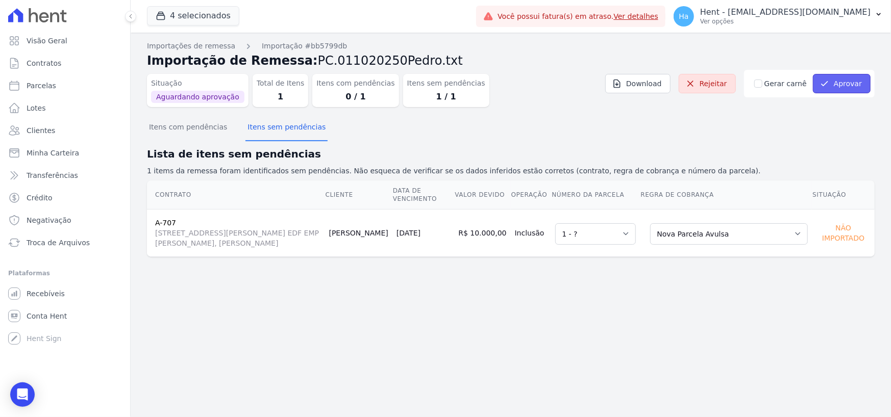
click at [847, 89] on button "Aprovar" at bounding box center [842, 83] width 58 height 19
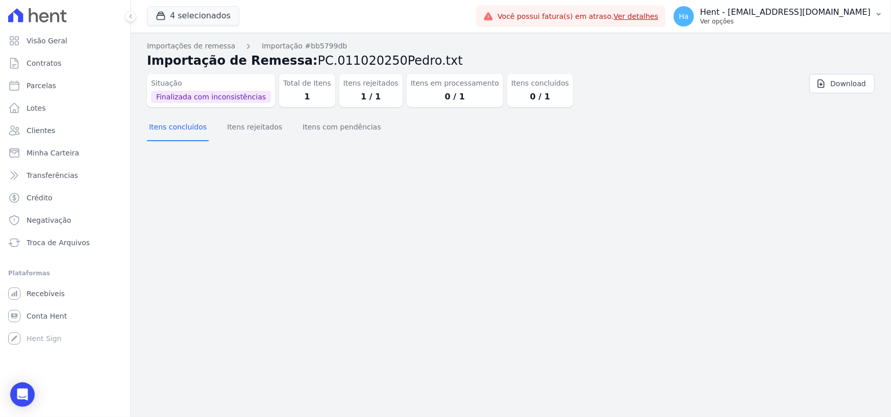
click at [823, 21] on p "Ver opções" at bounding box center [785, 21] width 170 height 8
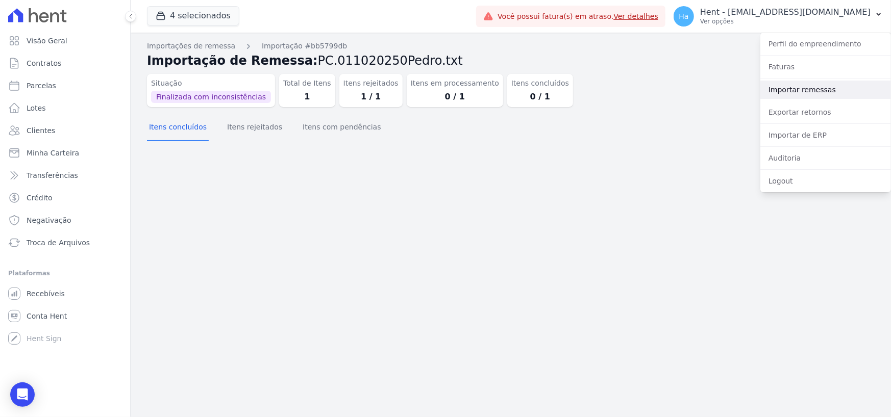
click at [805, 95] on link "Importar remessas" at bounding box center [825, 90] width 131 height 18
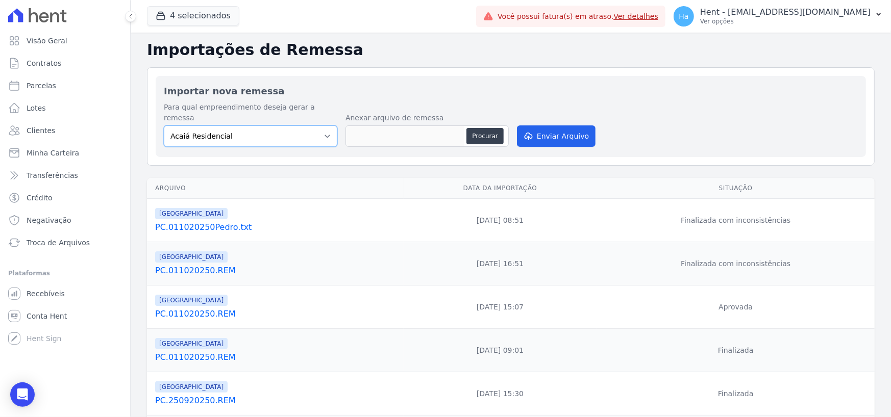
drag, startPoint x: 317, startPoint y: 130, endPoint x: 321, endPoint y: 135, distance: 6.9
click at [317, 130] on select "Acaiá Residencial ACQUA 8 PELOTAS SPE LTDA II Administrativo AGILE ELOI MENDES …" at bounding box center [250, 136] width 173 height 21
select select "986a0db6-a8ec-4145-84fa-14c71c5582ed"
click at [164, 126] on select "Acaiá Residencial ACQUA 8 PELOTAS SPE LTDA II Administrativo AGILE ELOI MENDES …" at bounding box center [250, 136] width 173 height 21
click at [487, 128] on button "Procurar" at bounding box center [484, 136] width 37 height 16
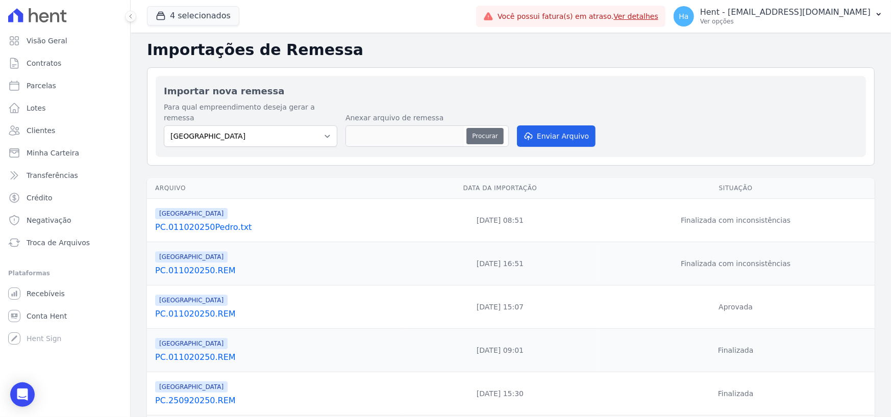
type input "PC.011020250Pedro.txt"
click at [563, 126] on button "Enviar Arquivo" at bounding box center [556, 136] width 79 height 21
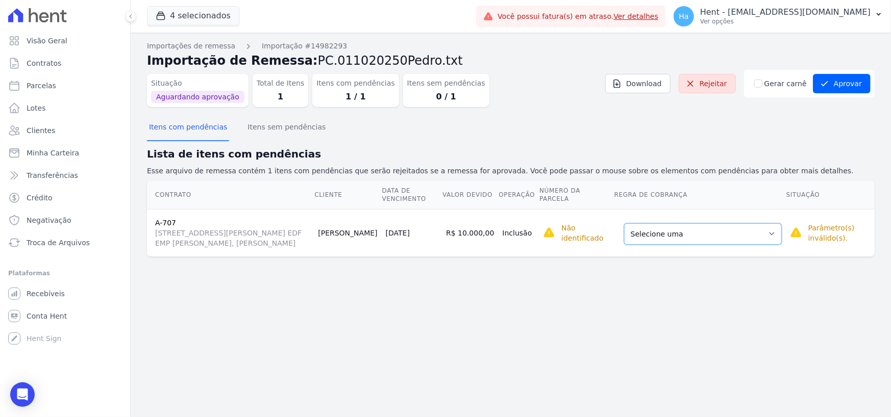
click at [715, 236] on select "Selecione uma Nova Parcela Avulsa Parcela Avulsa Existente Outros (1 X R$ 1.149…" at bounding box center [703, 234] width 158 height 21
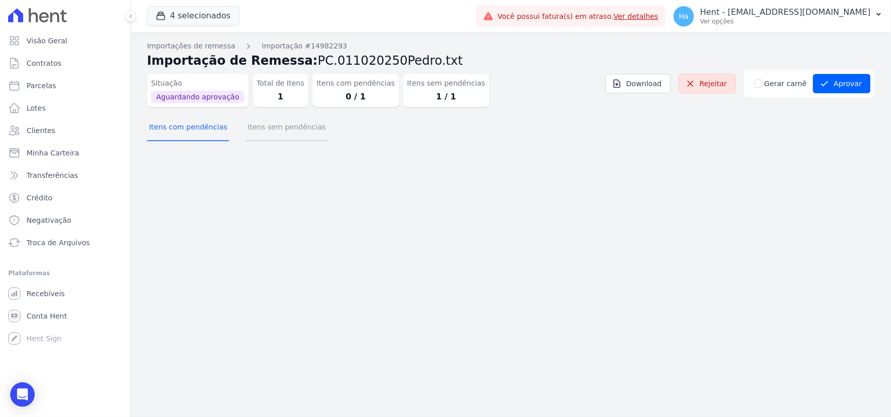
click at [281, 141] on button "Itens sem pendências" at bounding box center [286, 128] width 82 height 27
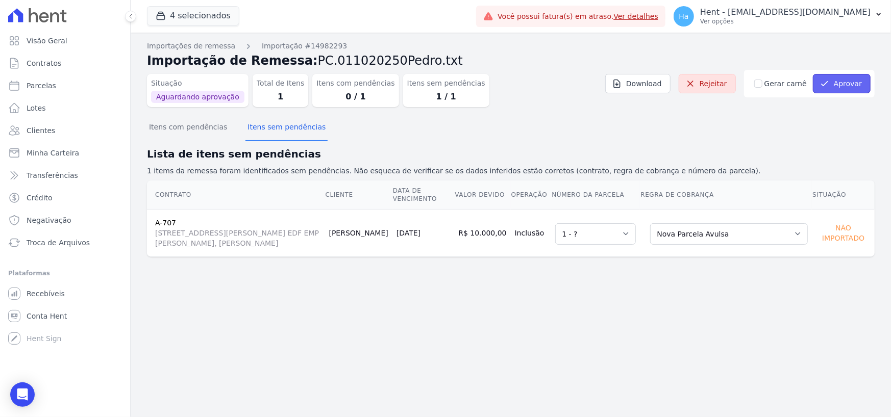
click at [844, 80] on button "Aprovar" at bounding box center [842, 83] width 58 height 19
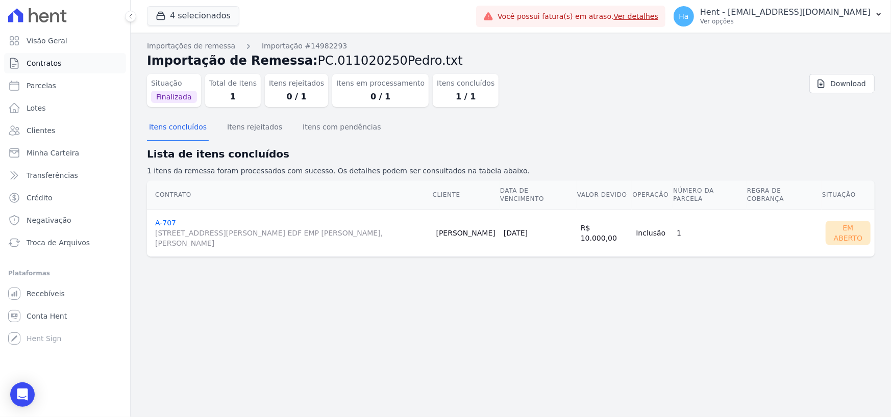
click at [56, 55] on link "Contratos" at bounding box center [65, 63] width 122 height 20
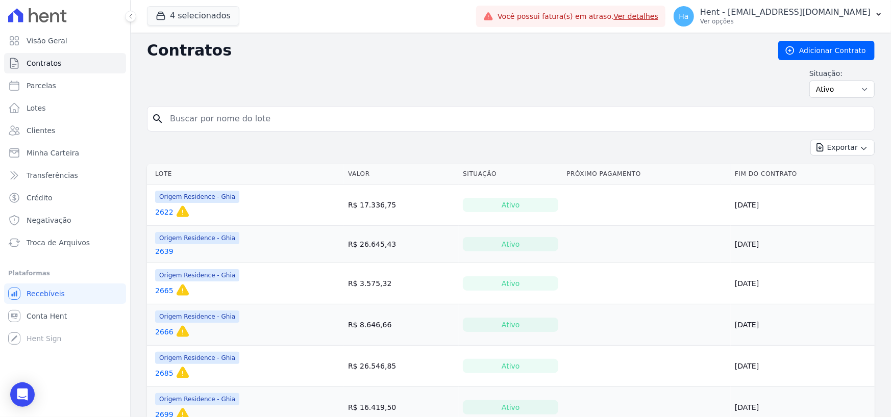
click at [158, 213] on link "2622" at bounding box center [164, 212] width 18 height 10
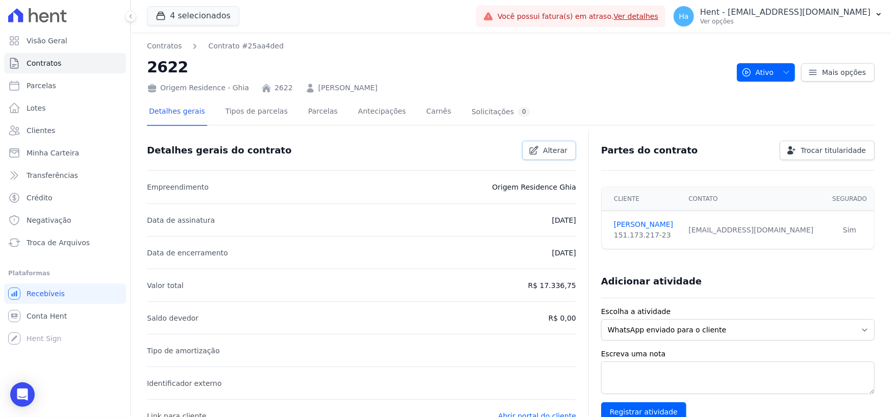
click at [549, 152] on span "Alterar" at bounding box center [555, 150] width 24 height 10
click at [555, 153] on span "Alterar" at bounding box center [555, 150] width 24 height 10
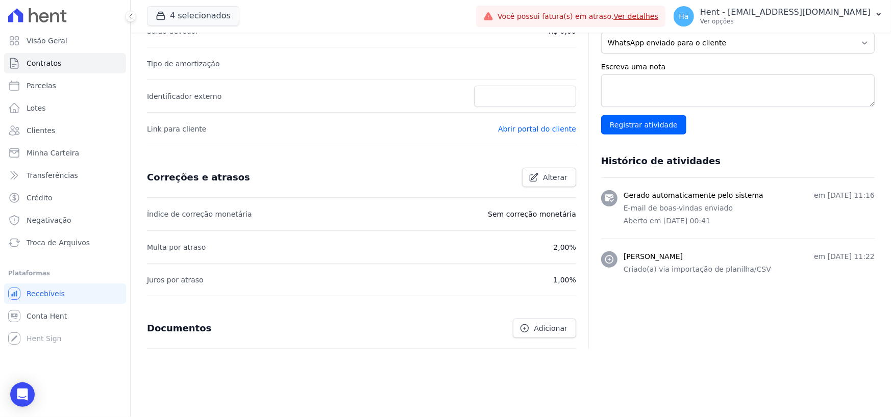
scroll to position [291, 0]
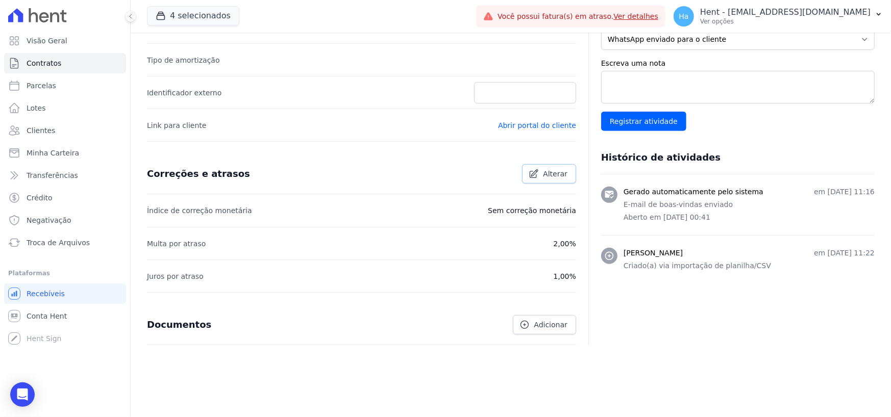
click at [533, 174] on icon at bounding box center [534, 174] width 10 height 10
